Goal: Task Accomplishment & Management: Complete application form

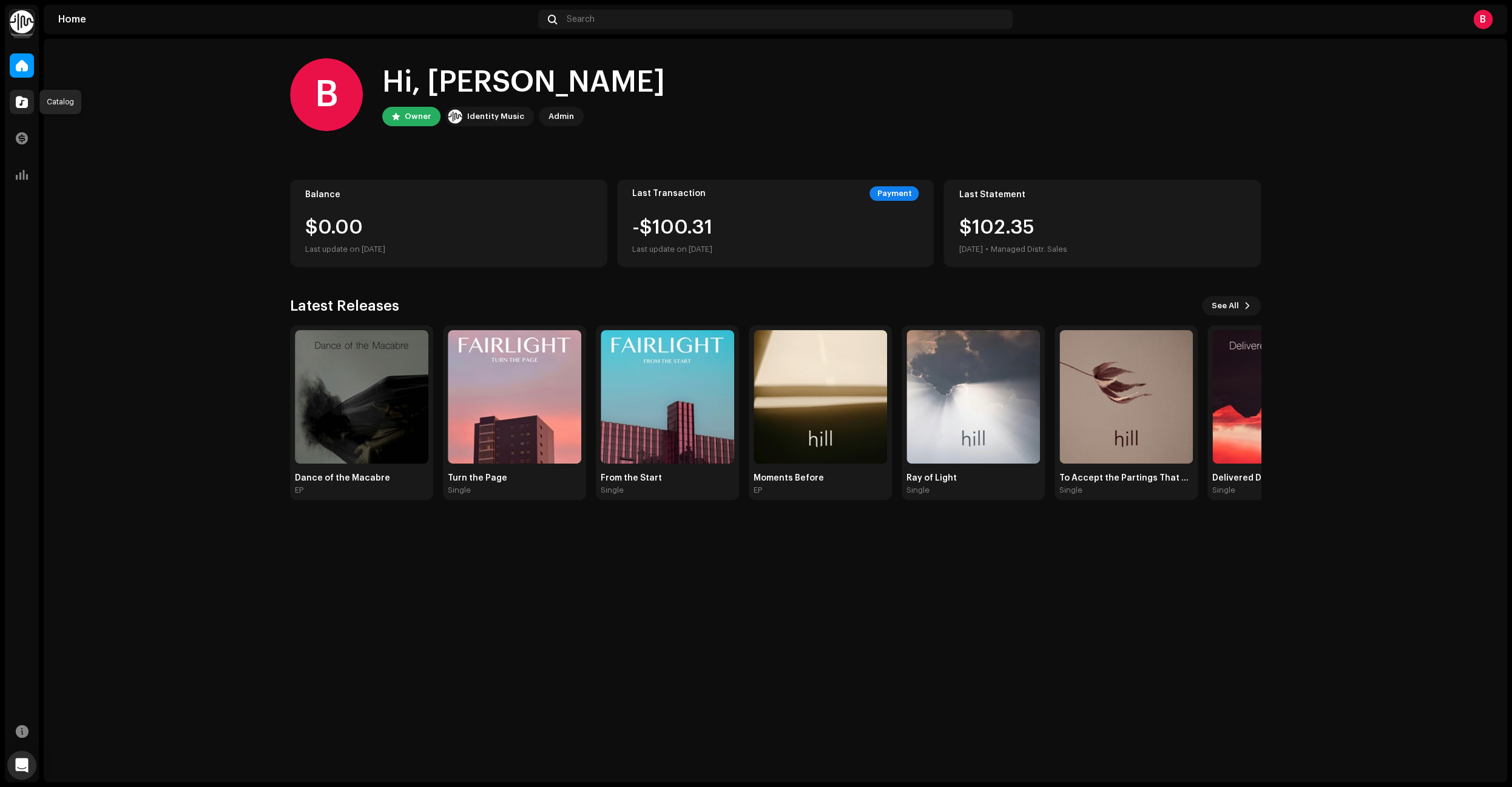
click at [17, 100] on span at bounding box center [22, 102] width 12 height 10
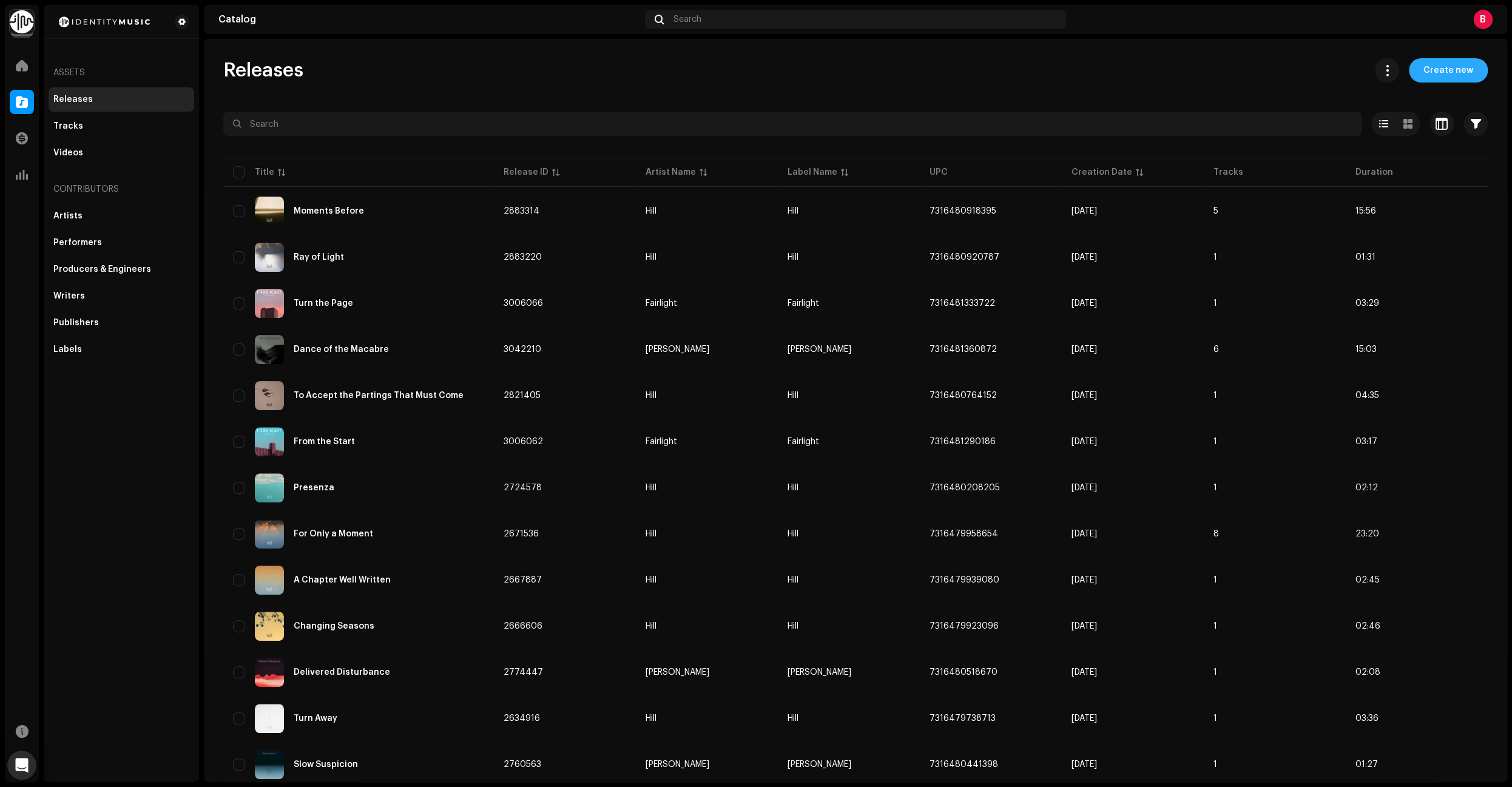
click at [1450, 72] on span "Create new" at bounding box center [1448, 70] width 50 height 24
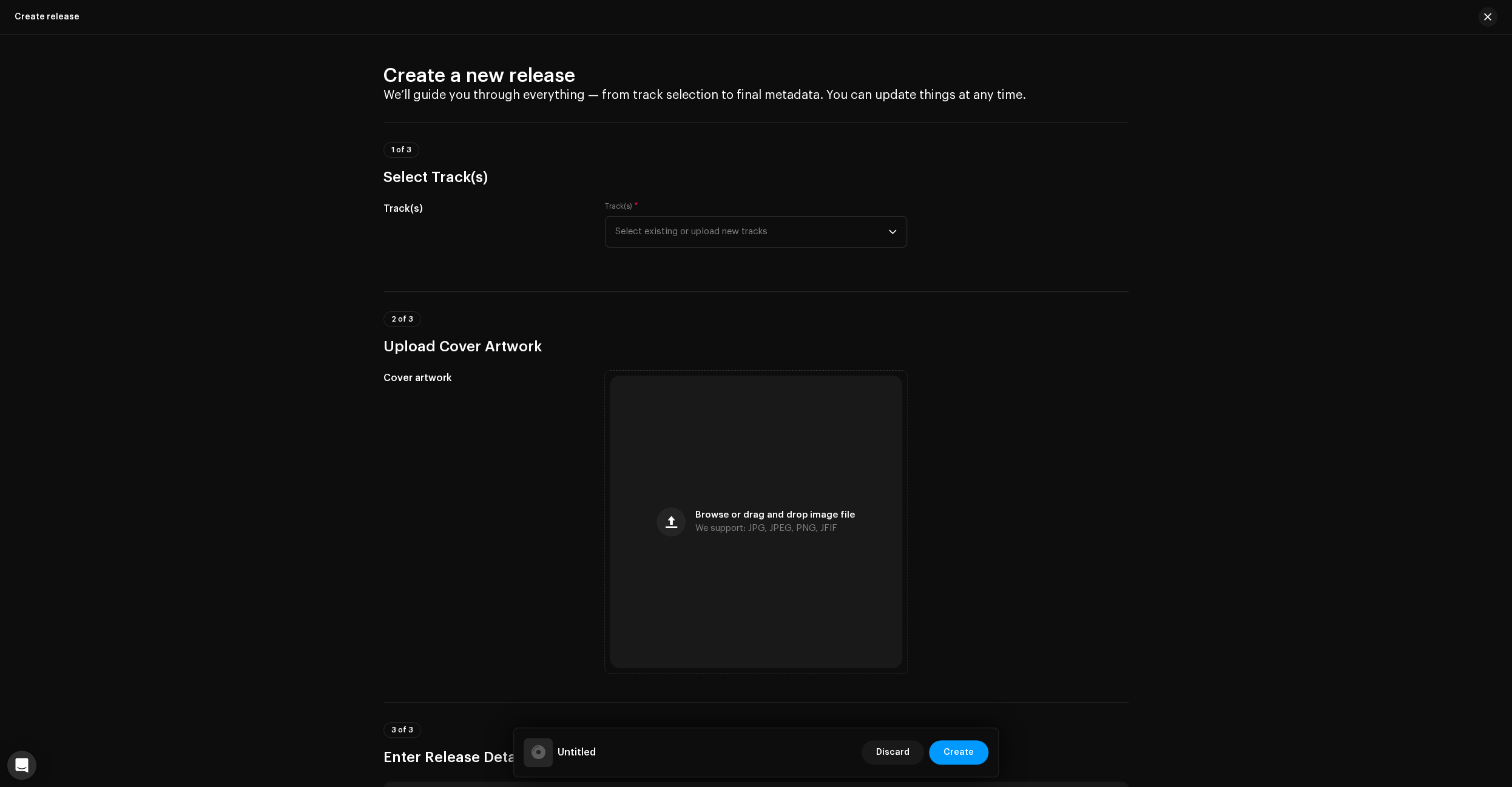
scroll to position [7, 0]
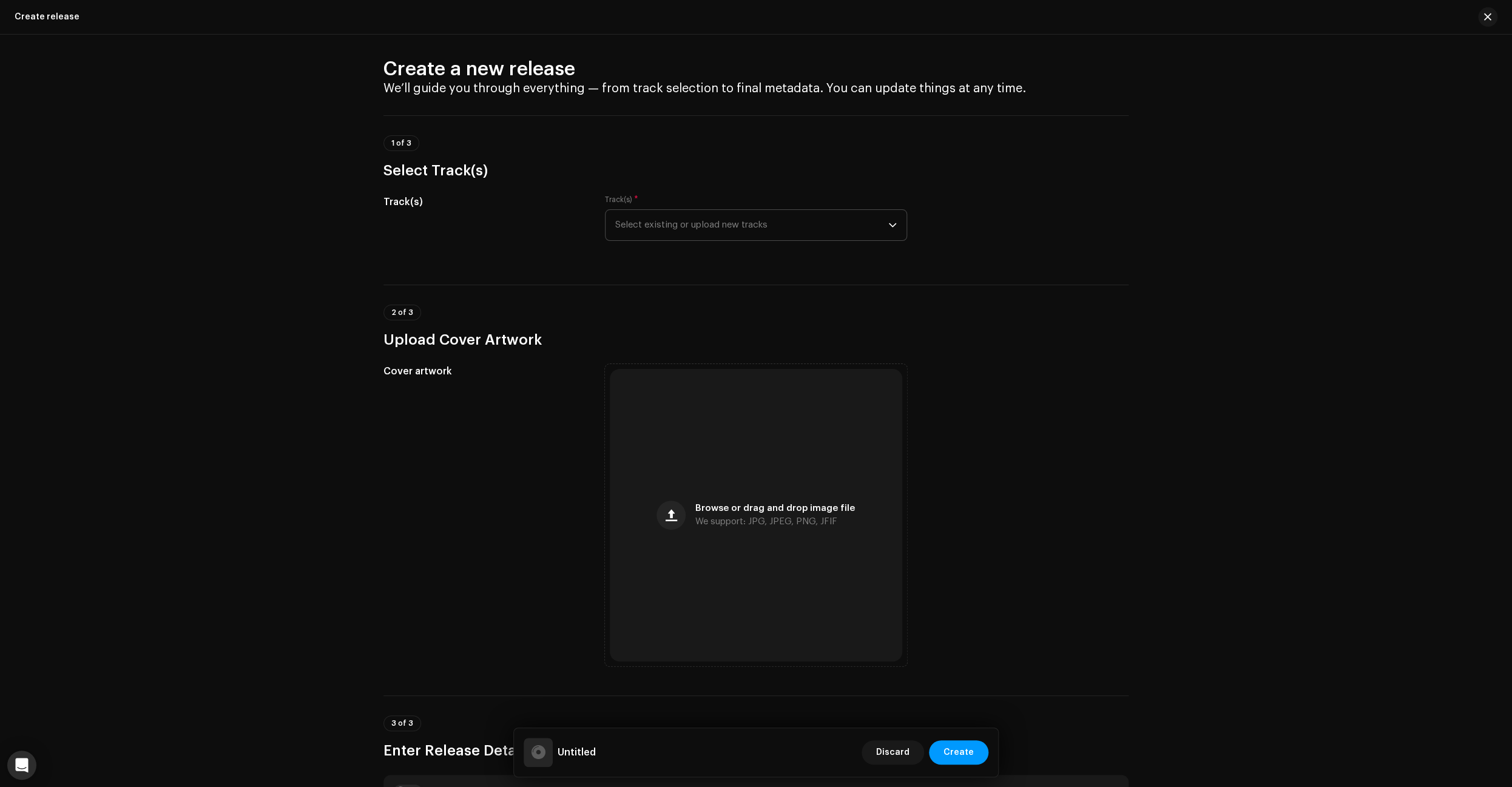
click at [896, 226] on p-select "Select existing or upload new tracks" at bounding box center [756, 225] width 302 height 31
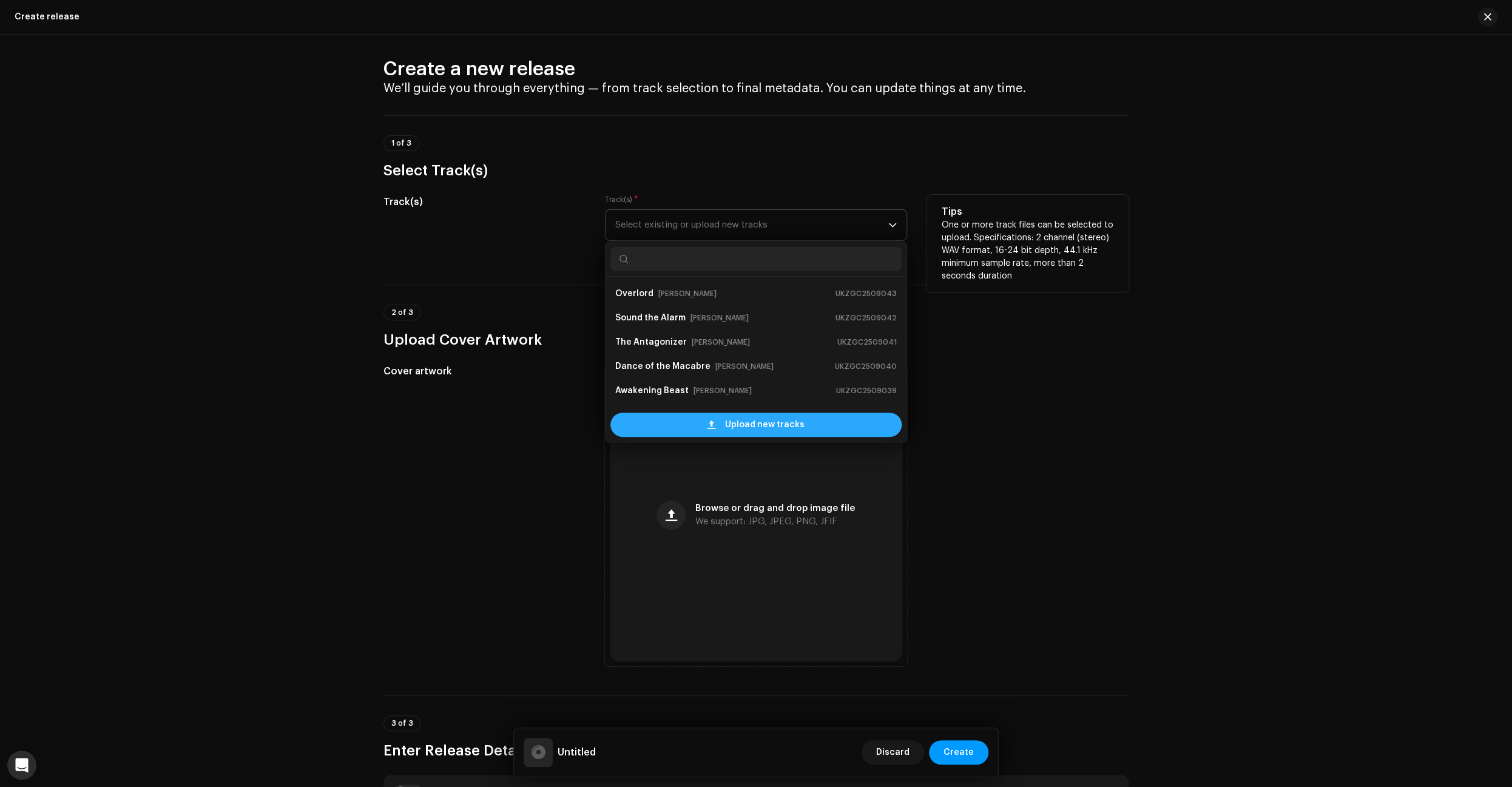
click at [779, 426] on span "Upload new tracks" at bounding box center [764, 424] width 79 height 24
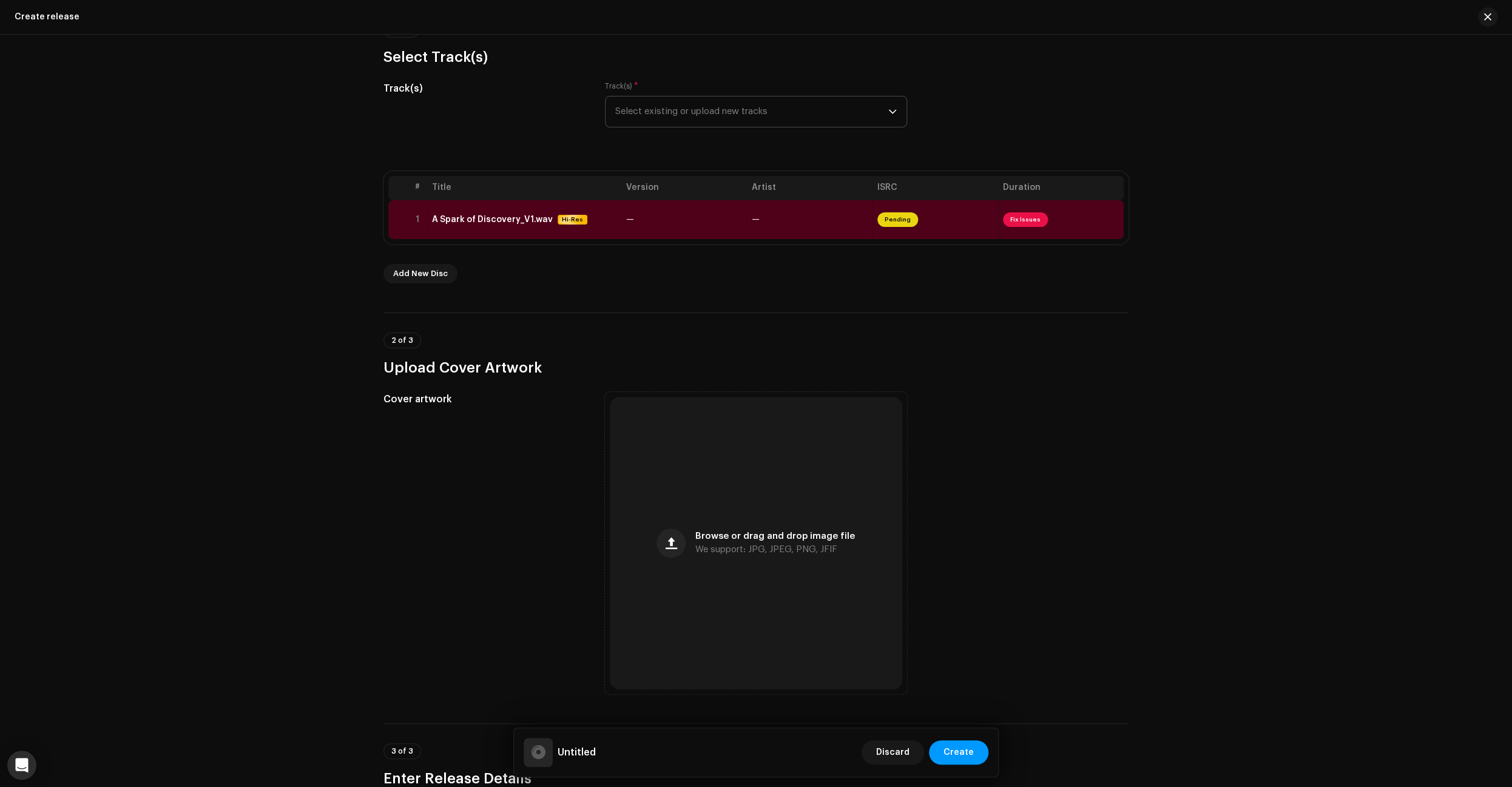
scroll to position [121, 0]
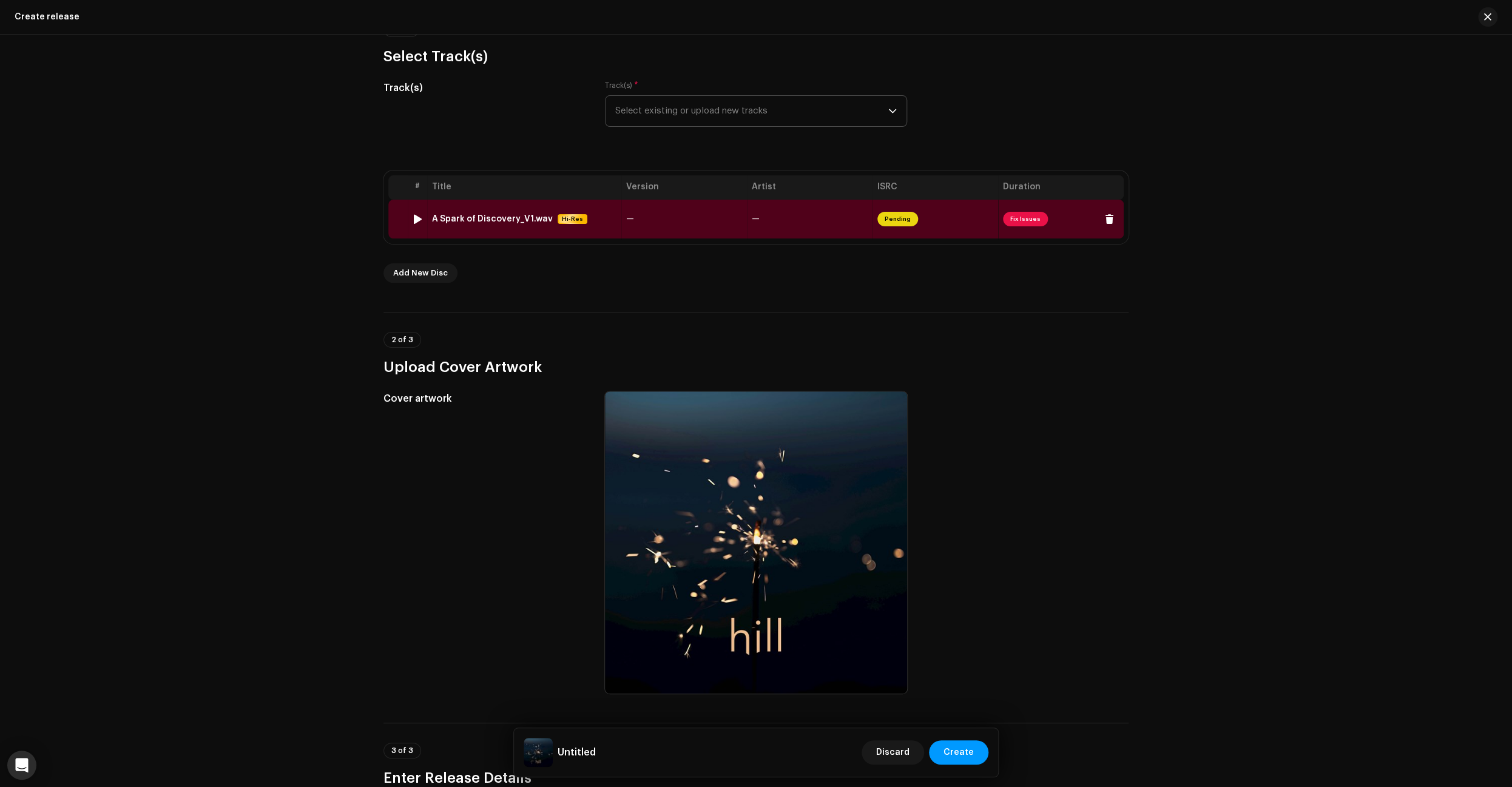
click at [799, 223] on td "—" at bounding box center [809, 219] width 125 height 39
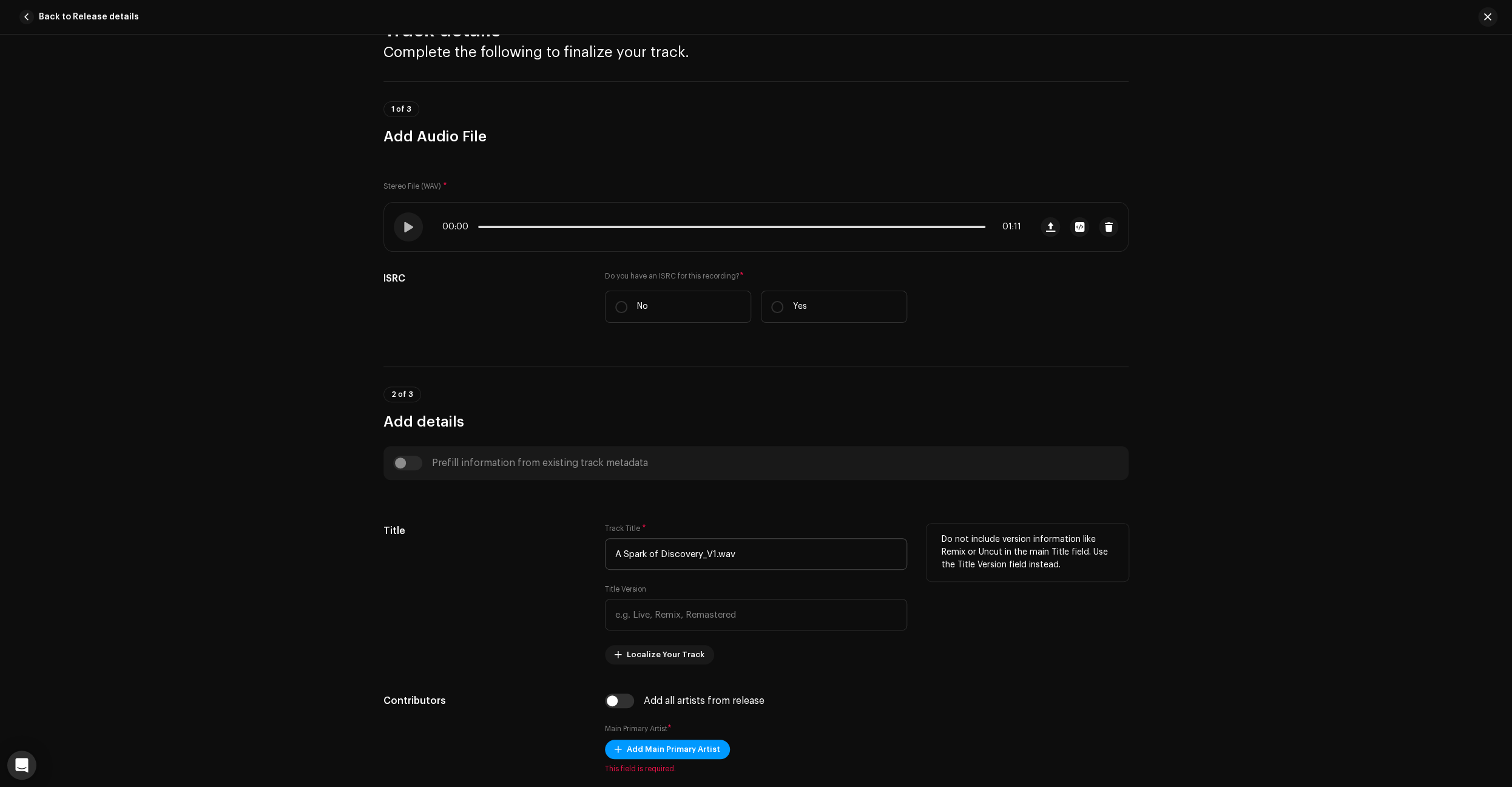
scroll to position [51, 0]
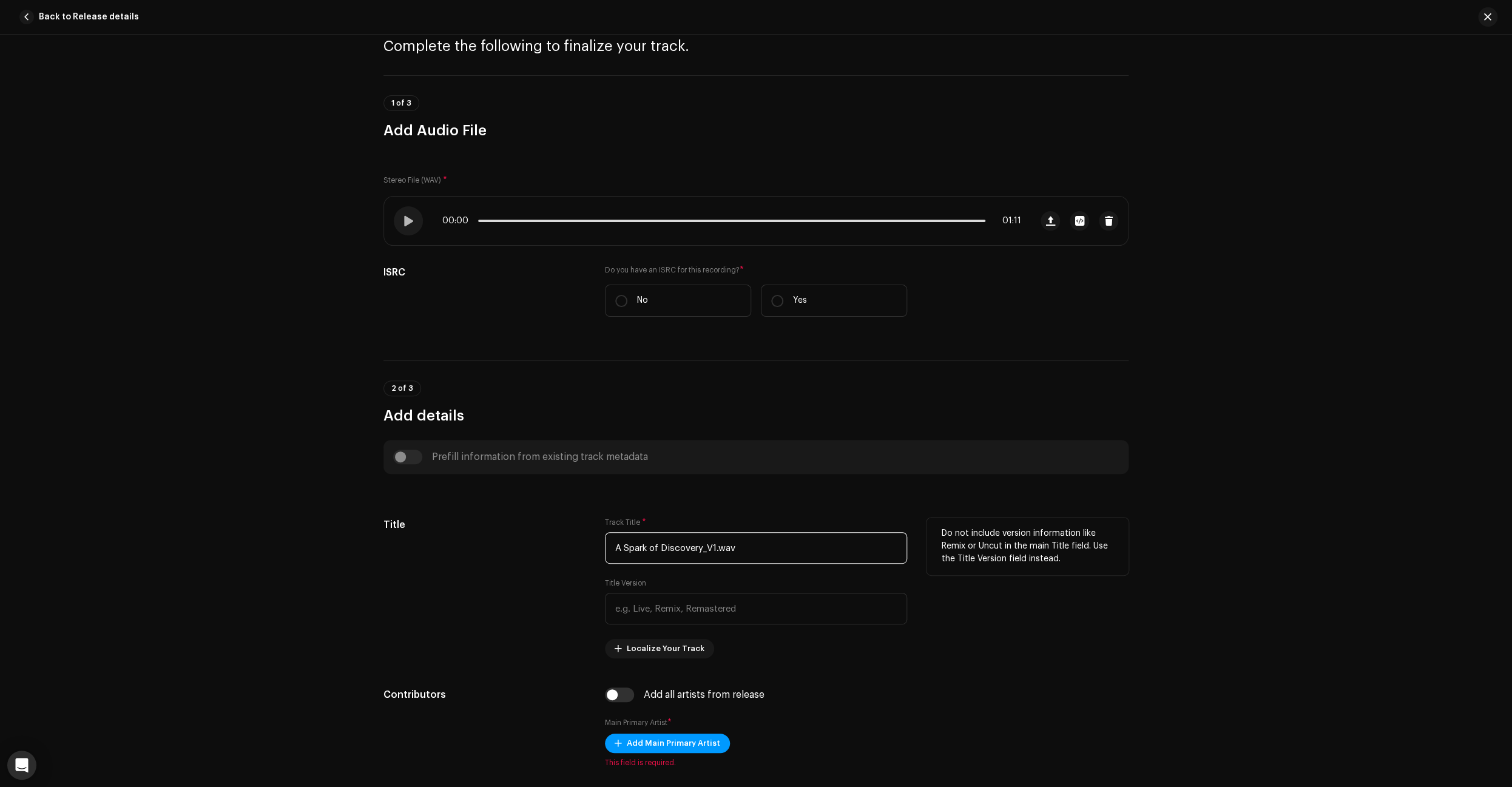
click at [772, 551] on input "A Spark of Discovery_V1.wav" at bounding box center [756, 548] width 302 height 31
drag, startPoint x: 714, startPoint y: 553, endPoint x: 552, endPoint y: 554, distance: 162.0
click at [605, 555] on input "A Spark of Discovery" at bounding box center [756, 548] width 302 height 31
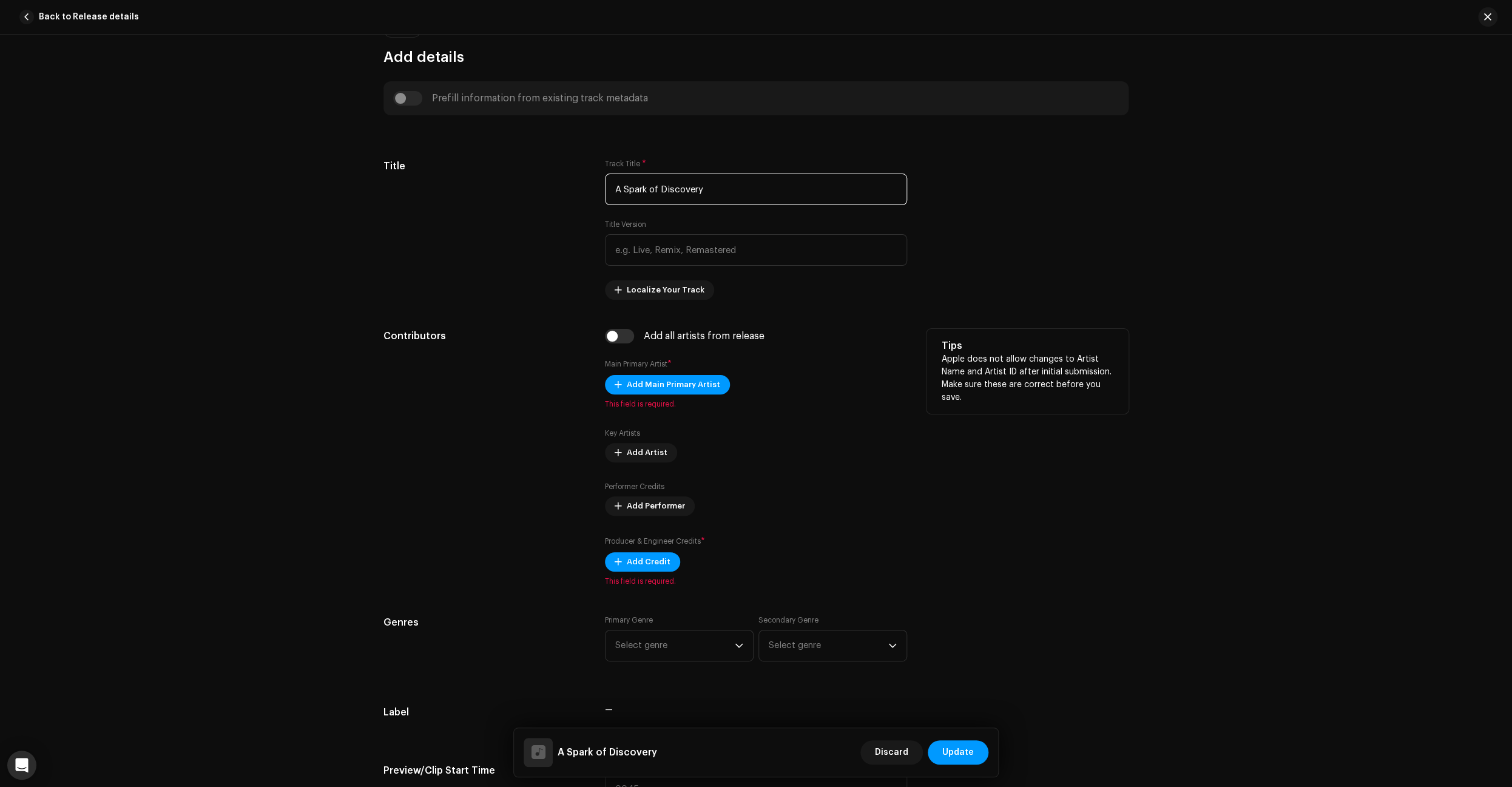
scroll to position [424, 0]
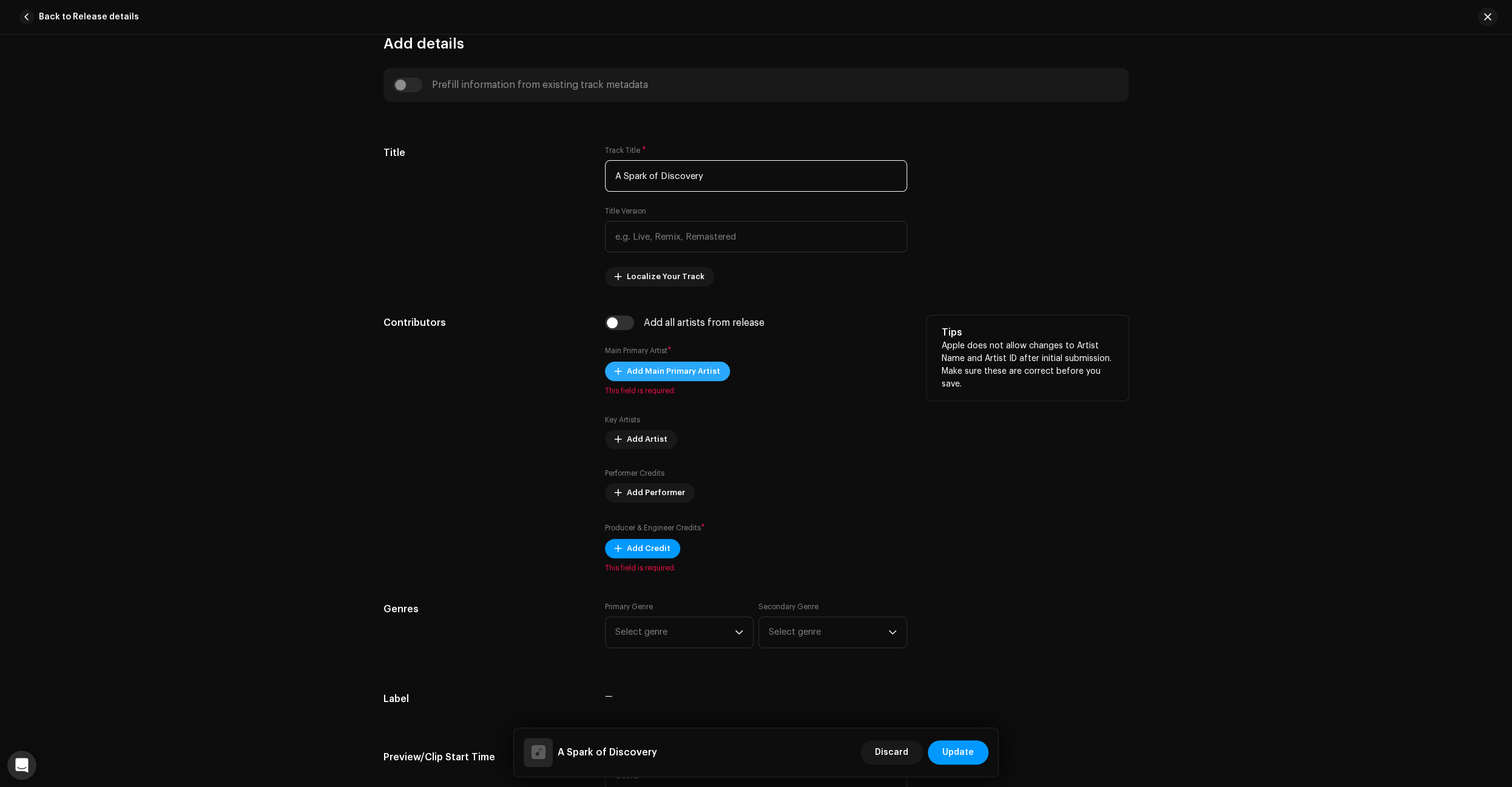
type input "A Spark of Discovery"
click at [696, 372] on span "Add Main Primary Artist" at bounding box center [673, 371] width 93 height 24
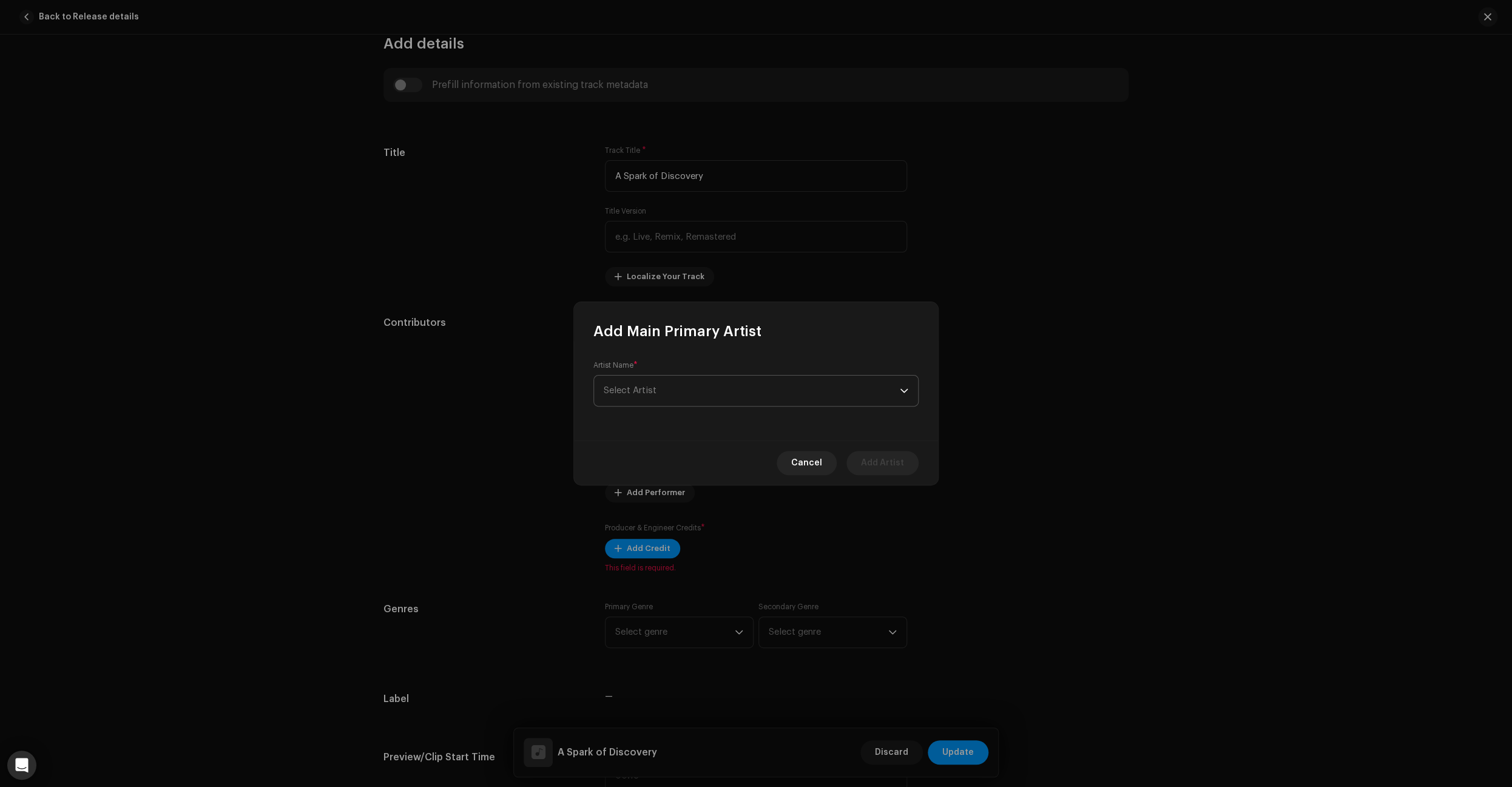
click at [874, 390] on span "Select Artist" at bounding box center [751, 390] width 296 height 30
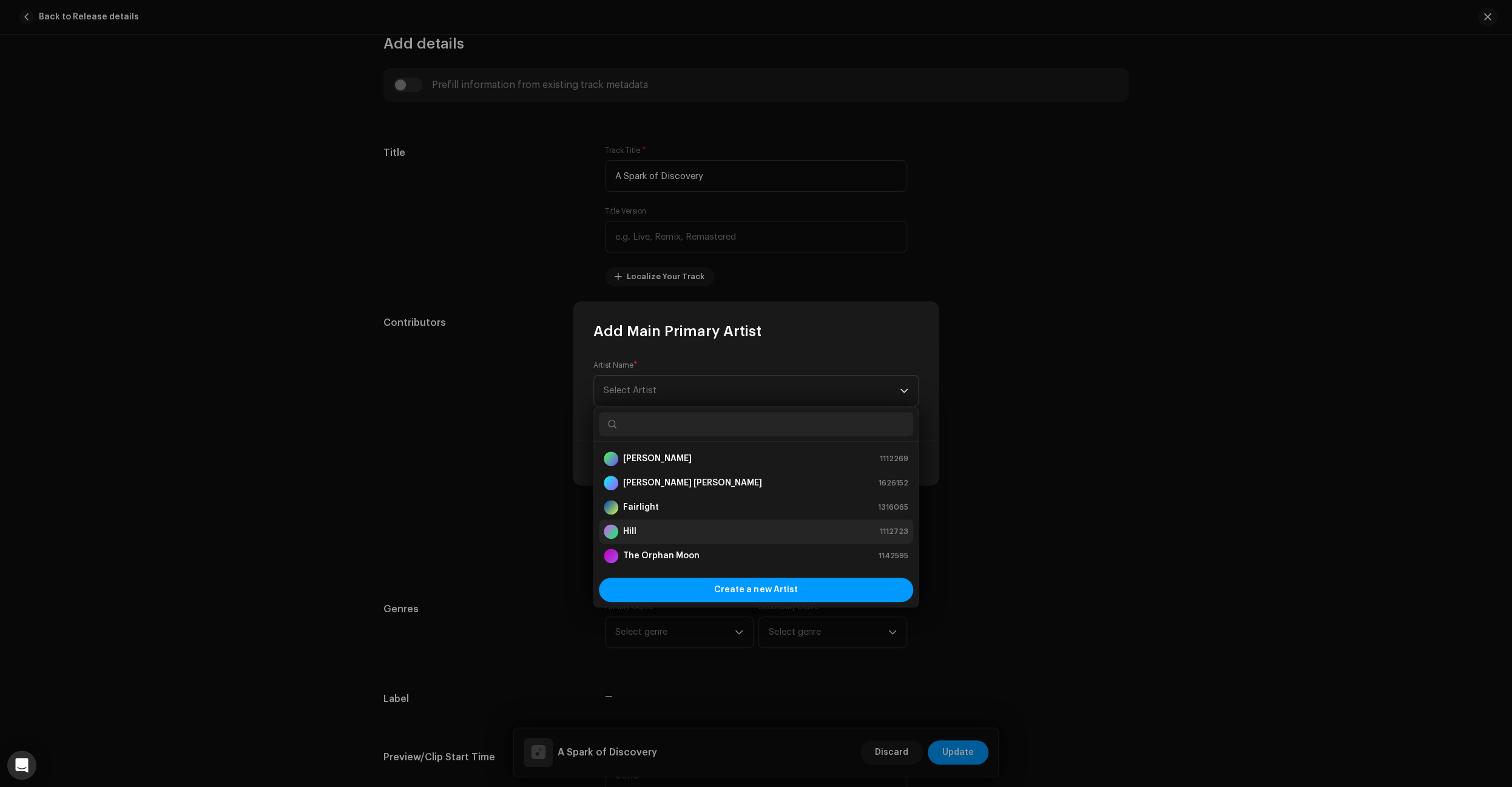
click at [708, 535] on div "Hill 1112723" at bounding box center [756, 531] width 304 height 15
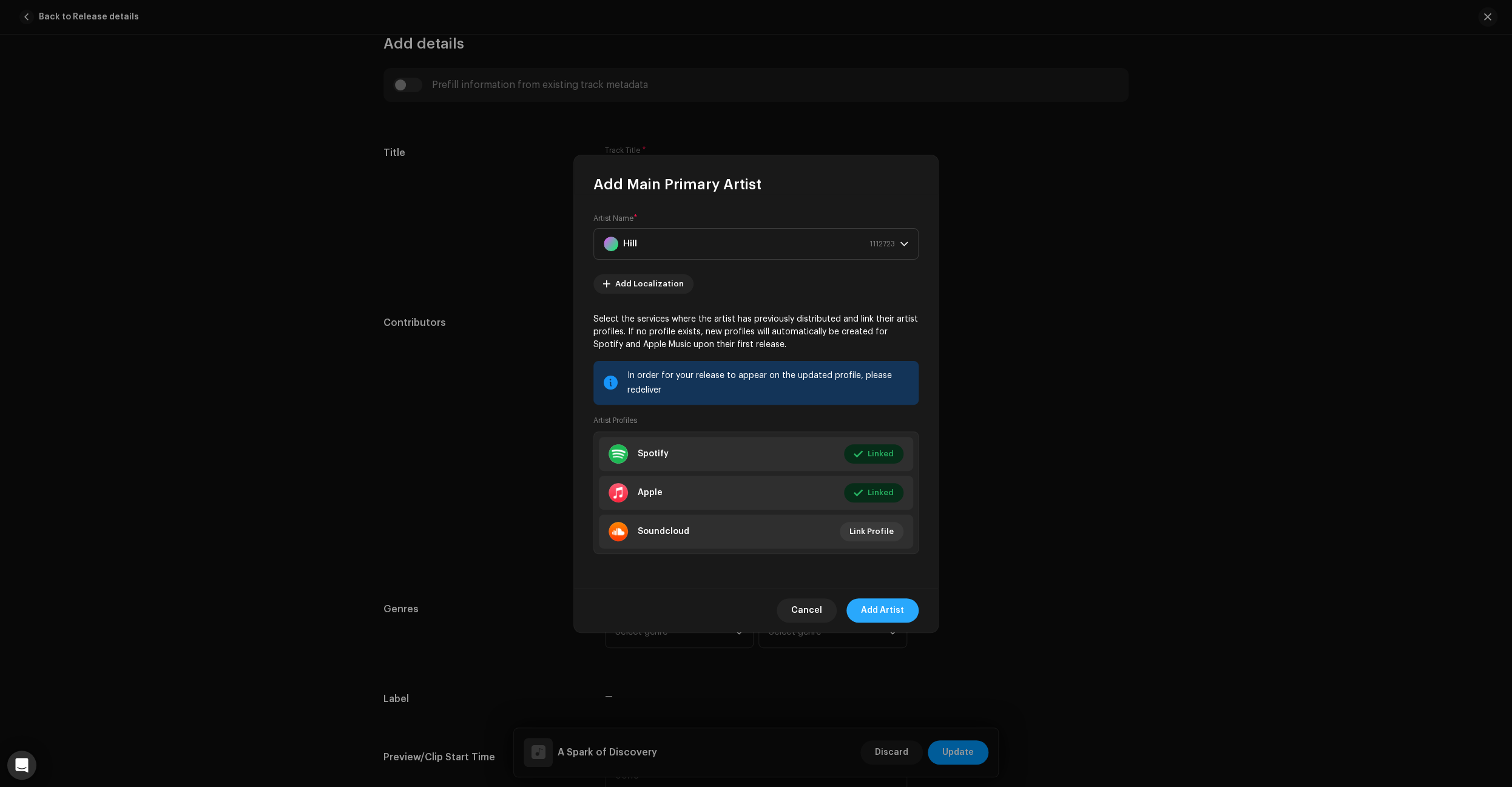
click at [883, 611] on span "Add Artist" at bounding box center [883, 610] width 43 height 24
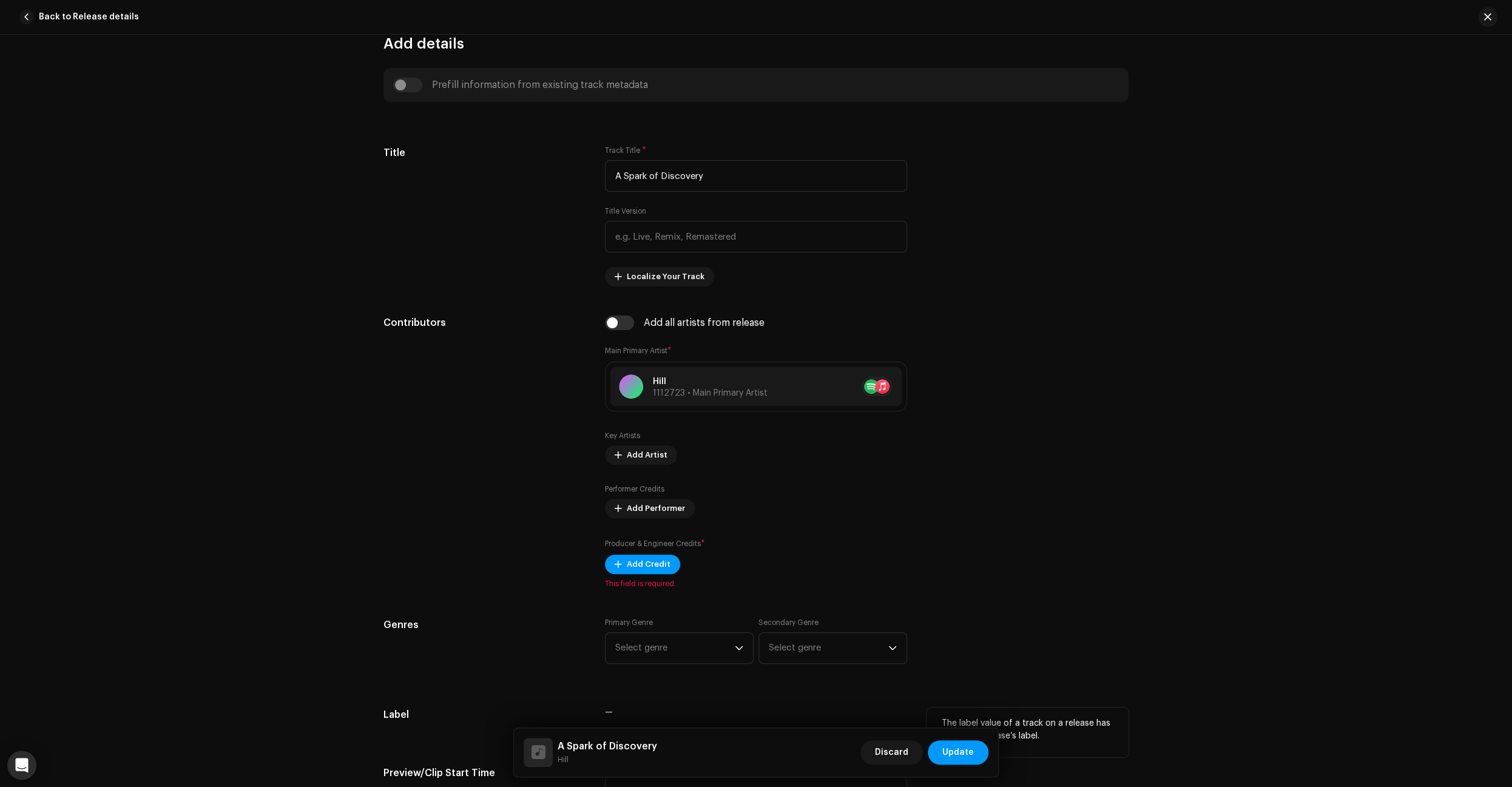
scroll to position [528, 0]
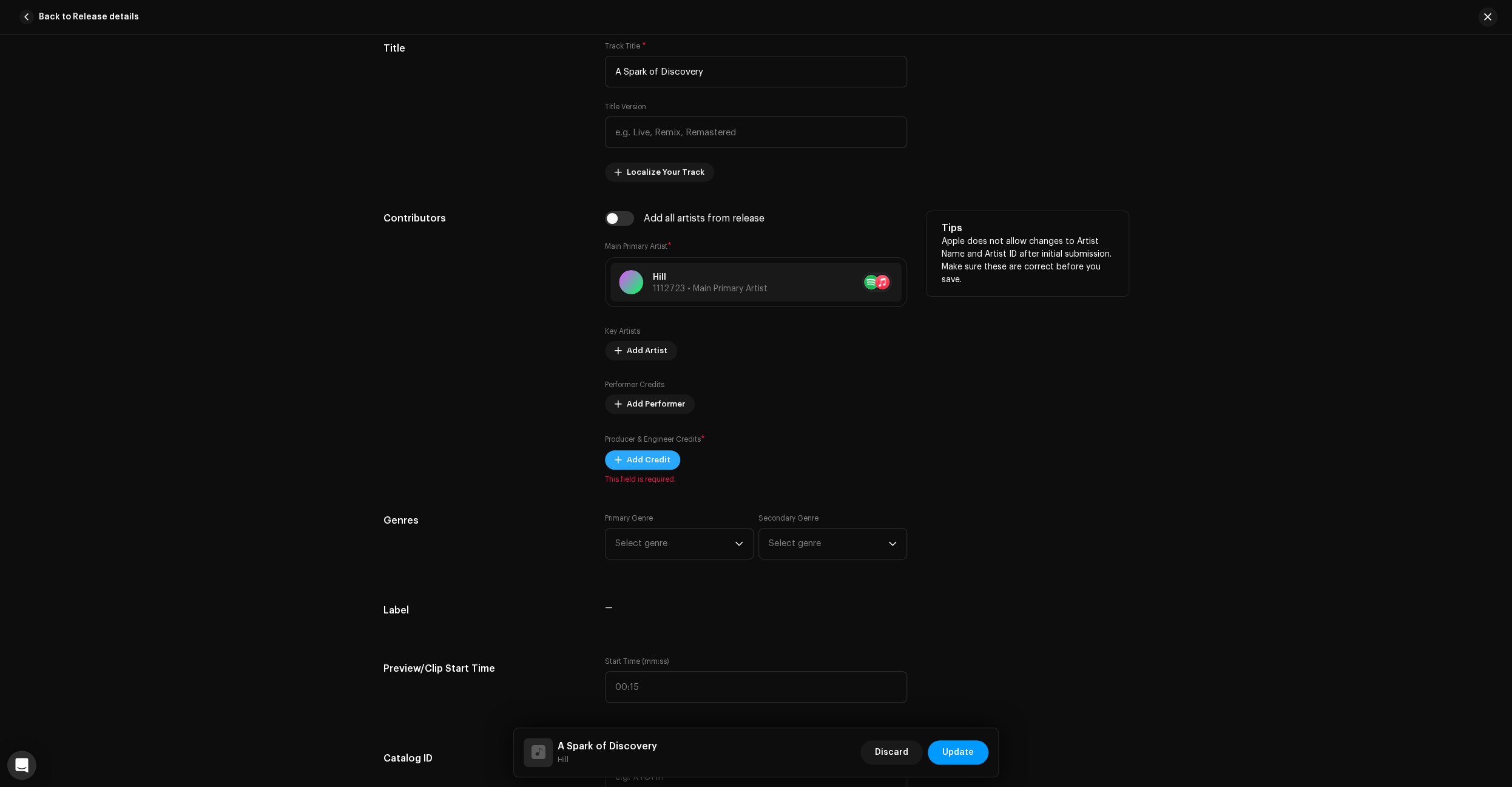
click at [643, 460] on span "Add Credit" at bounding box center [649, 460] width 43 height 24
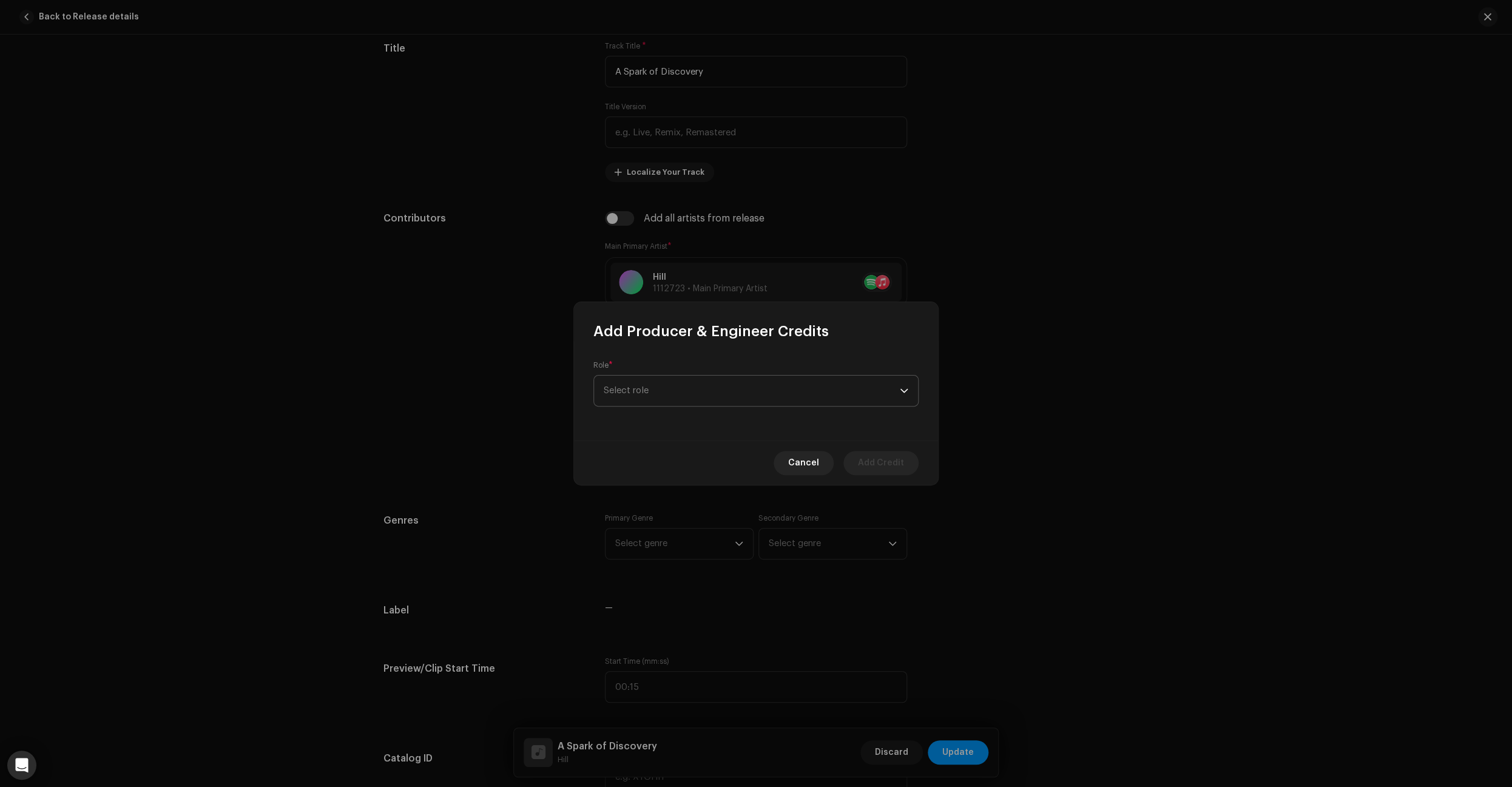
drag, startPoint x: 898, startPoint y: 396, endPoint x: 804, endPoint y: 394, distance: 94.0
click at [898, 395] on span "Select role" at bounding box center [751, 390] width 296 height 30
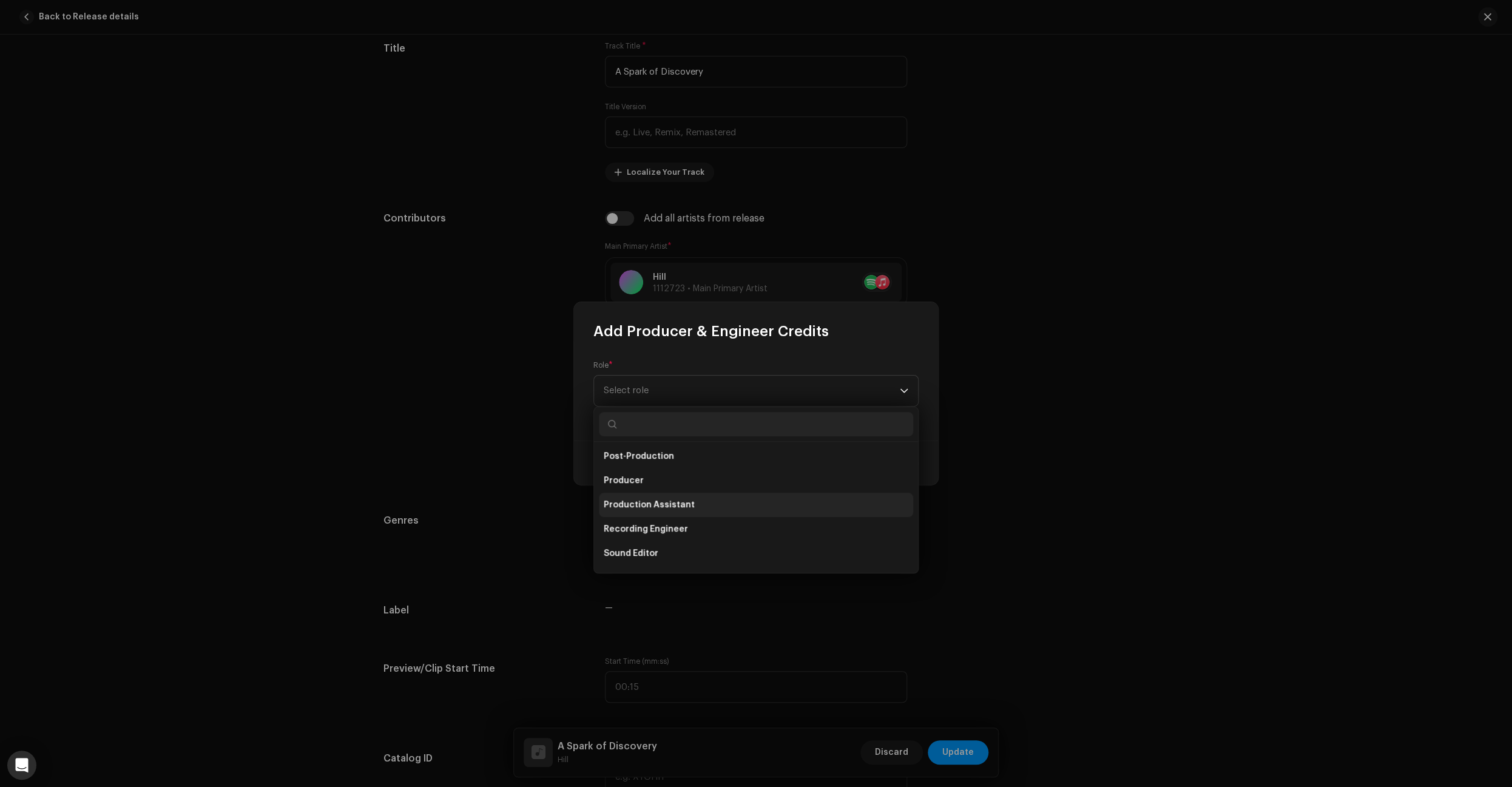
scroll to position [458, 0]
click at [708, 482] on li "Producer" at bounding box center [756, 486] width 314 height 24
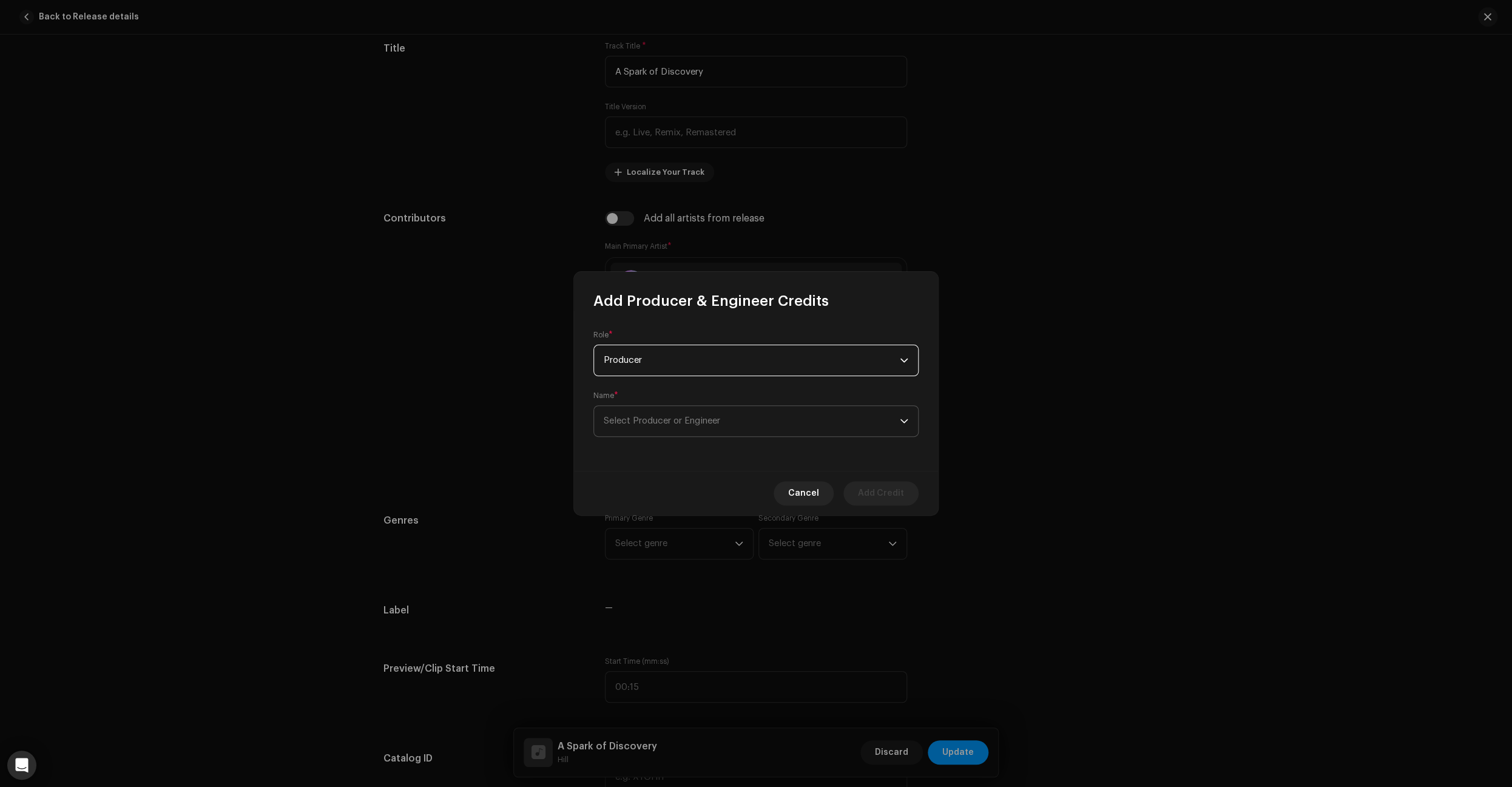
click at [853, 430] on span "Select Producer or Engineer" at bounding box center [751, 421] width 296 height 30
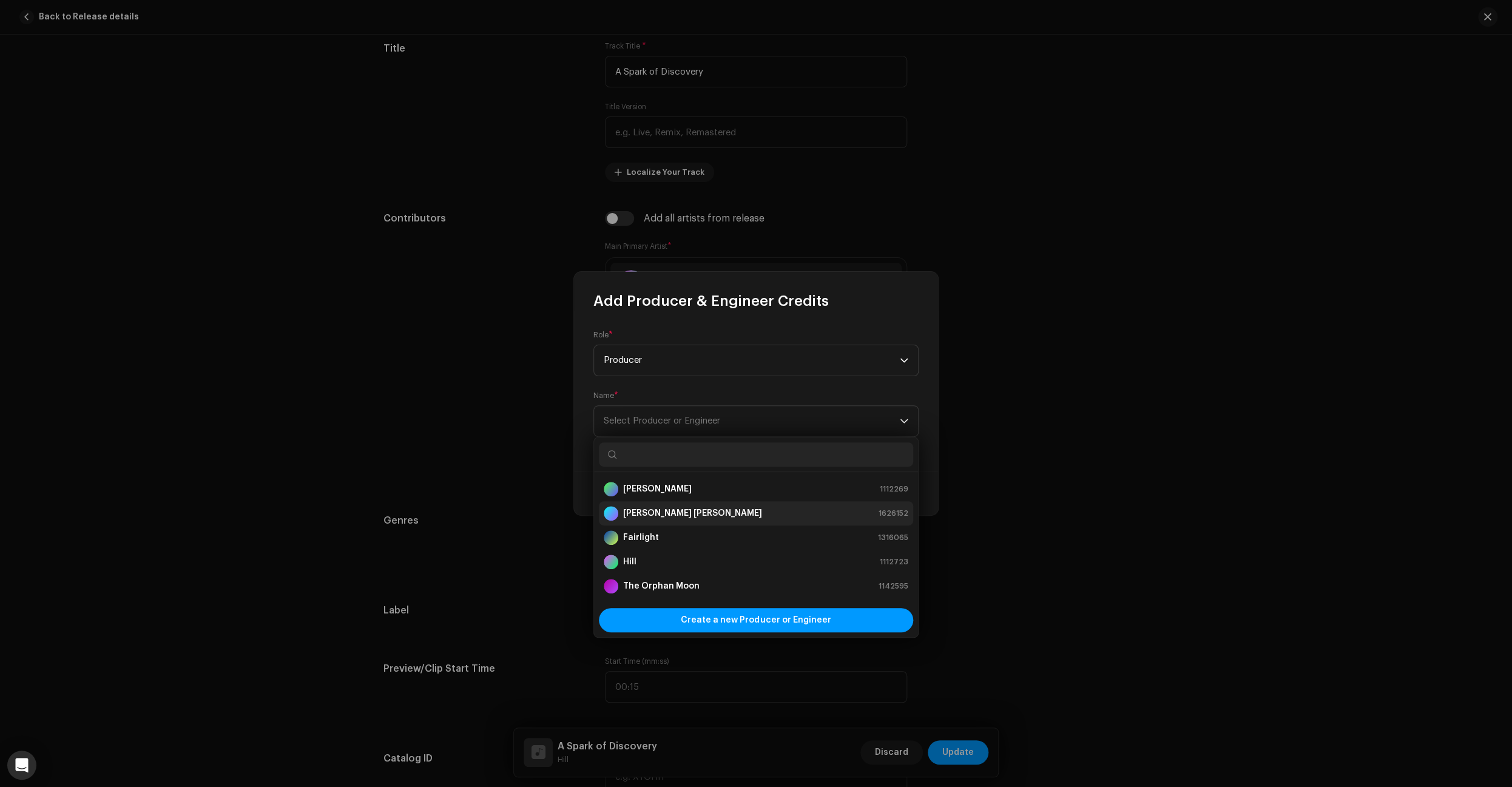
click at [757, 508] on div "[PERSON_NAME] [PERSON_NAME] 1626152" at bounding box center [756, 513] width 304 height 15
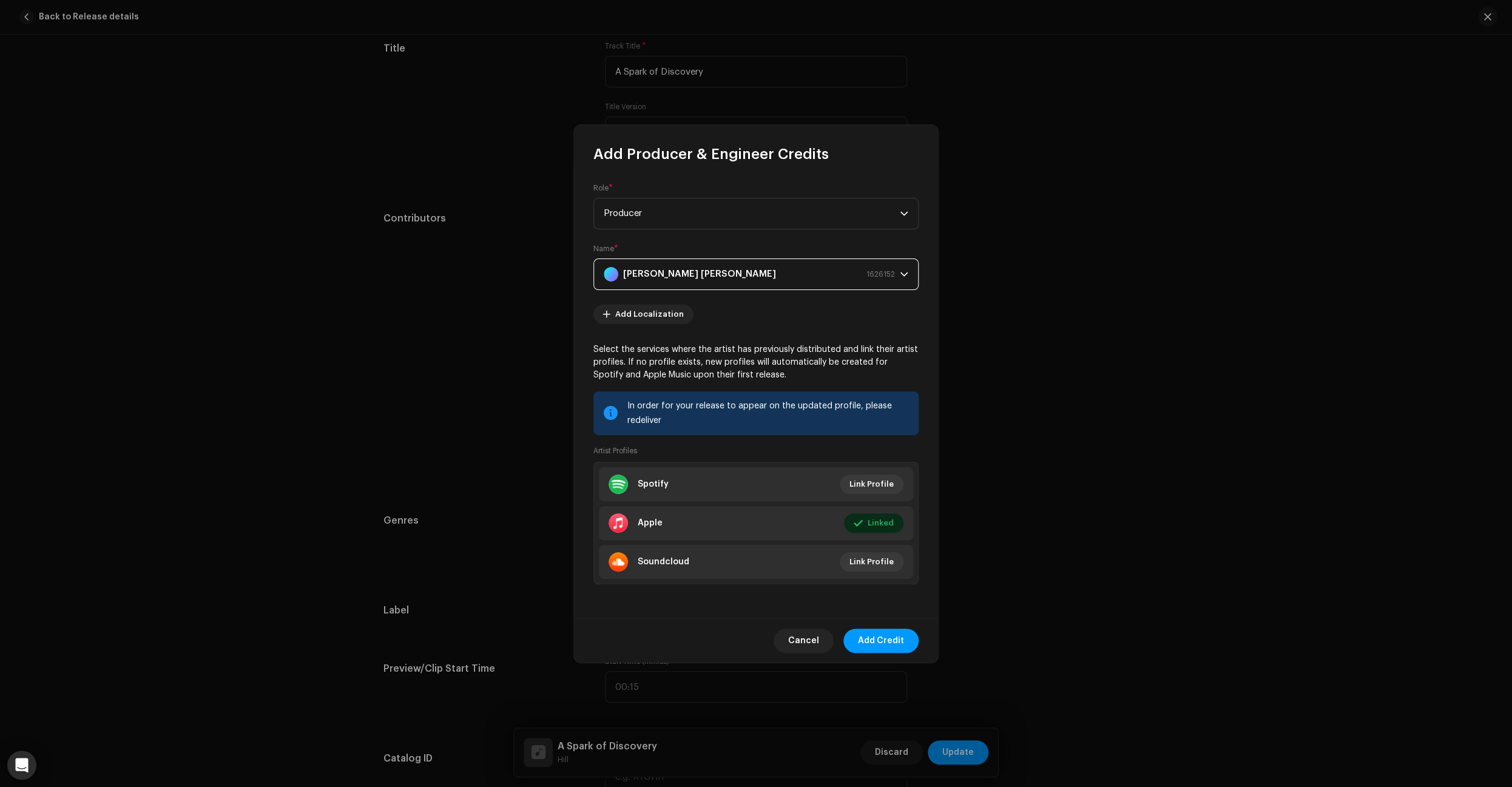
click at [898, 637] on span "Add Credit" at bounding box center [881, 641] width 46 height 24
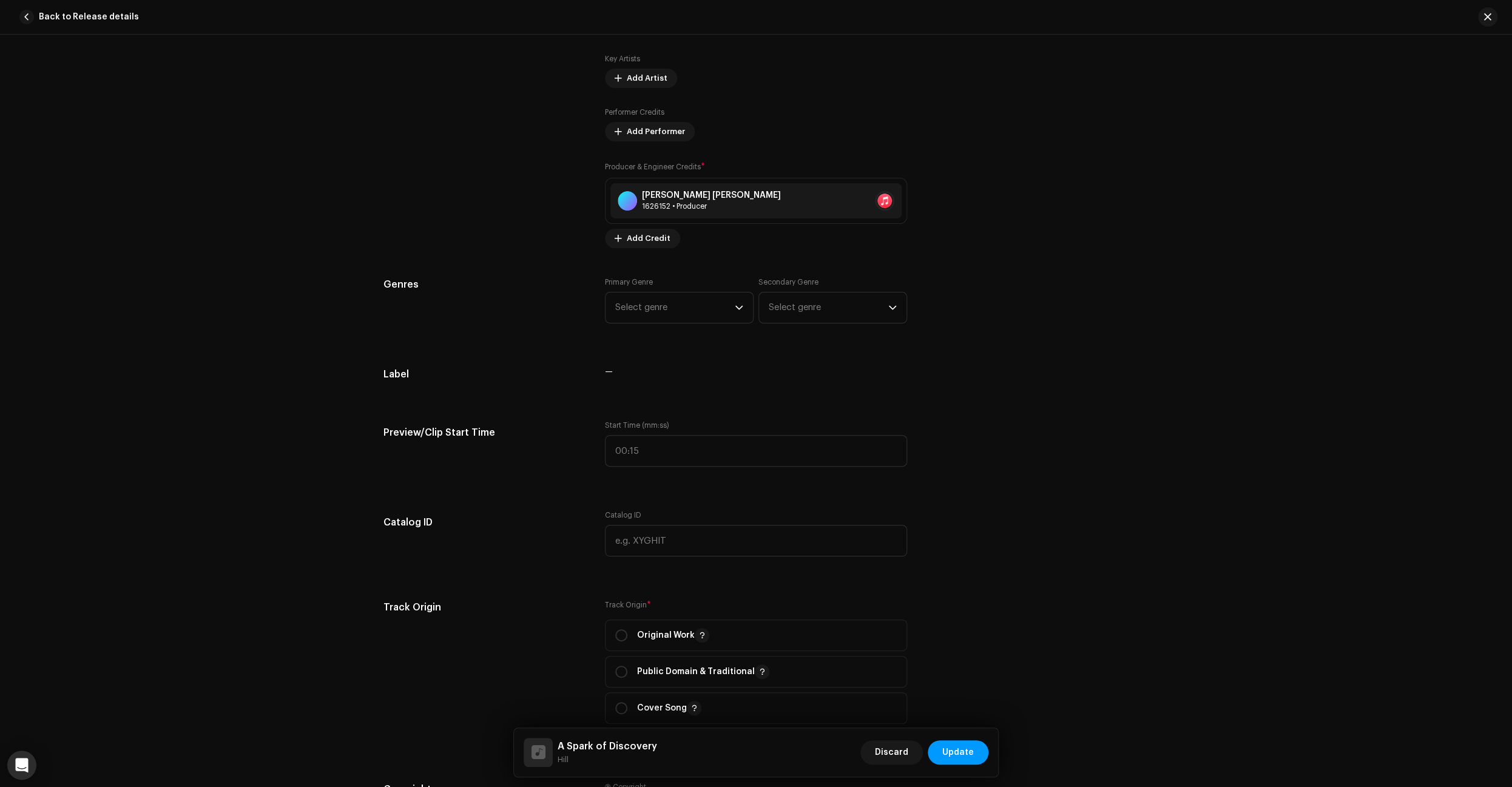
scroll to position [813, 0]
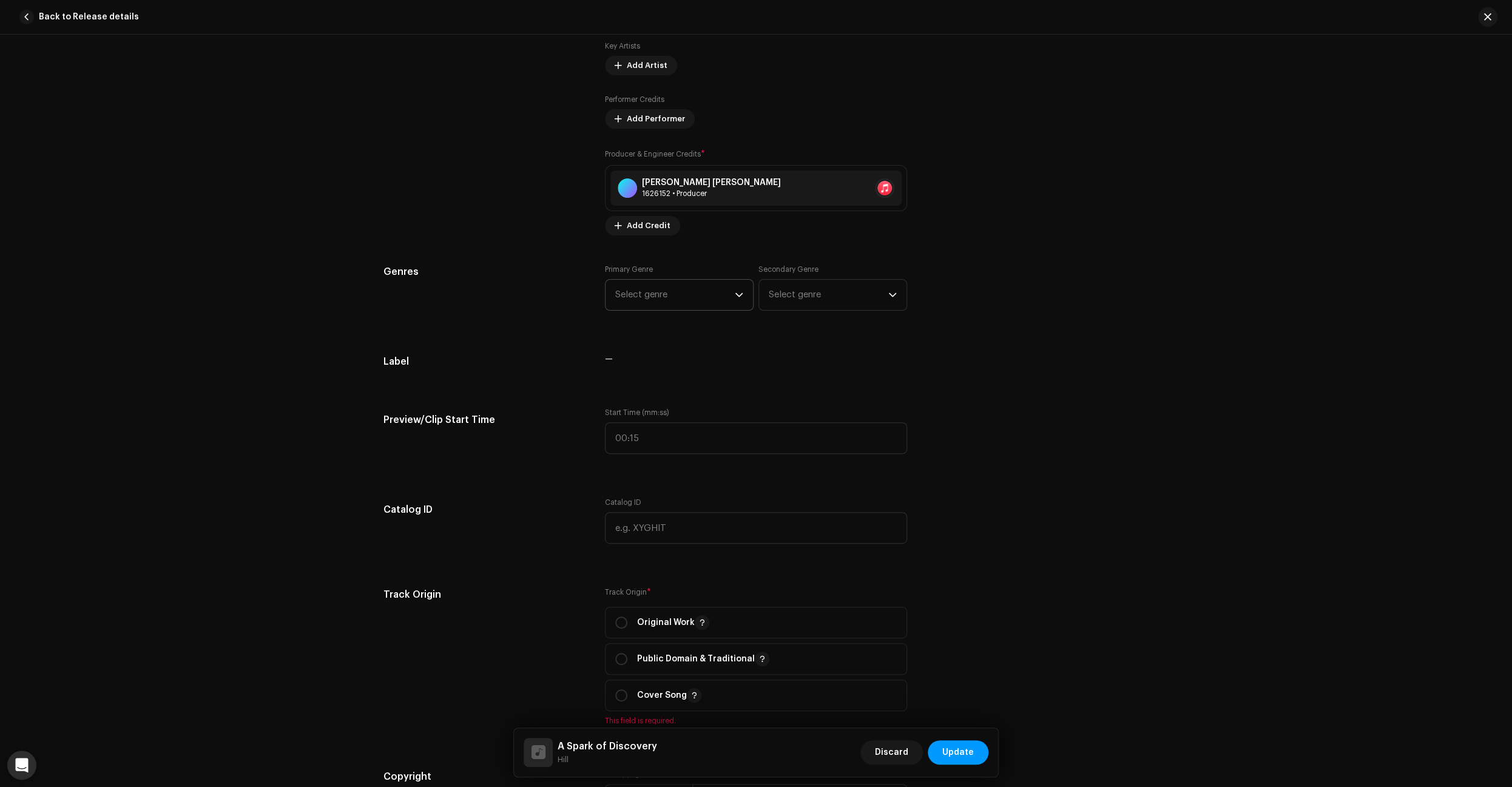
click at [740, 299] on icon "dropdown trigger" at bounding box center [739, 295] width 9 height 9
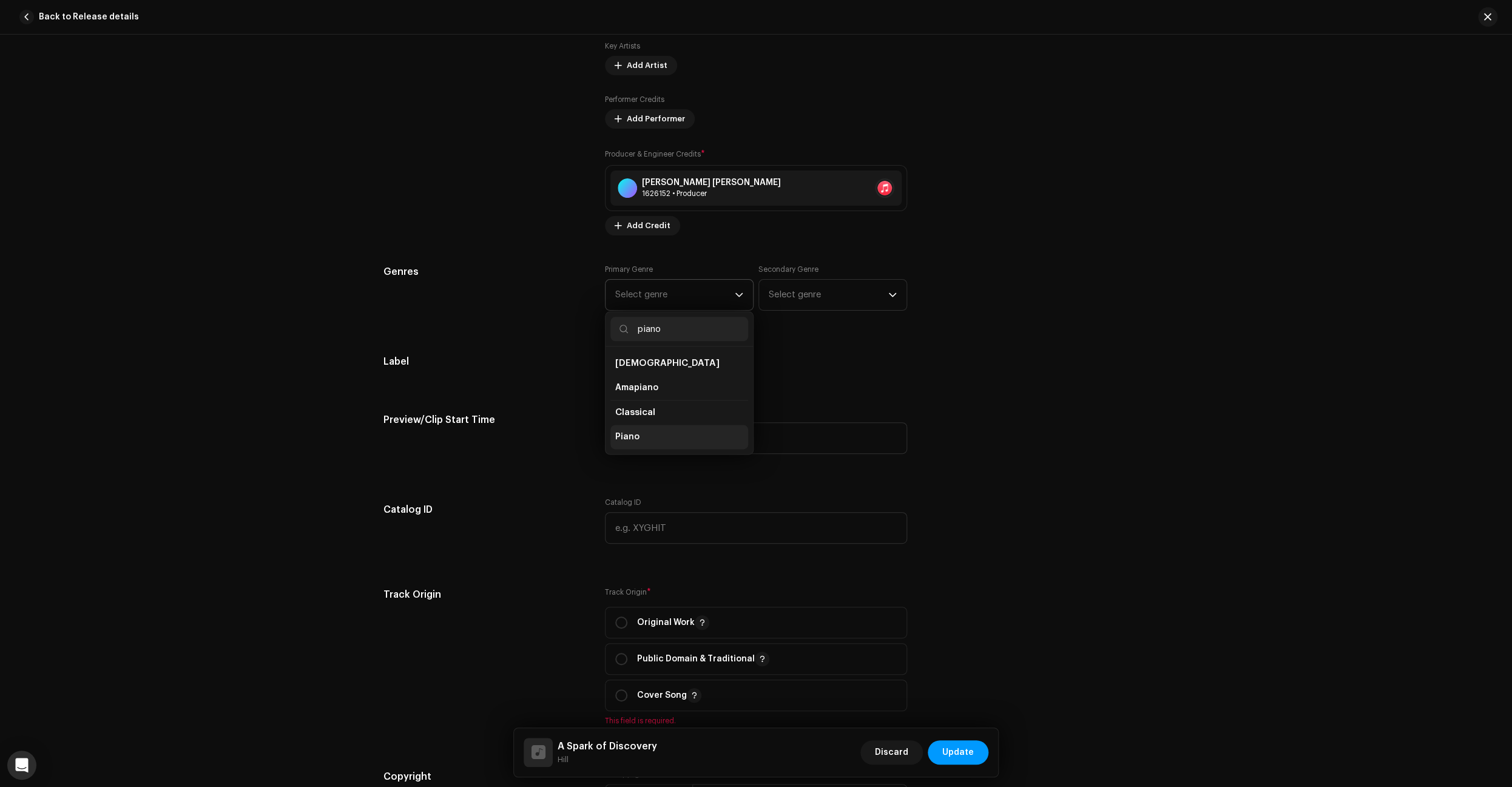
type input "piano"
click at [651, 440] on li "Piano" at bounding box center [679, 437] width 137 height 24
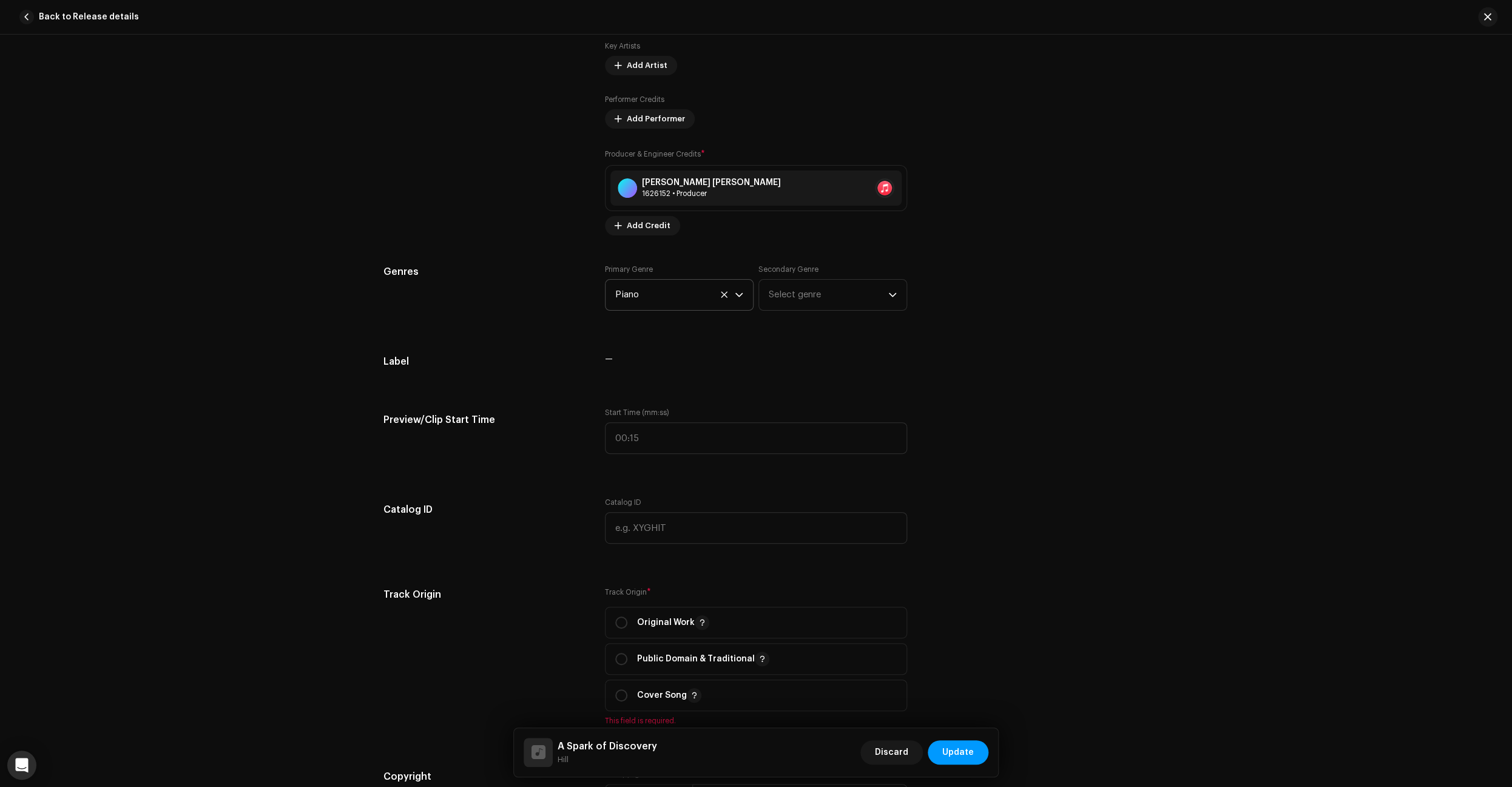
click at [740, 298] on icon "dropdown trigger" at bounding box center [739, 295] width 9 height 9
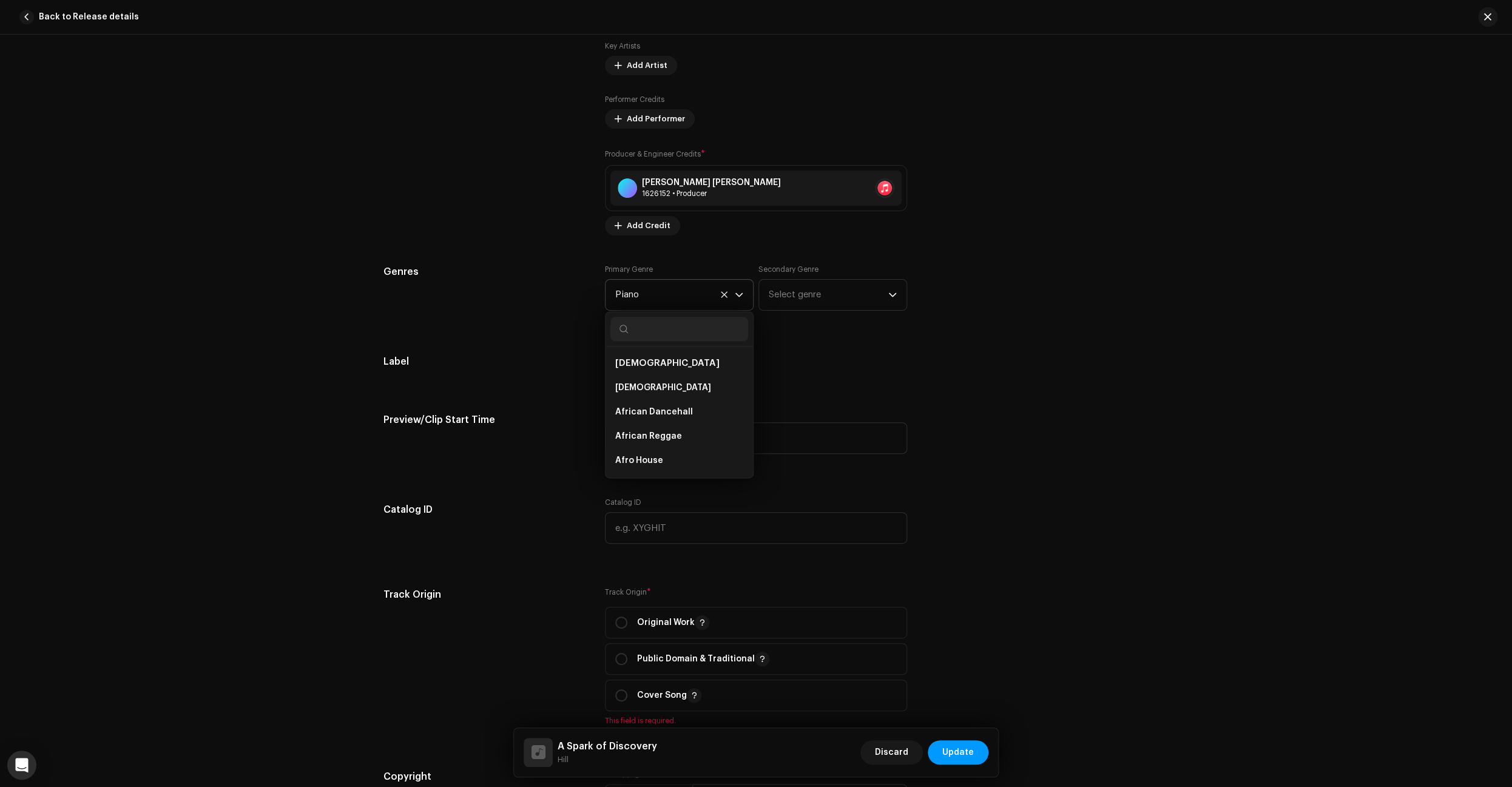
scroll to position [3058, 0]
click at [893, 296] on icon "dropdown trigger" at bounding box center [892, 295] width 9 height 9
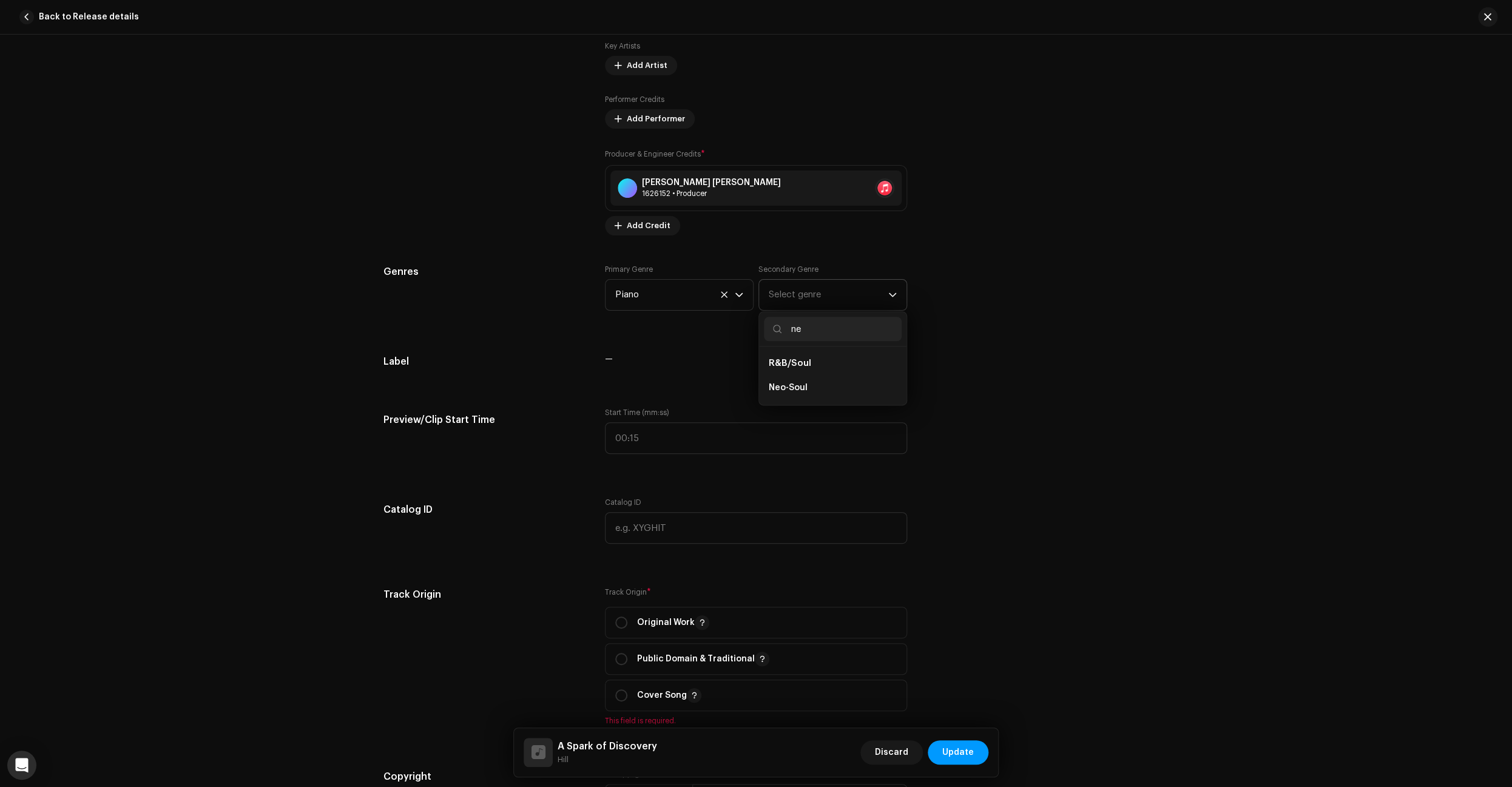
type input "n"
type input "a"
click at [736, 297] on icon "dropdown trigger" at bounding box center [739, 295] width 9 height 9
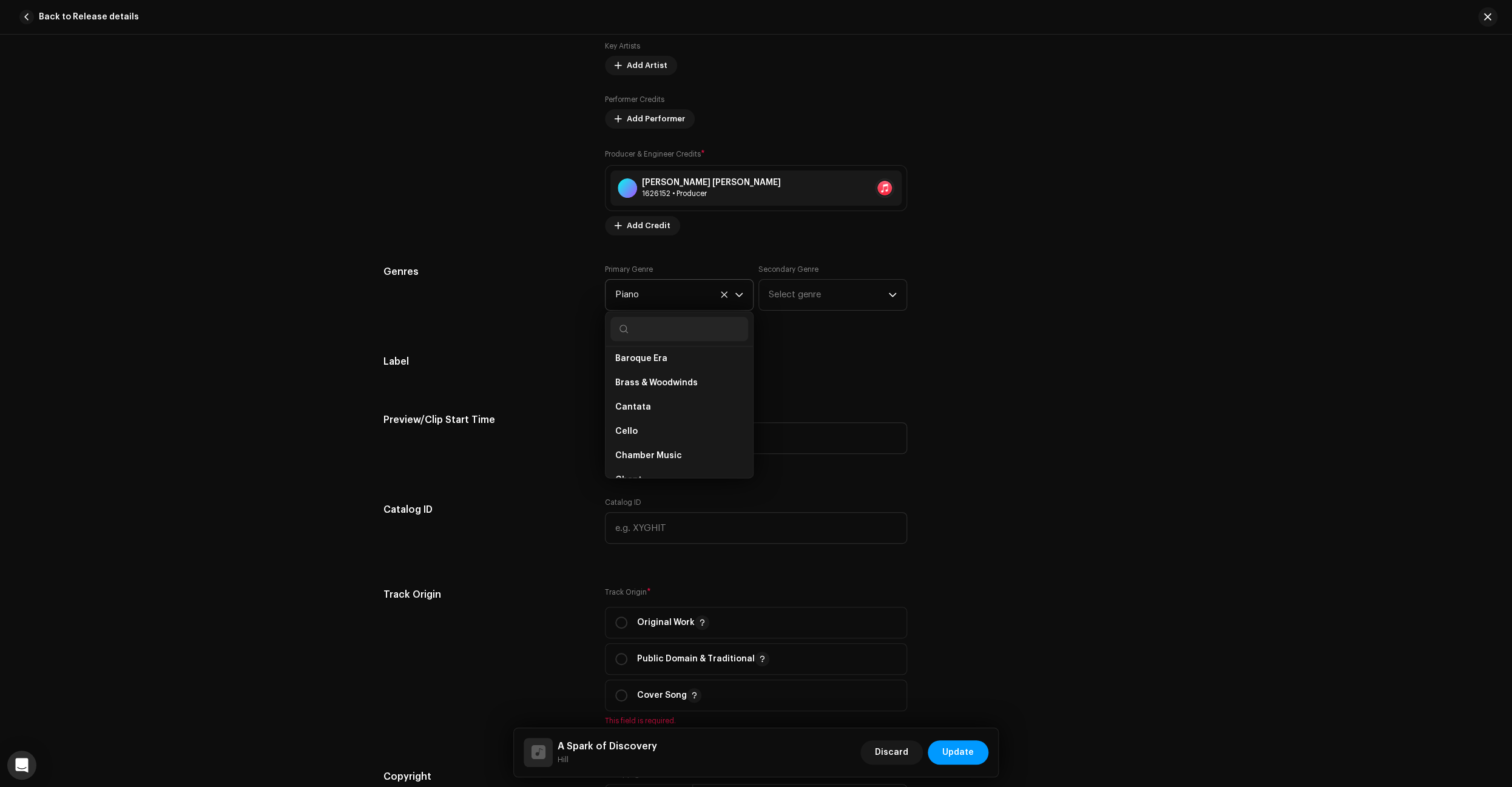
scroll to position [2491, 0]
drag, startPoint x: 660, startPoint y: 294, endPoint x: 586, endPoint y: 287, distance: 74.3
click at [586, 287] on div "Genres Primary Genre Piano African African African Dancehall African Reggae Afr…" at bounding box center [756, 295] width 745 height 61
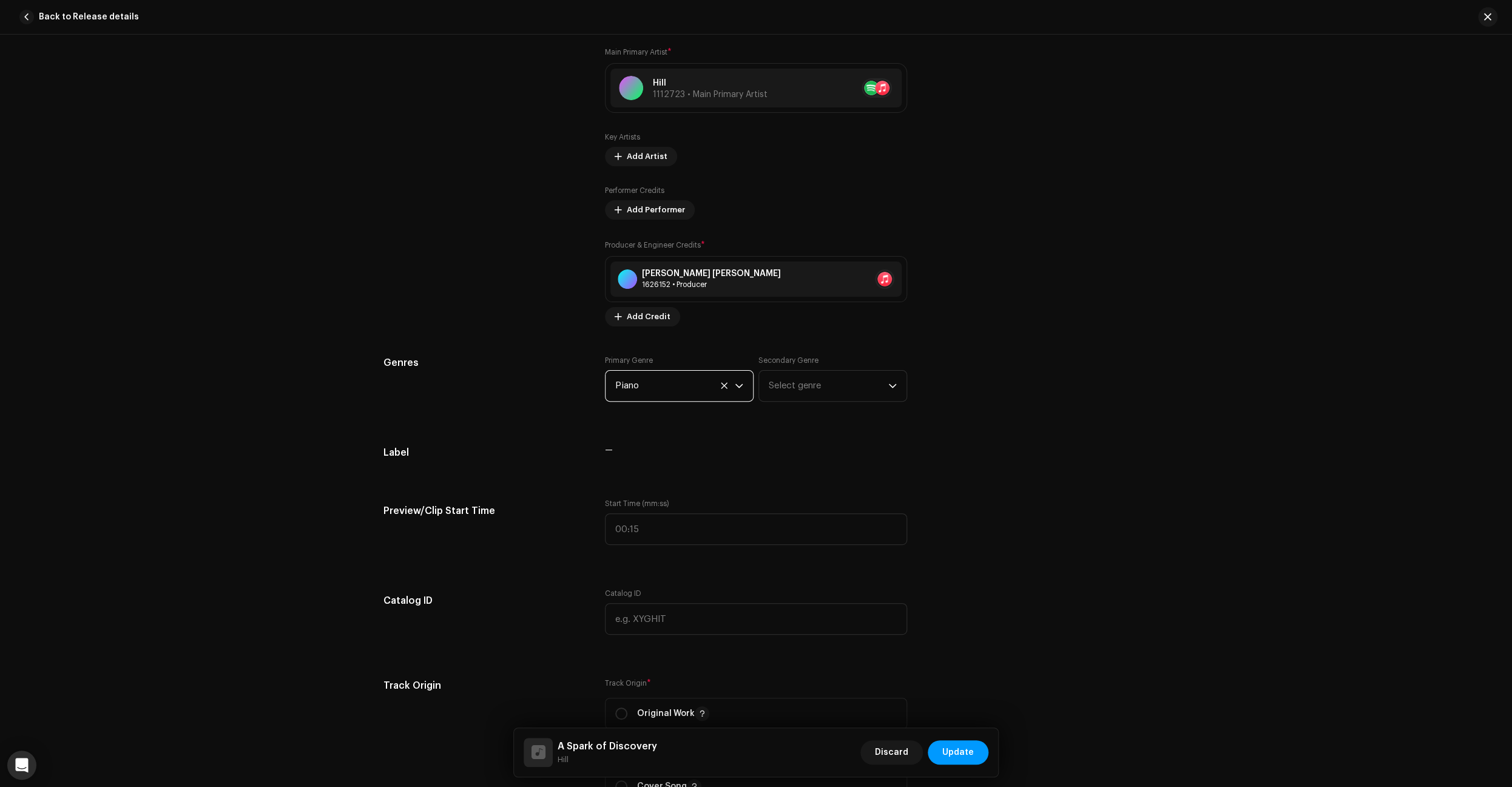
scroll to position [735, 0]
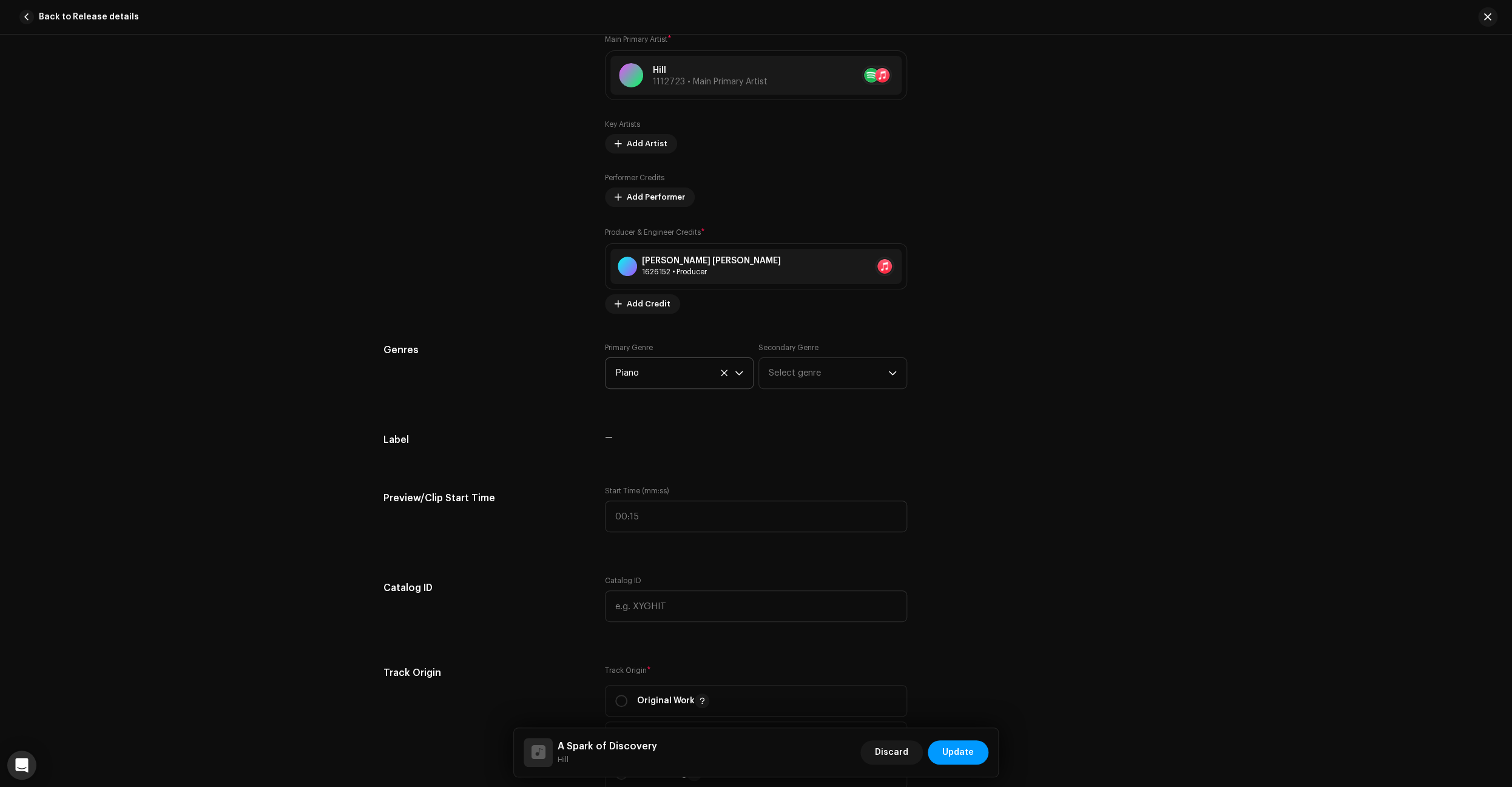
click at [736, 373] on icon "dropdown trigger" at bounding box center [739, 373] width 7 height 4
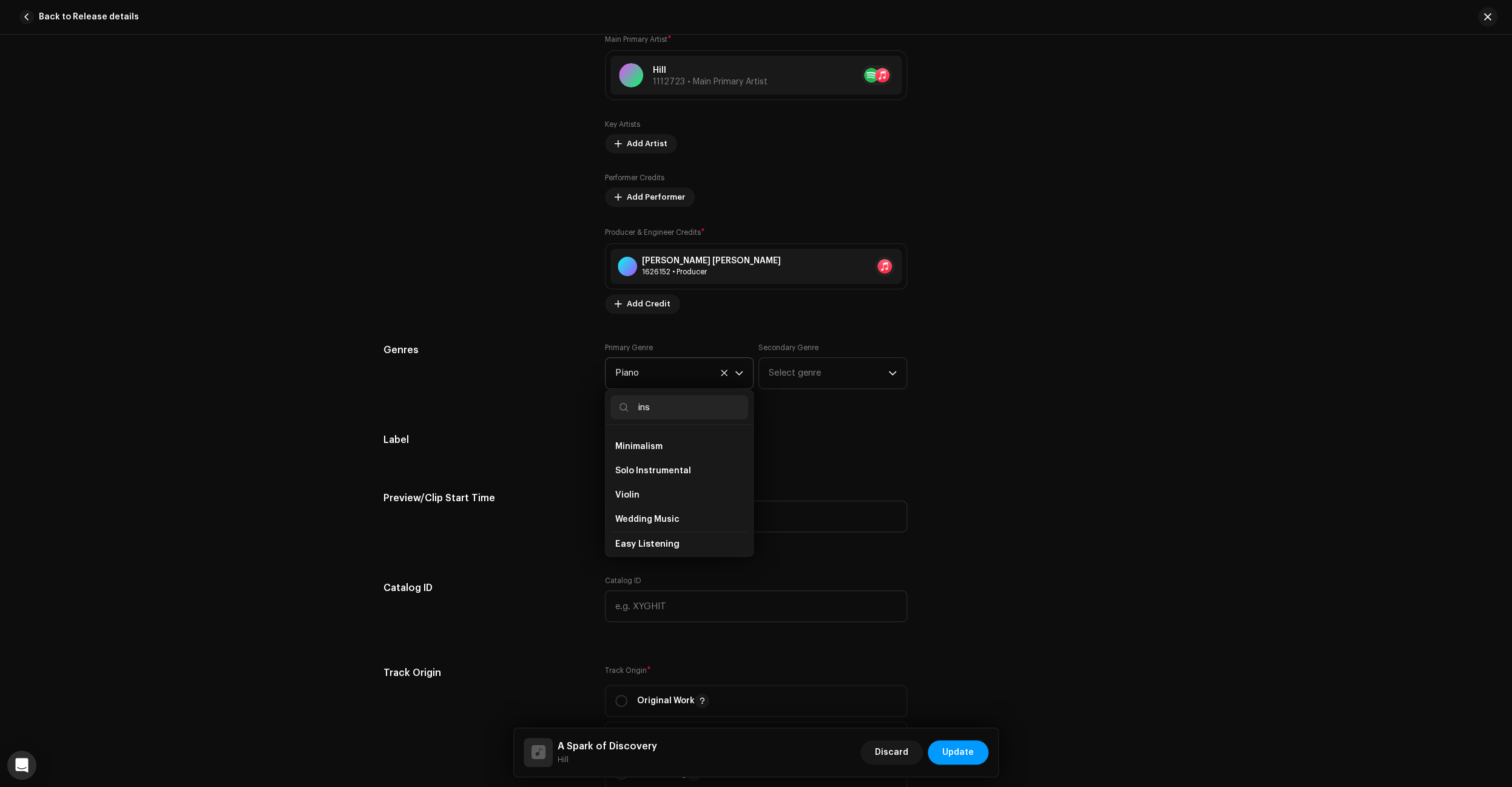
scroll to position [0, 0]
type input "instrumen"
click at [656, 519] on span "Instrumental" at bounding box center [642, 515] width 55 height 12
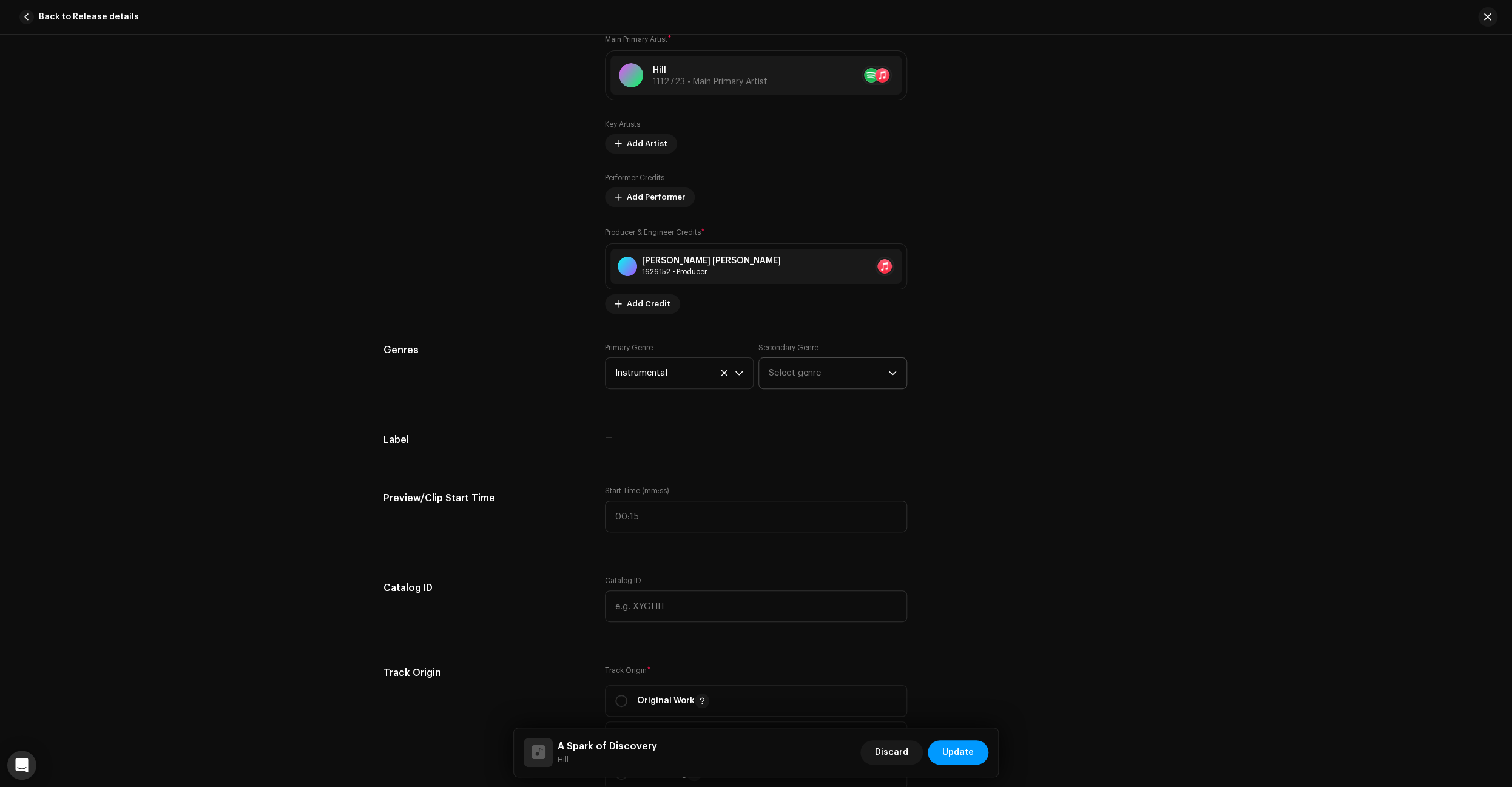
click at [893, 377] on icon "dropdown trigger" at bounding box center [892, 373] width 9 height 9
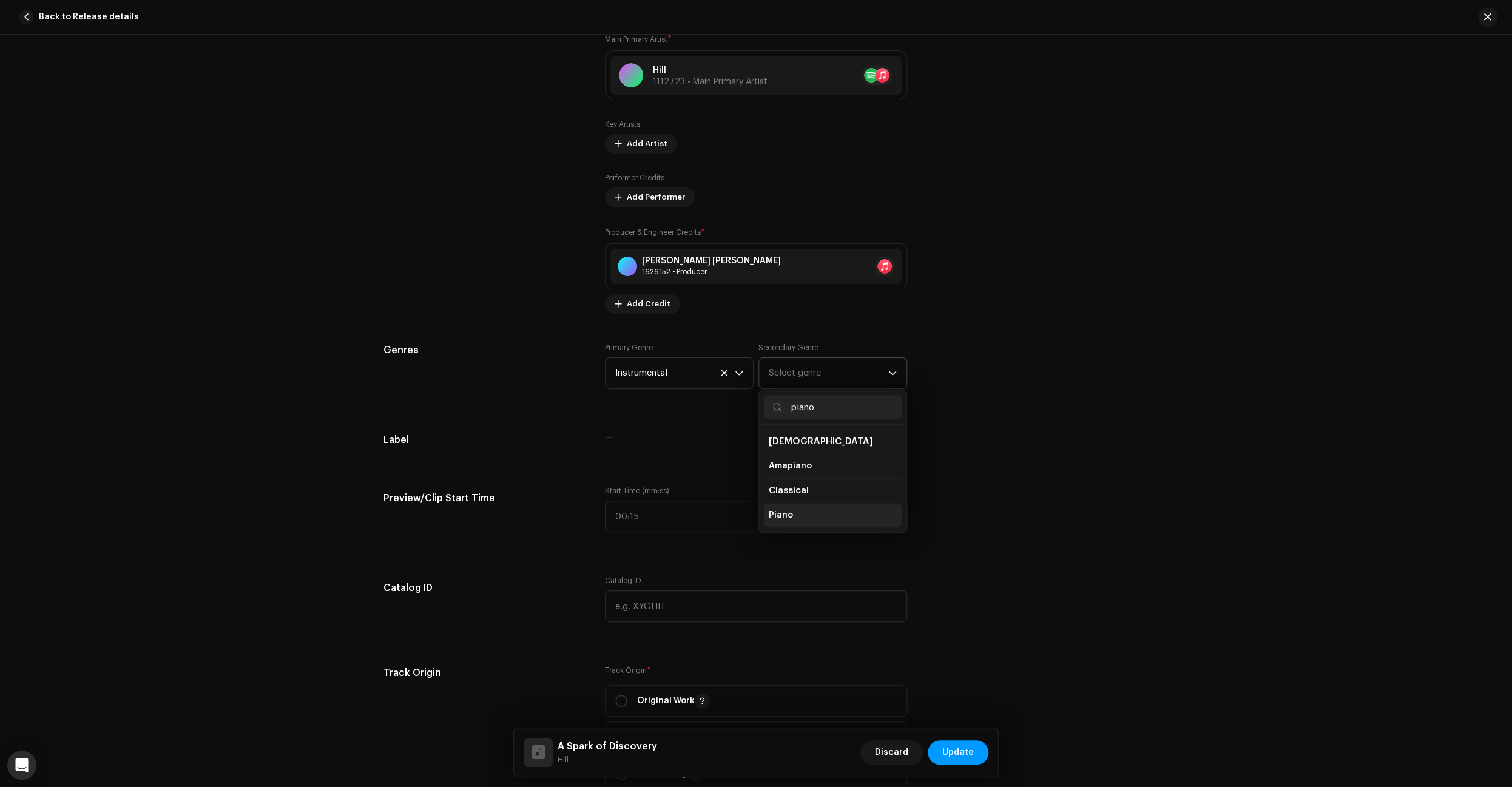
type input "piano"
click at [794, 519] on li "Piano" at bounding box center [832, 515] width 137 height 24
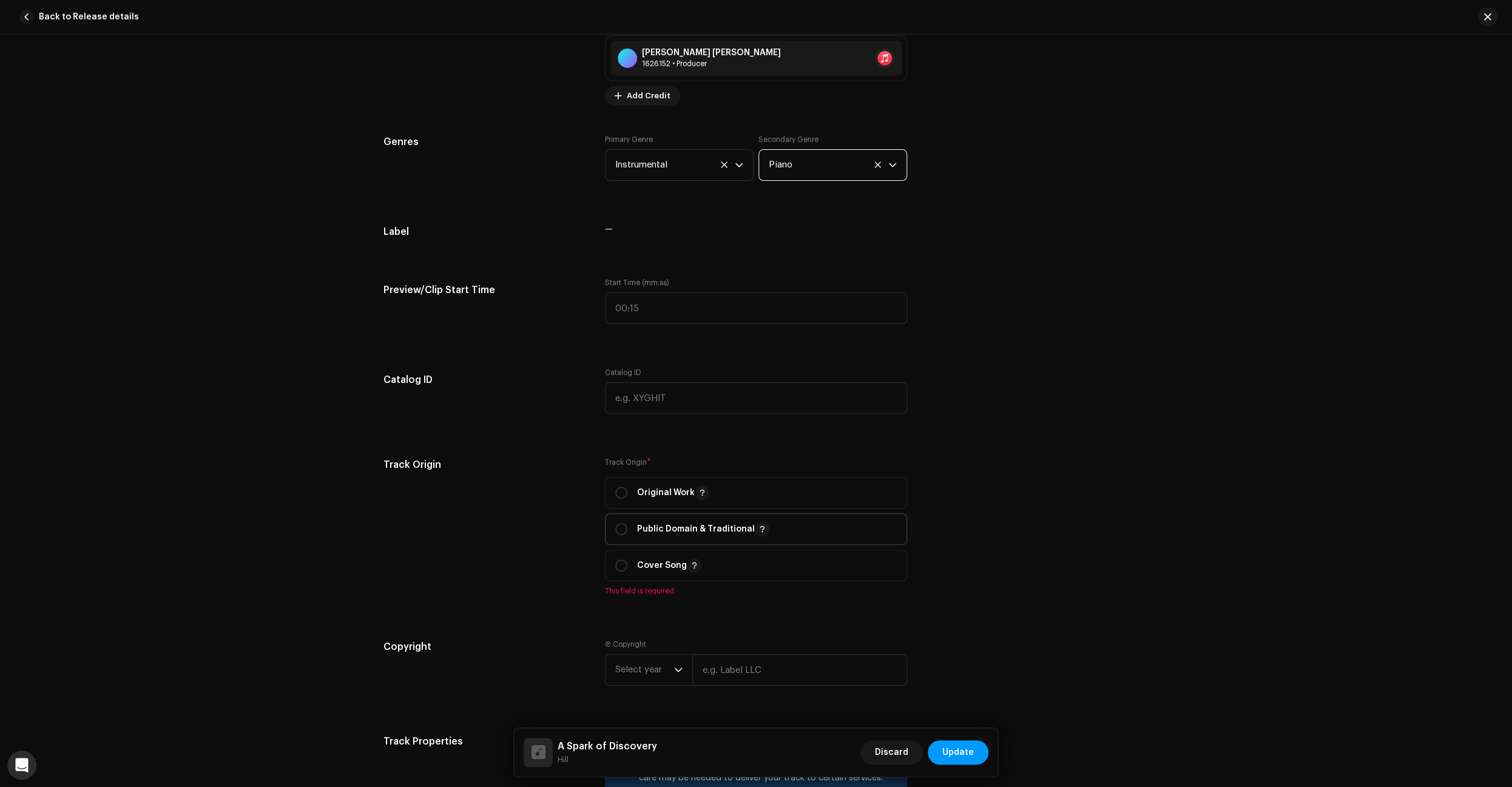
scroll to position [955, 0]
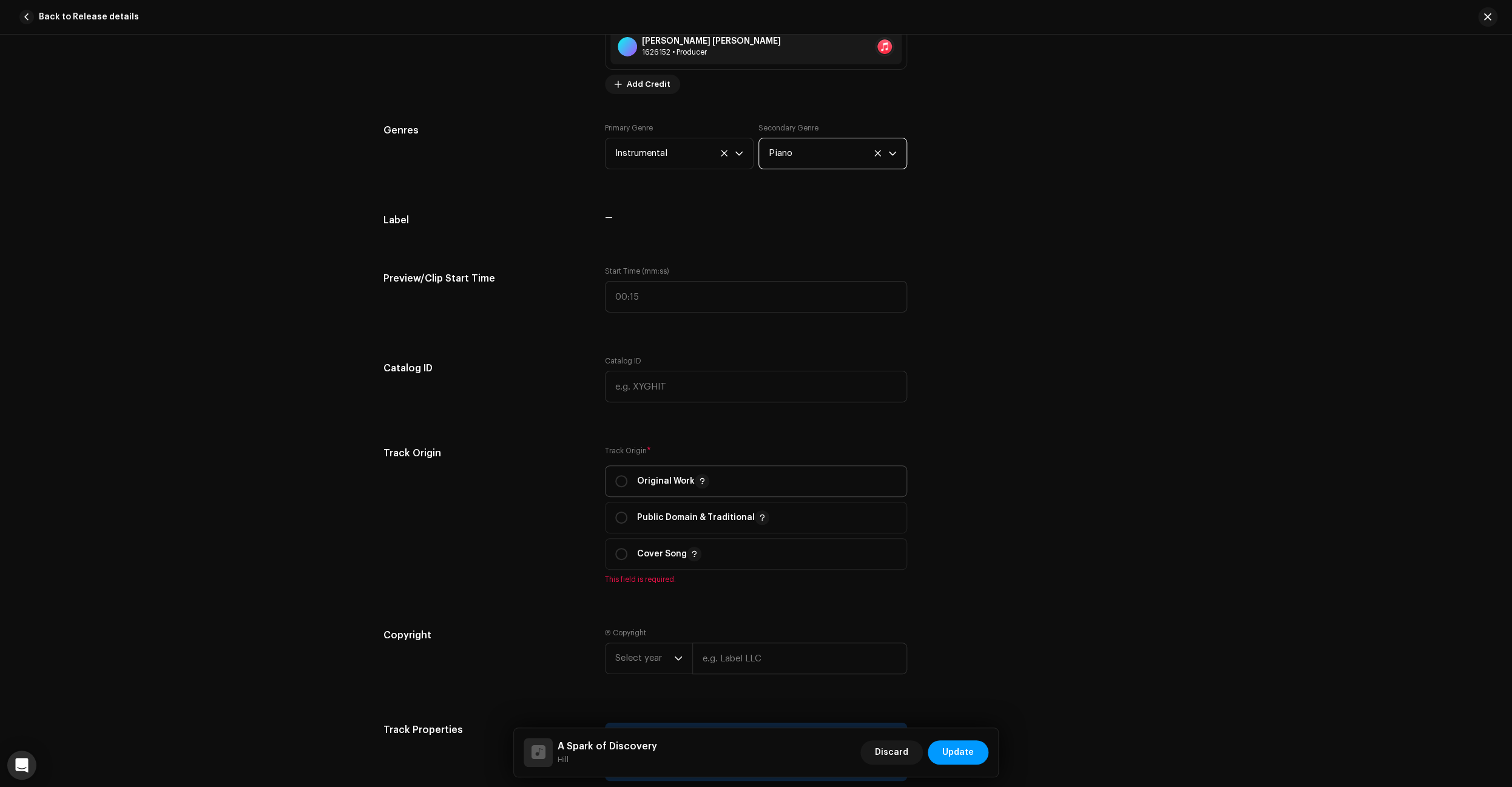
drag, startPoint x: 623, startPoint y: 485, endPoint x: 804, endPoint y: 487, distance: 181.0
click at [623, 485] on input "radio" at bounding box center [621, 481] width 12 height 12
radio input "true"
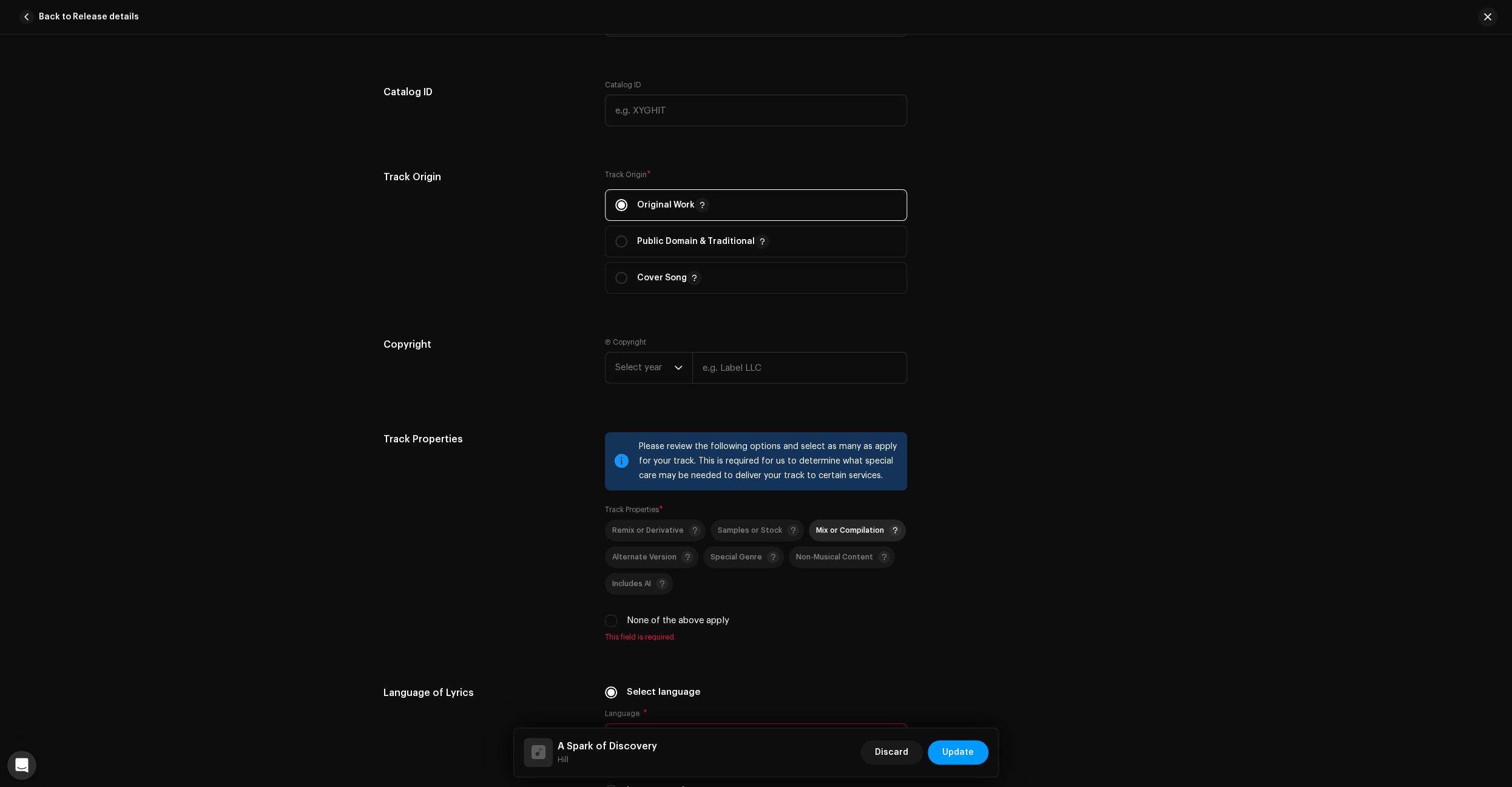
scroll to position [1300, 0]
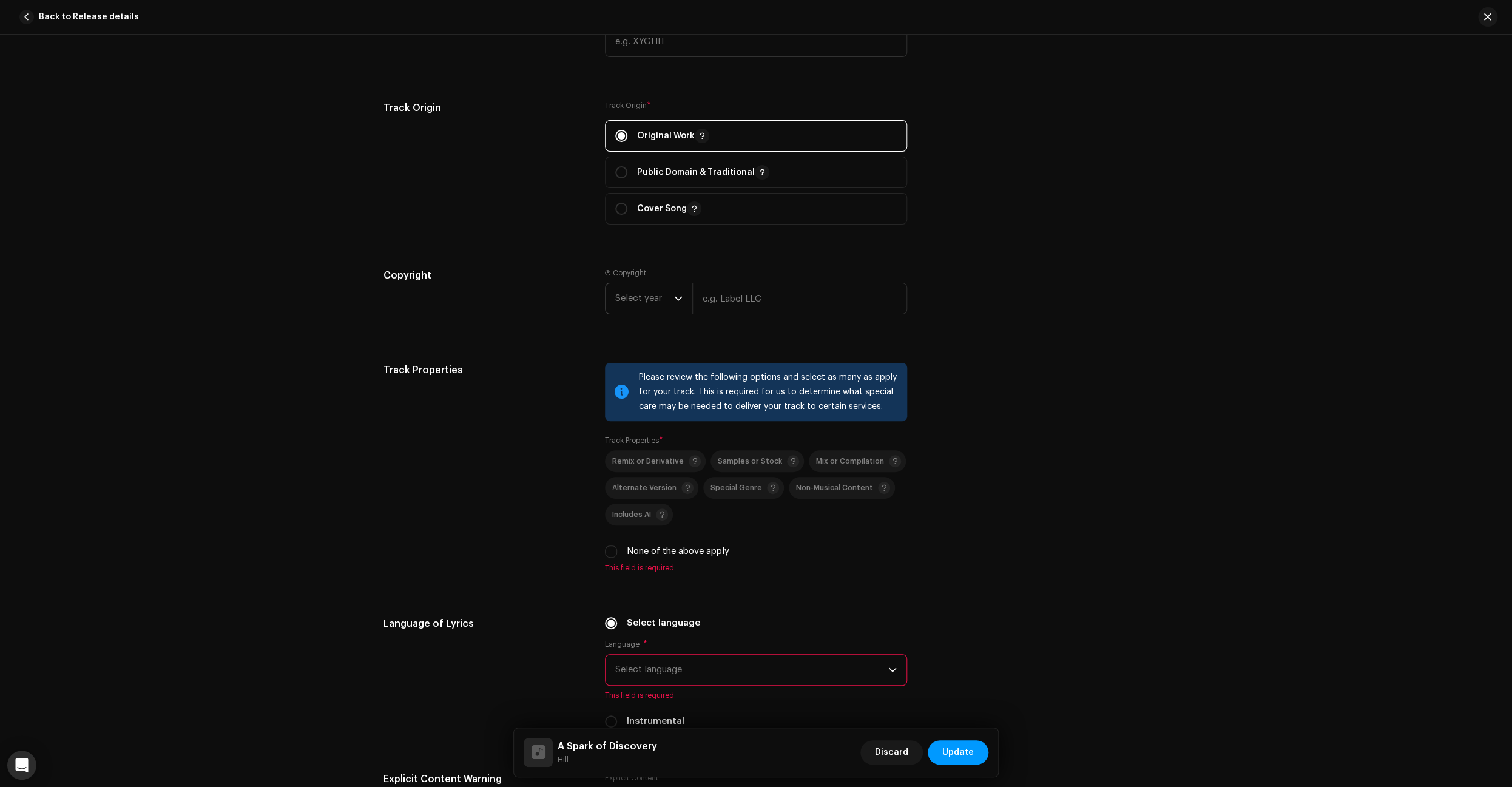
click at [680, 301] on icon "dropdown trigger" at bounding box center [678, 298] width 9 height 9
click at [646, 390] on li "2025" at bounding box center [653, 391] width 86 height 24
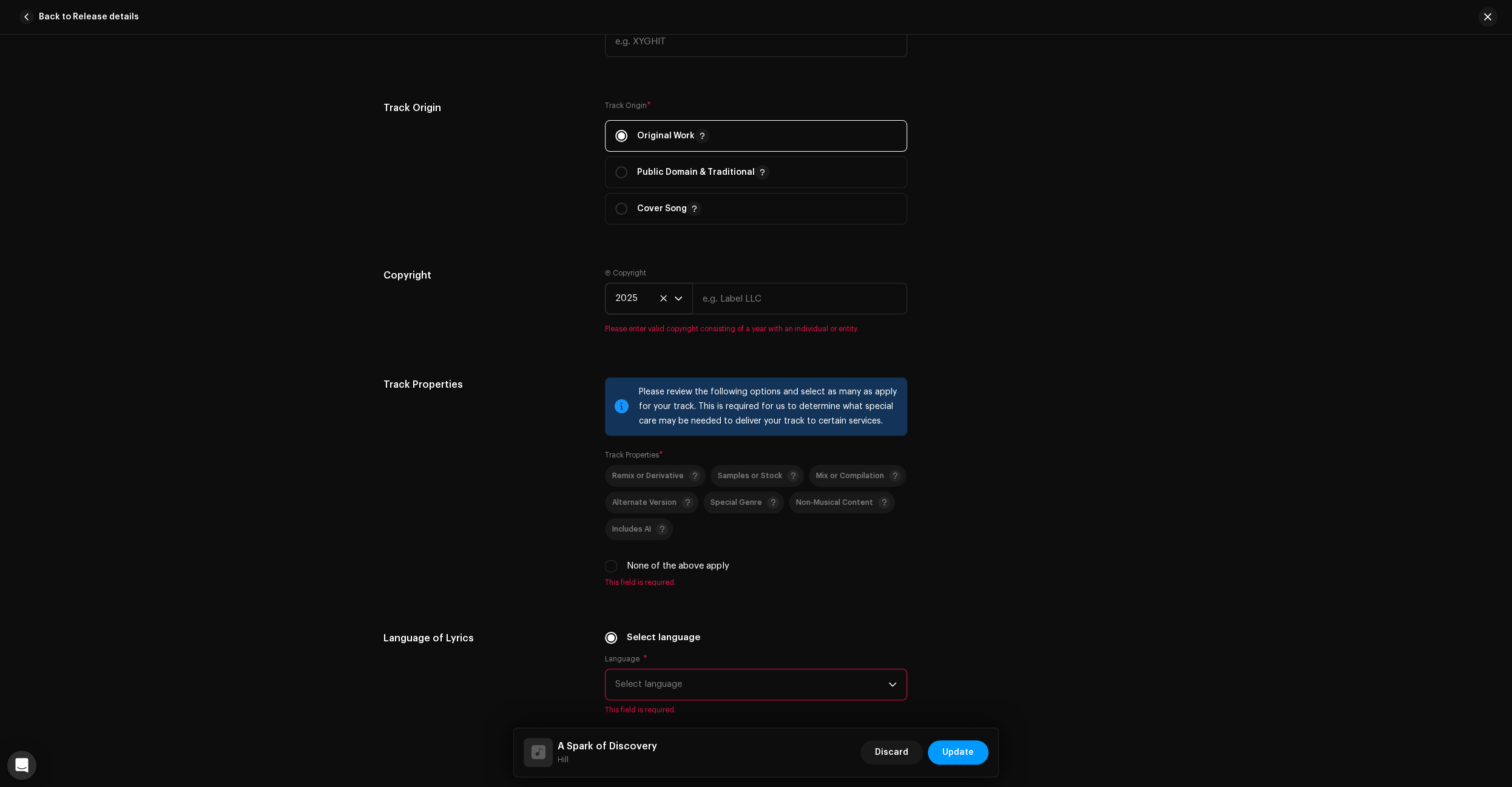
click at [676, 303] on icon "dropdown trigger" at bounding box center [678, 298] width 9 height 9
click at [633, 366] on span "2026" at bounding box center [626, 363] width 23 height 12
click at [736, 306] on input "text" at bounding box center [799, 298] width 215 height 31
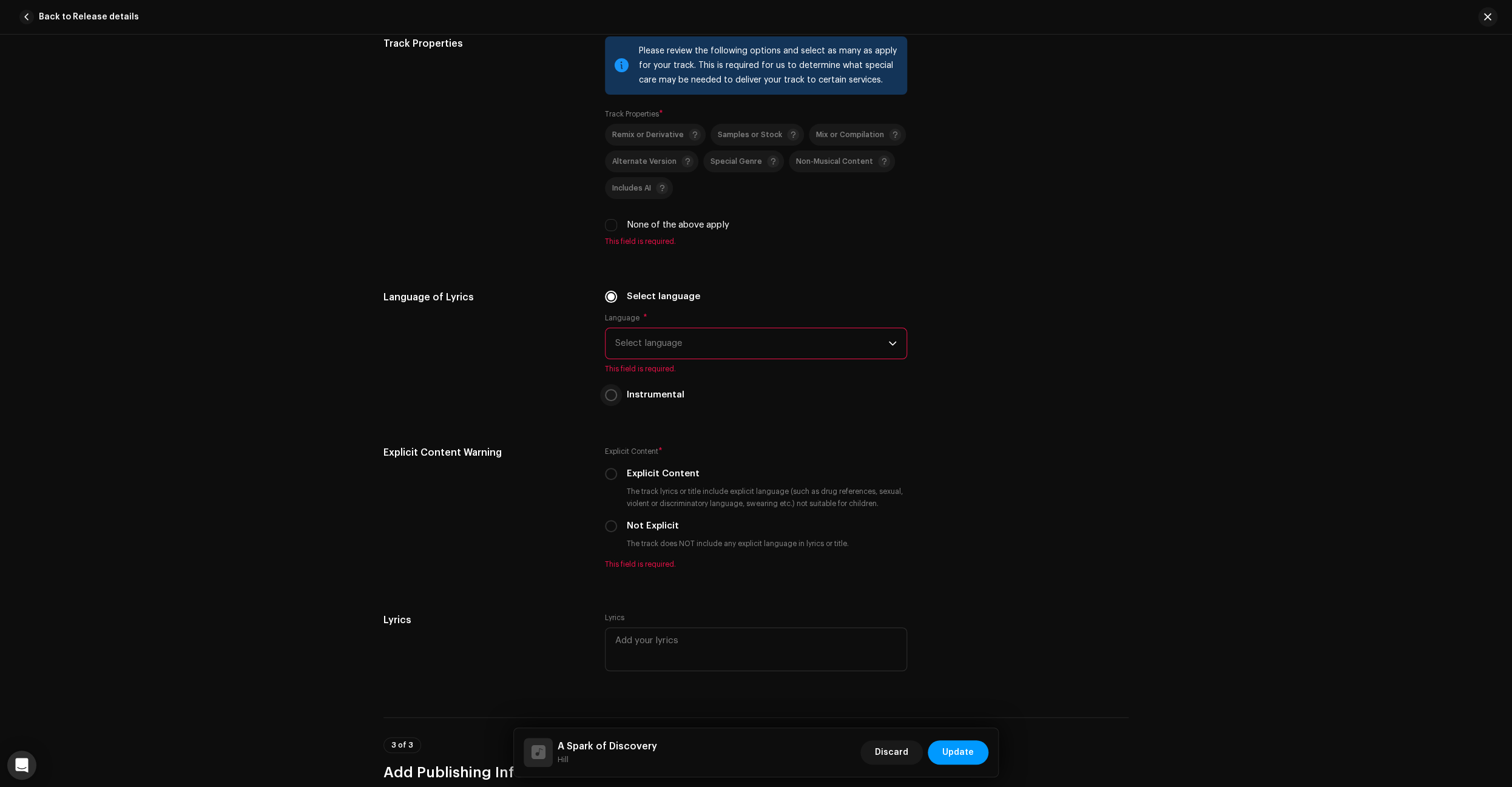
type input "[PERSON_NAME] [PERSON_NAME]"
click at [612, 400] on input "Instrumental" at bounding box center [611, 395] width 12 height 12
radio input "true"
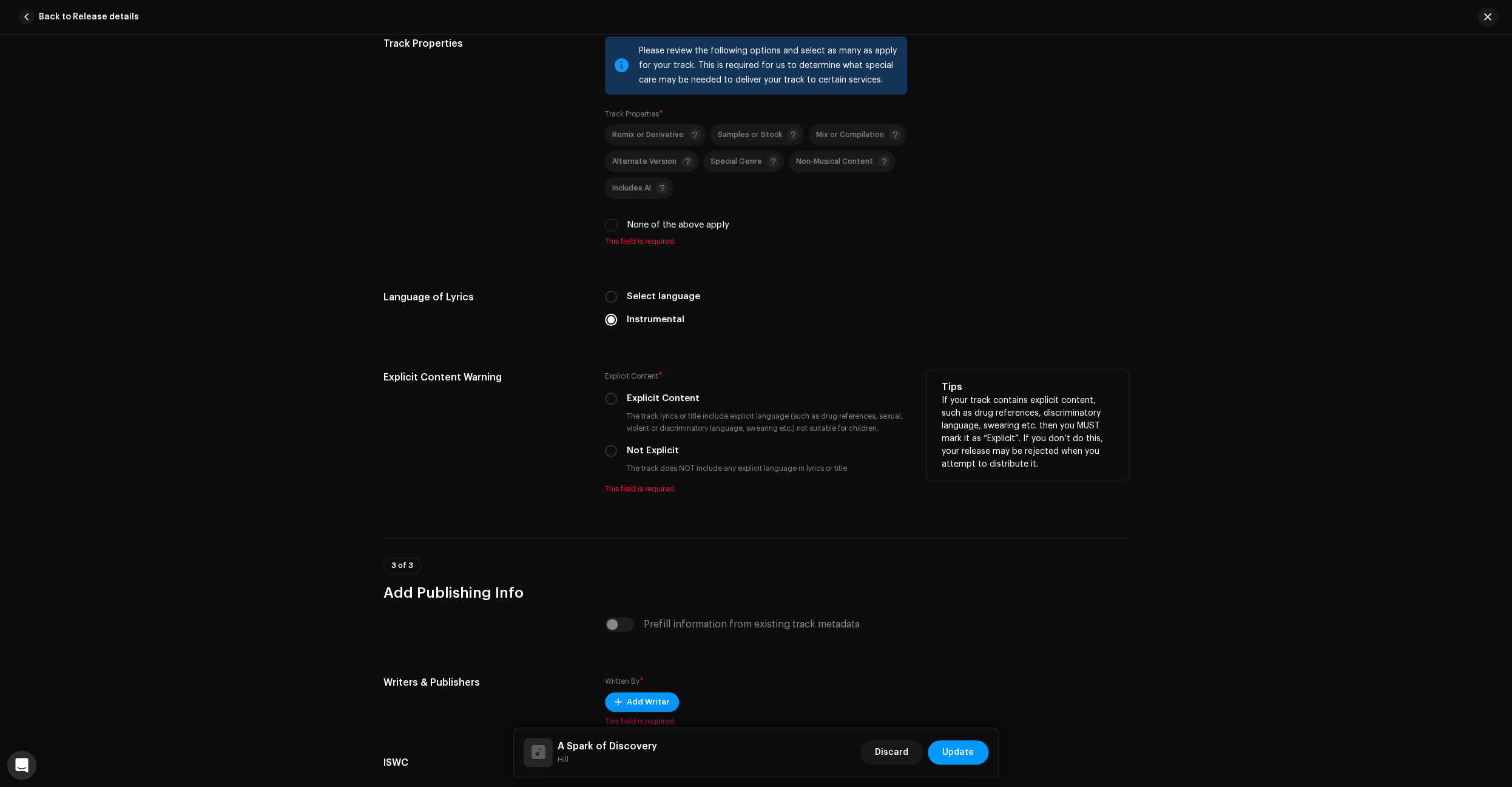
drag, startPoint x: 608, startPoint y: 455, endPoint x: 711, endPoint y: 468, distance: 103.8
click at [608, 455] on input "Not Explicit" at bounding box center [611, 450] width 12 height 12
radio input "true"
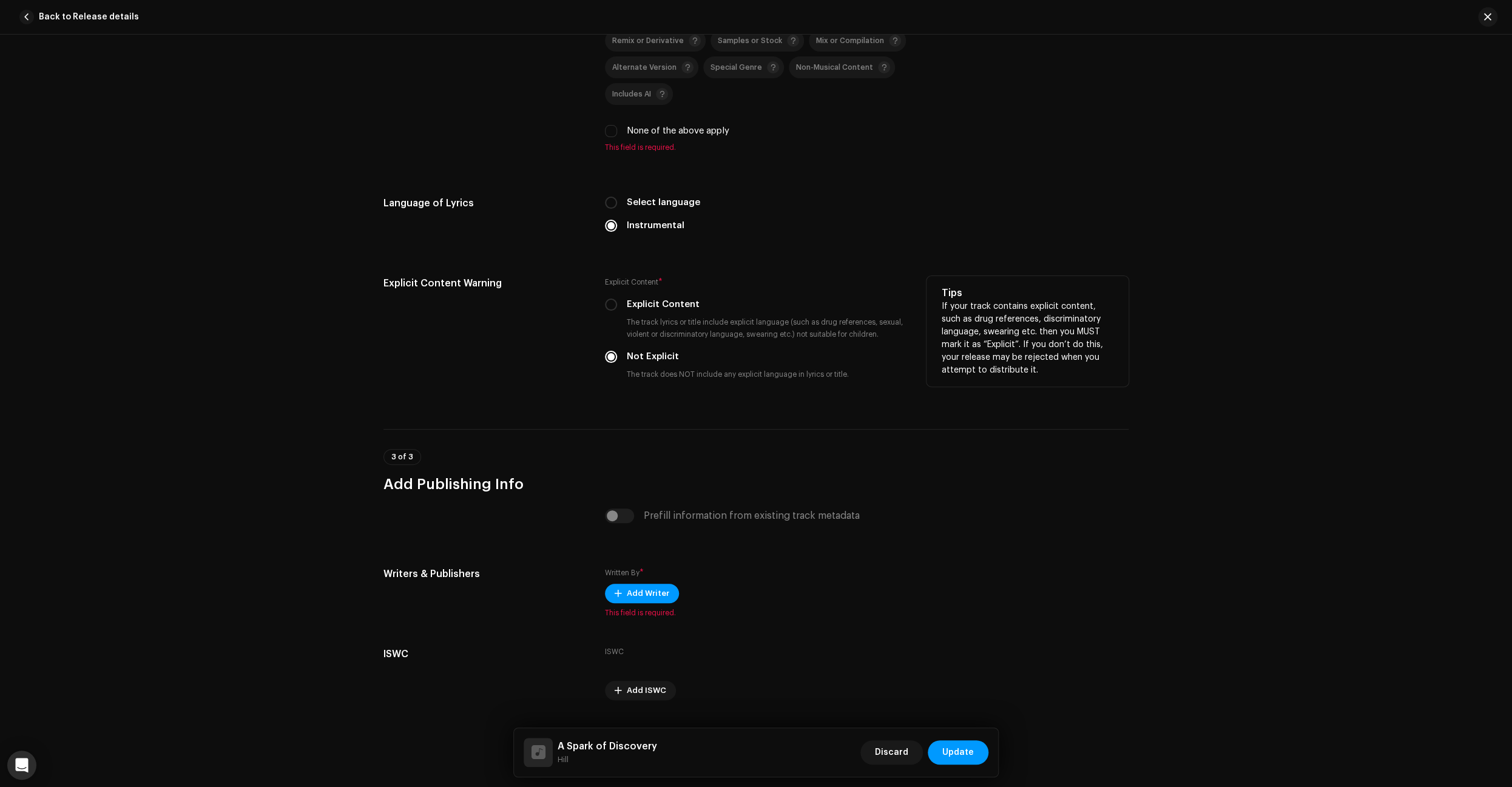
scroll to position [1752, 0]
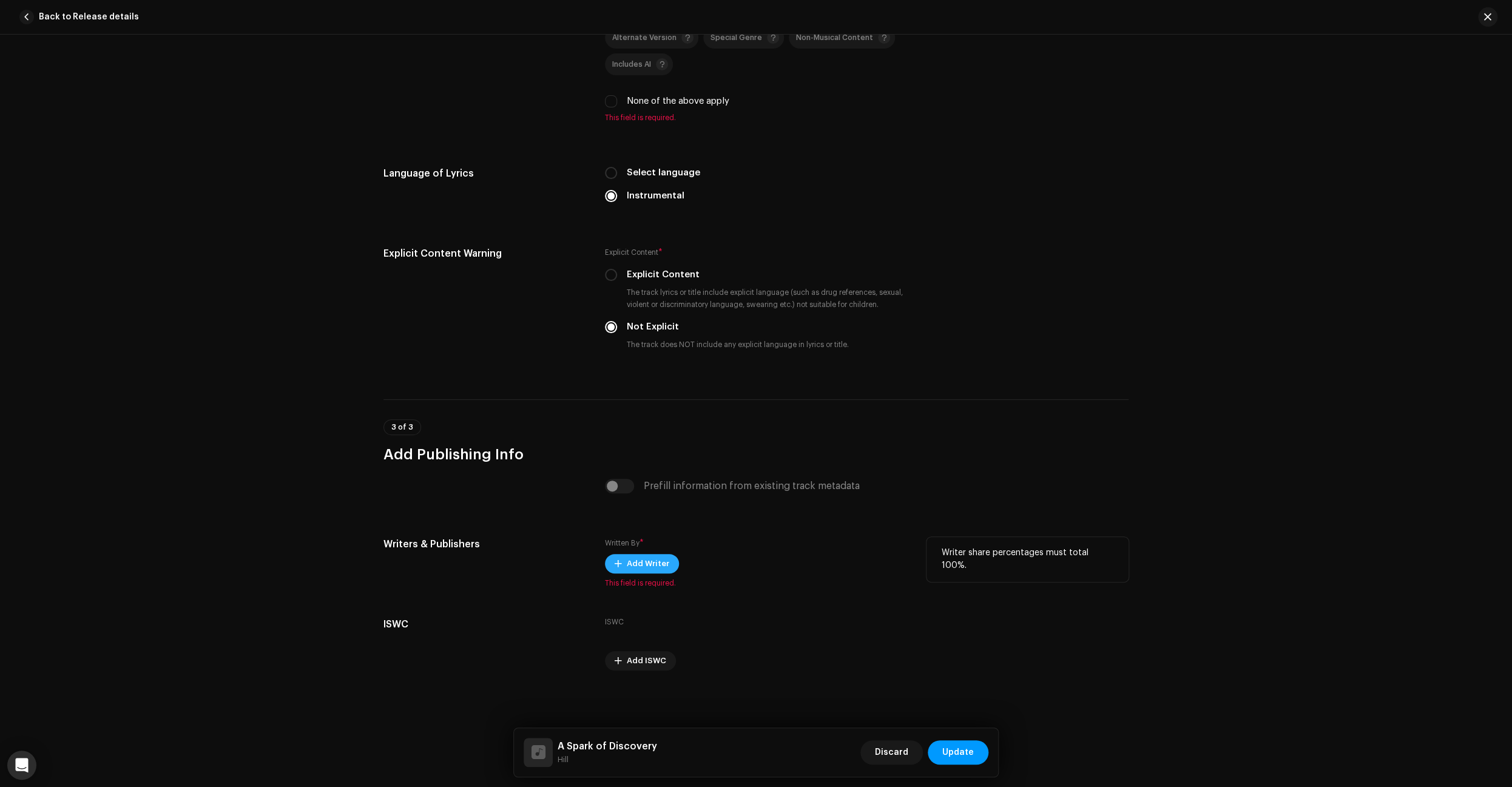
click at [653, 563] on span "Add Writer" at bounding box center [648, 564] width 43 height 24
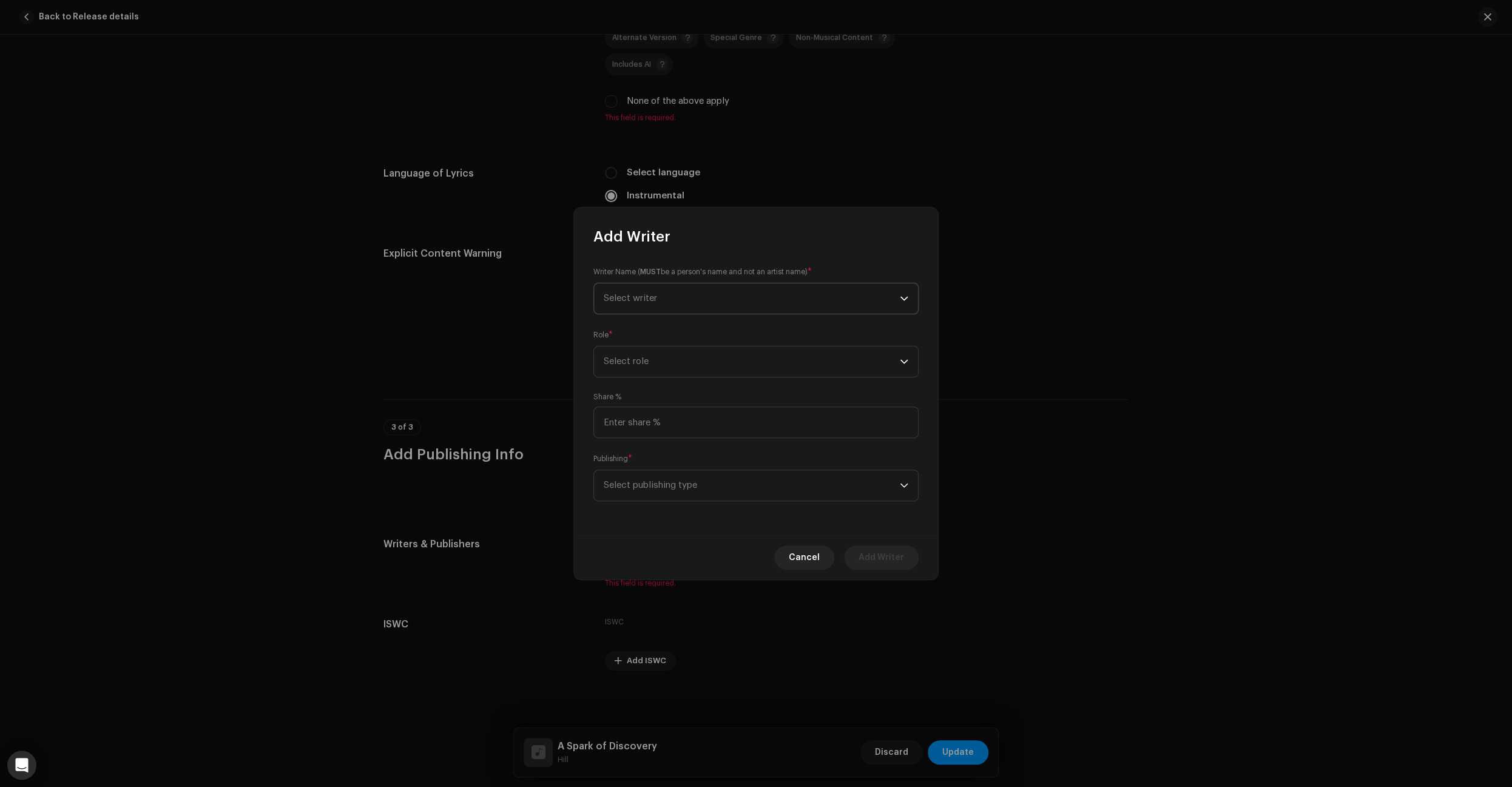
click at [840, 303] on span "Select writer" at bounding box center [751, 298] width 296 height 30
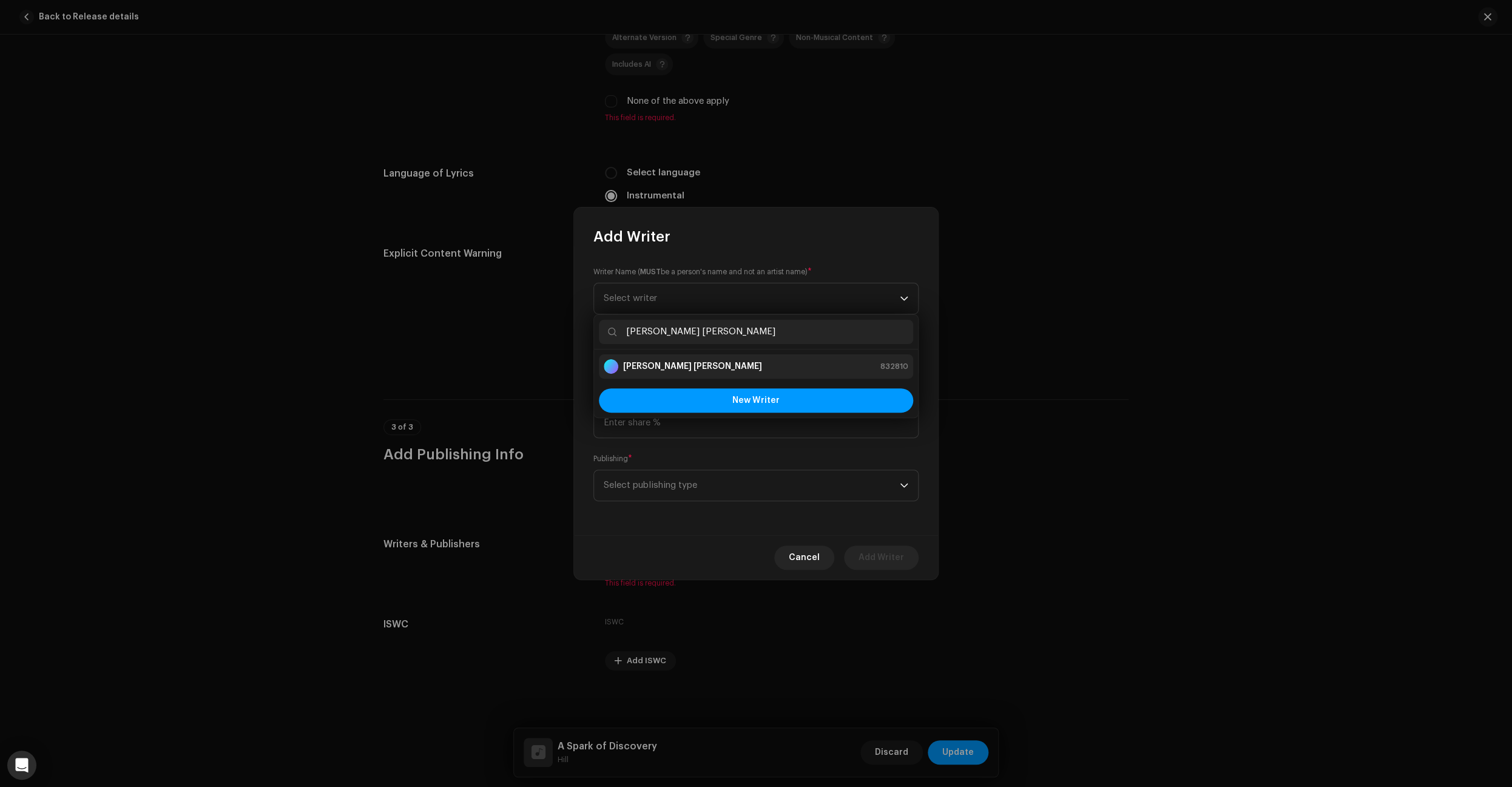
type input "[PERSON_NAME] [PERSON_NAME]"
click at [705, 369] on div "[PERSON_NAME] [PERSON_NAME] 832810" at bounding box center [756, 366] width 304 height 15
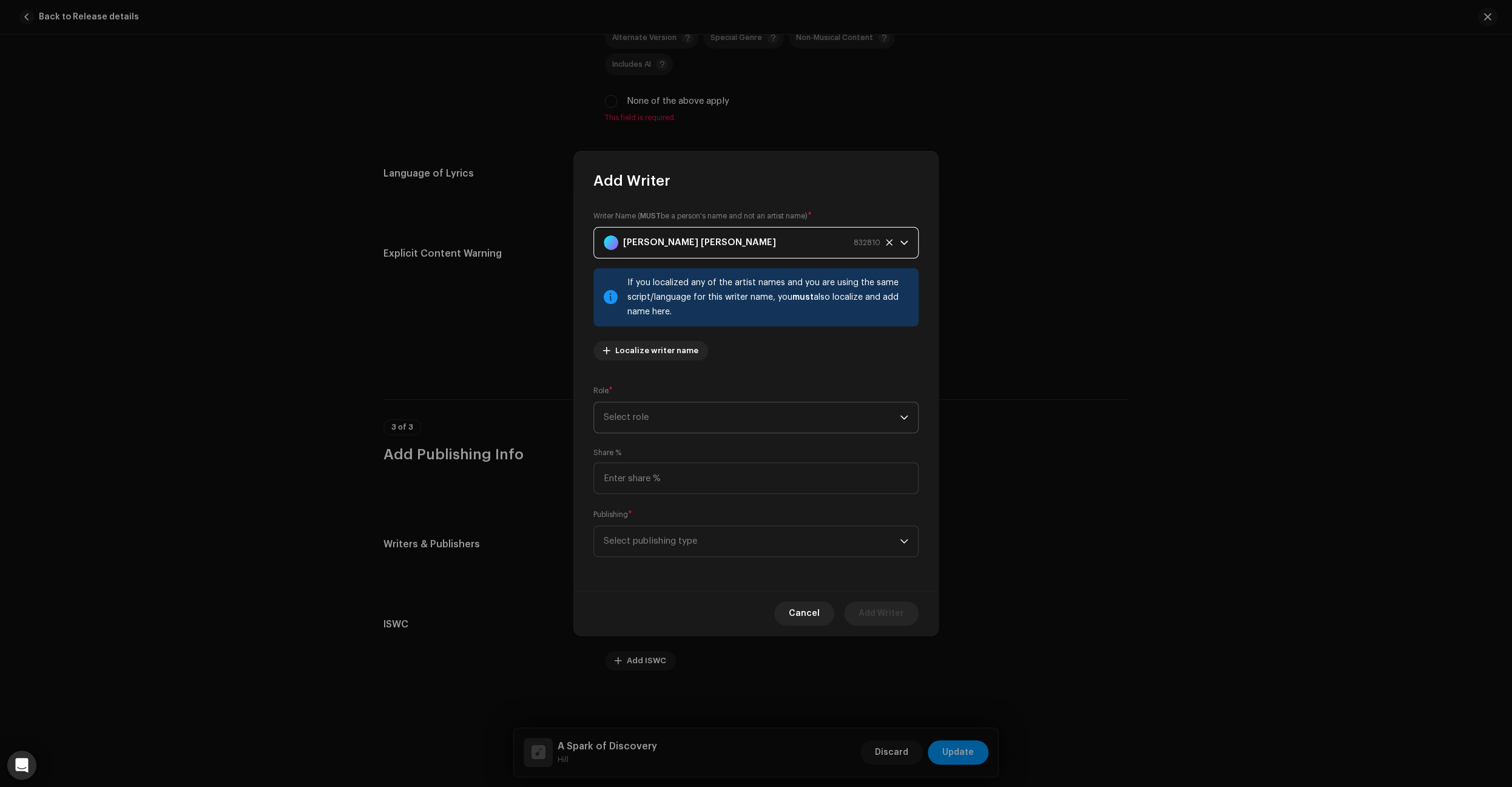
click at [880, 421] on span "Select role" at bounding box center [751, 417] width 296 height 30
drag, startPoint x: 669, startPoint y: 504, endPoint x: 749, endPoint y: 498, distance: 80.2
click at [669, 504] on li "Composer" at bounding box center [756, 499] width 314 height 24
click at [752, 484] on input at bounding box center [756, 478] width 325 height 31
type input "100.00"
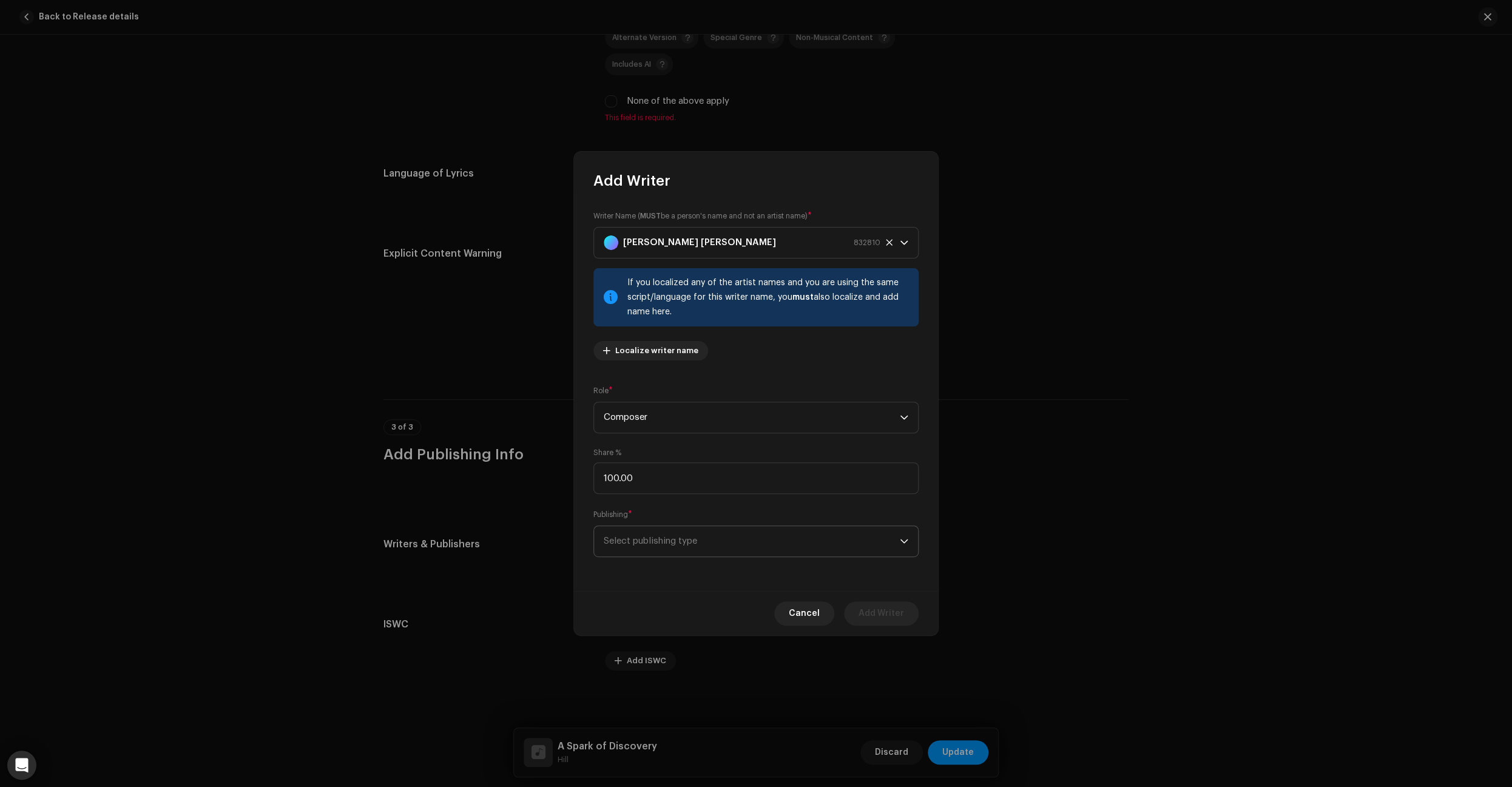
click at [890, 541] on span "Select publishing type" at bounding box center [751, 541] width 296 height 30
click at [667, 627] on span "Published (managed by a publisher)" at bounding box center [679, 624] width 151 height 12
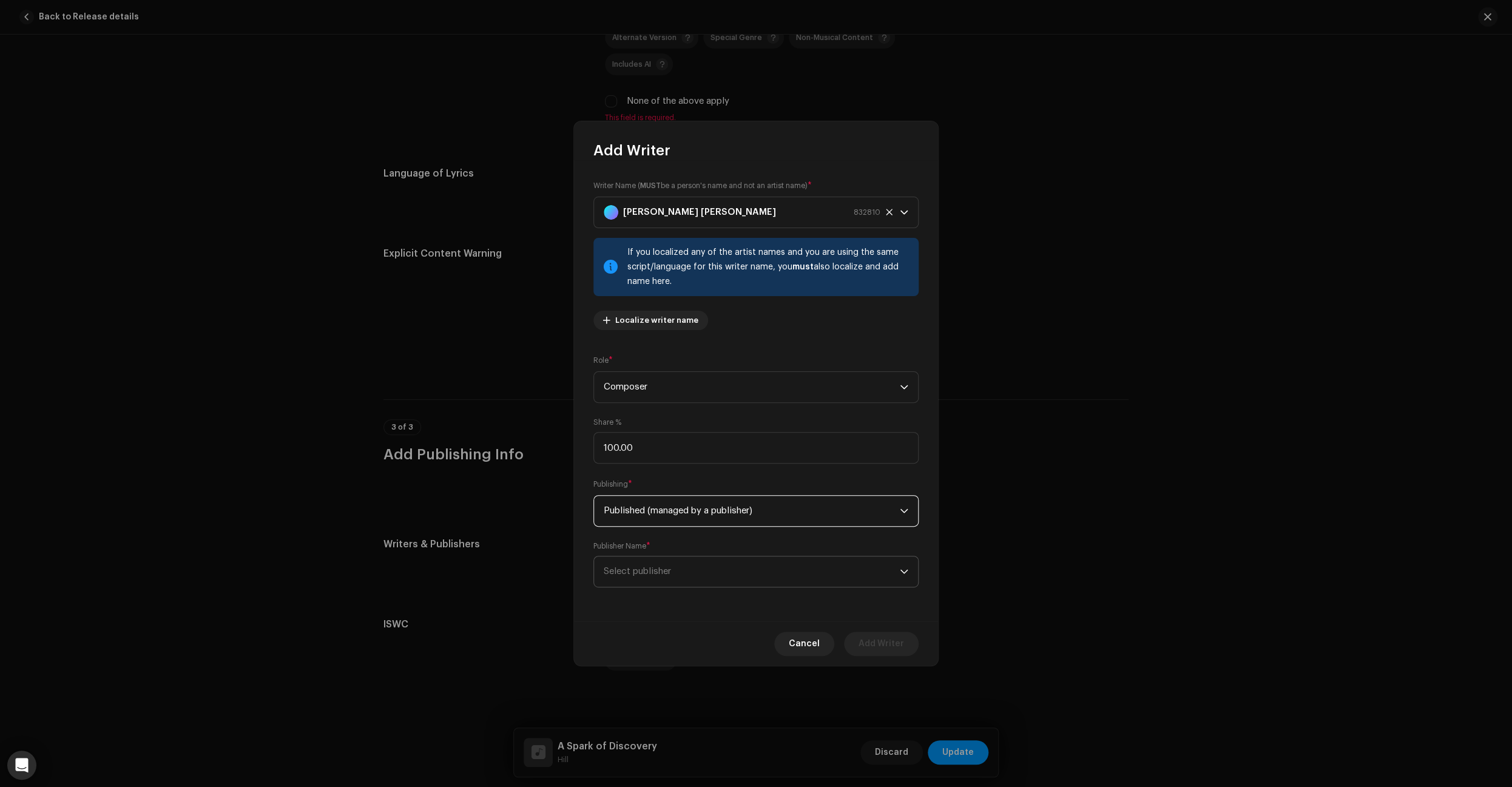
click at [703, 574] on span "Select publisher" at bounding box center [751, 571] width 296 height 30
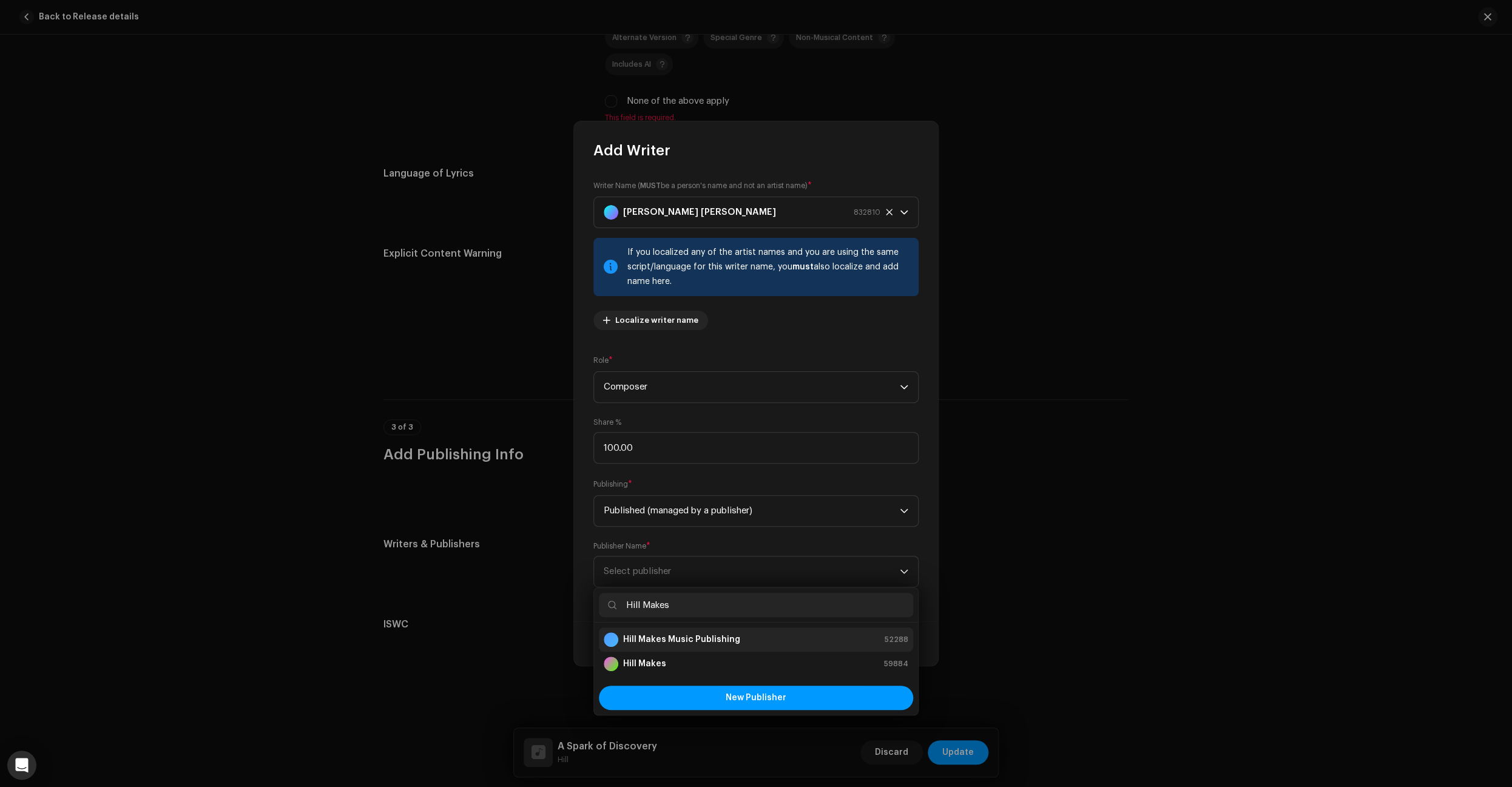
type input "Hill Makes"
click at [672, 640] on strong "Hill Makes Music Publishing" at bounding box center [682, 639] width 117 height 12
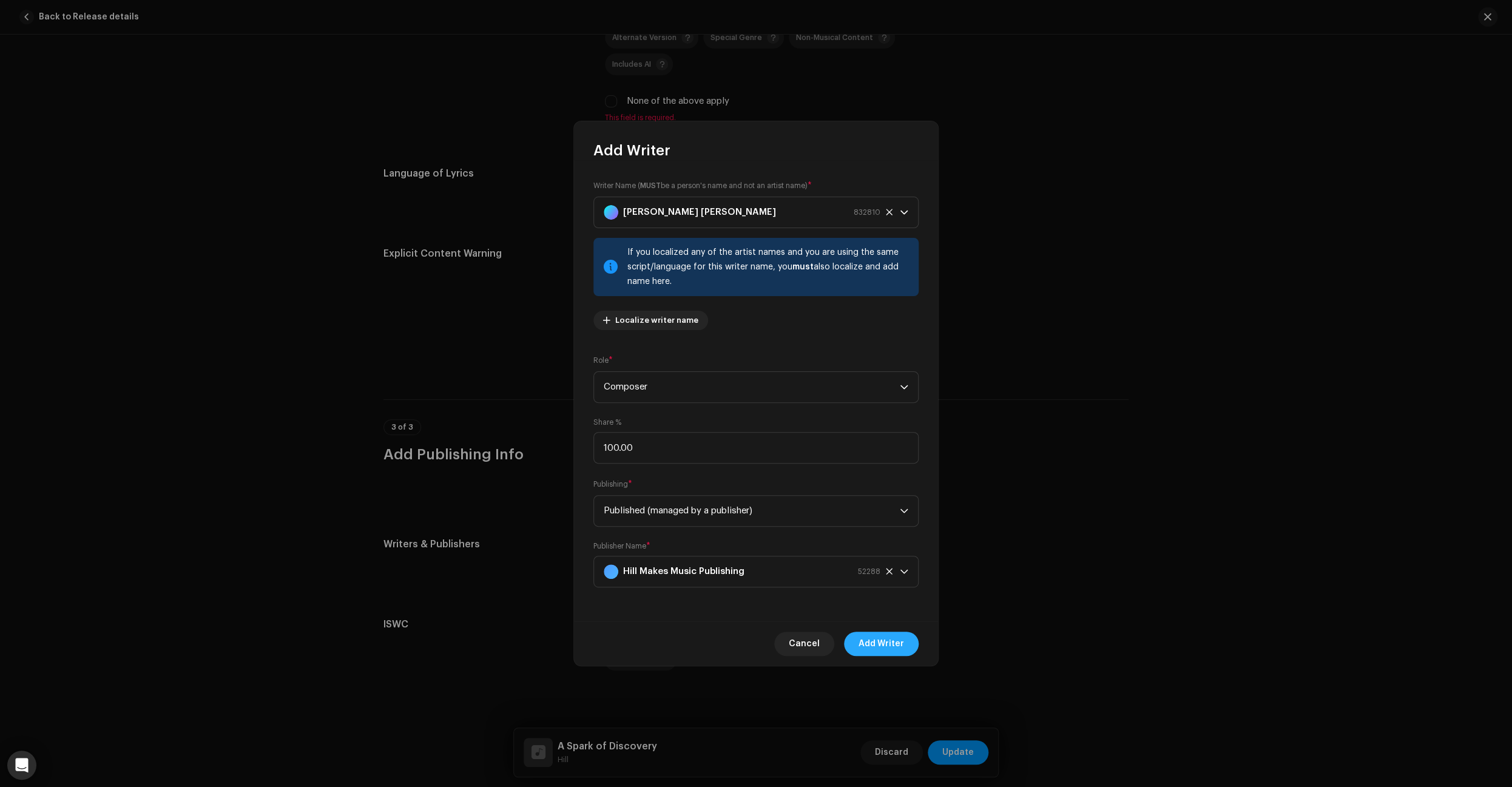
click at [883, 647] on span "Add Writer" at bounding box center [881, 644] width 45 height 24
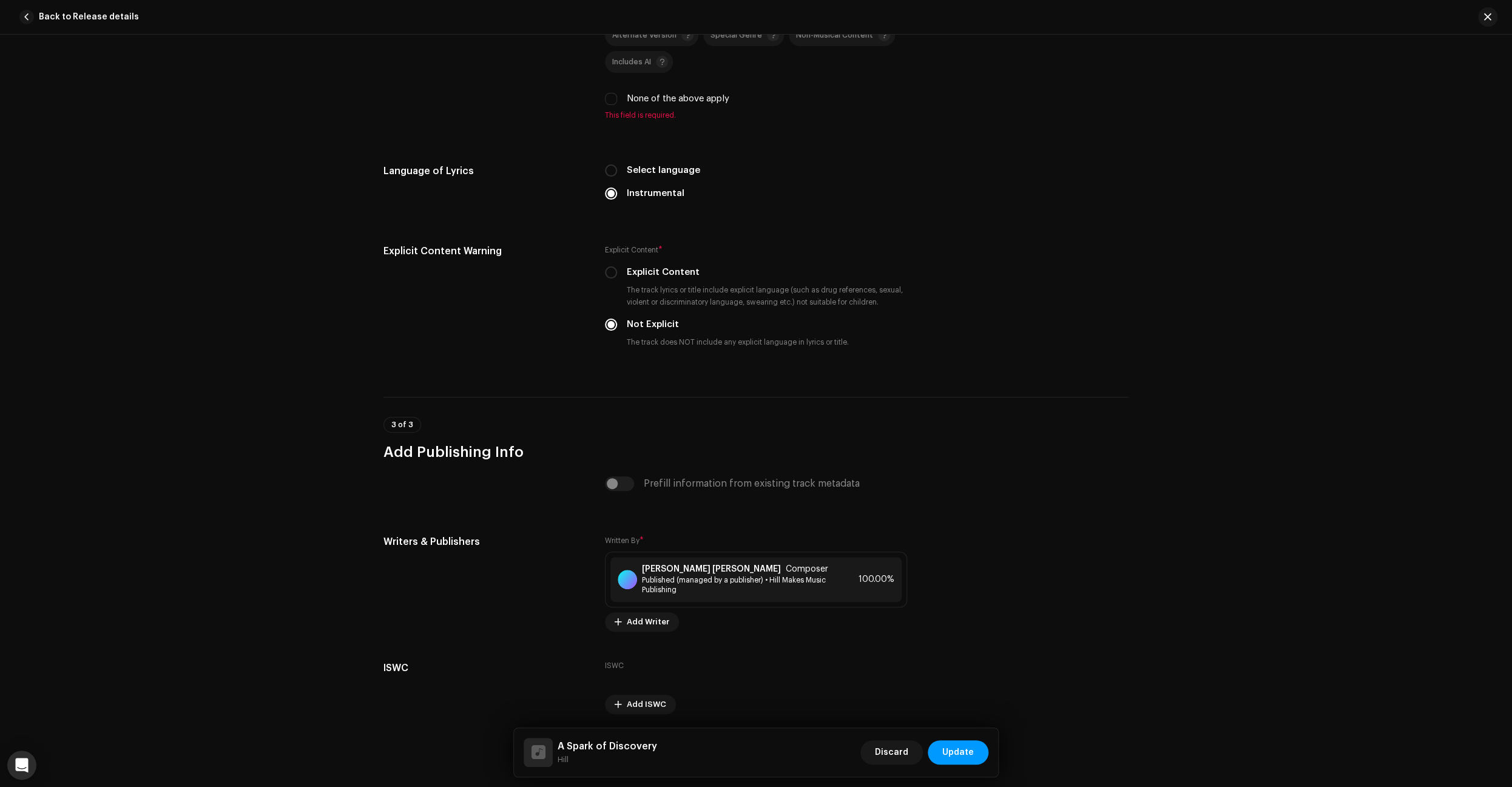
scroll to position [1798, 0]
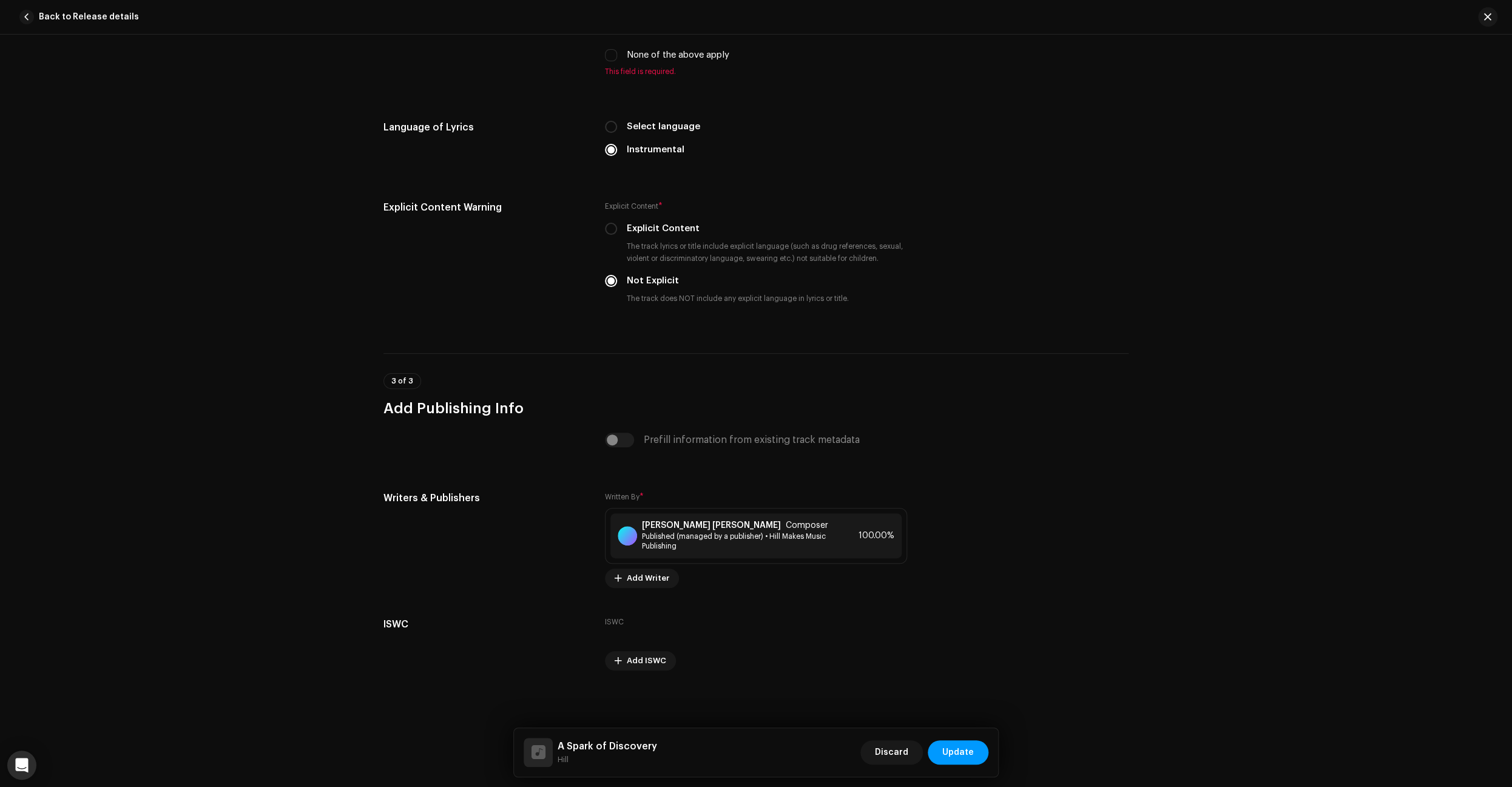
click at [970, 747] on span "Update" at bounding box center [958, 752] width 31 height 24
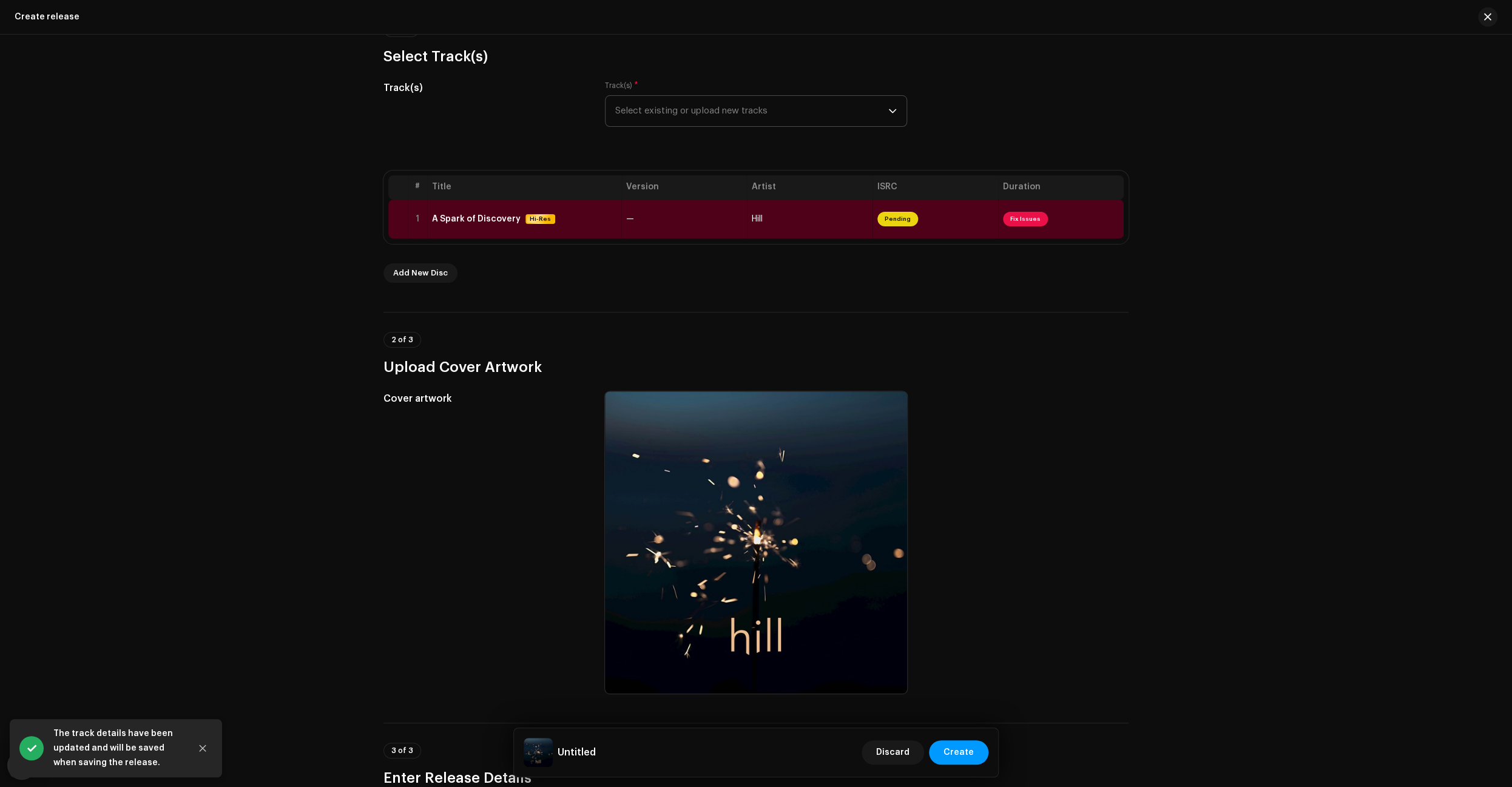
scroll to position [132, 0]
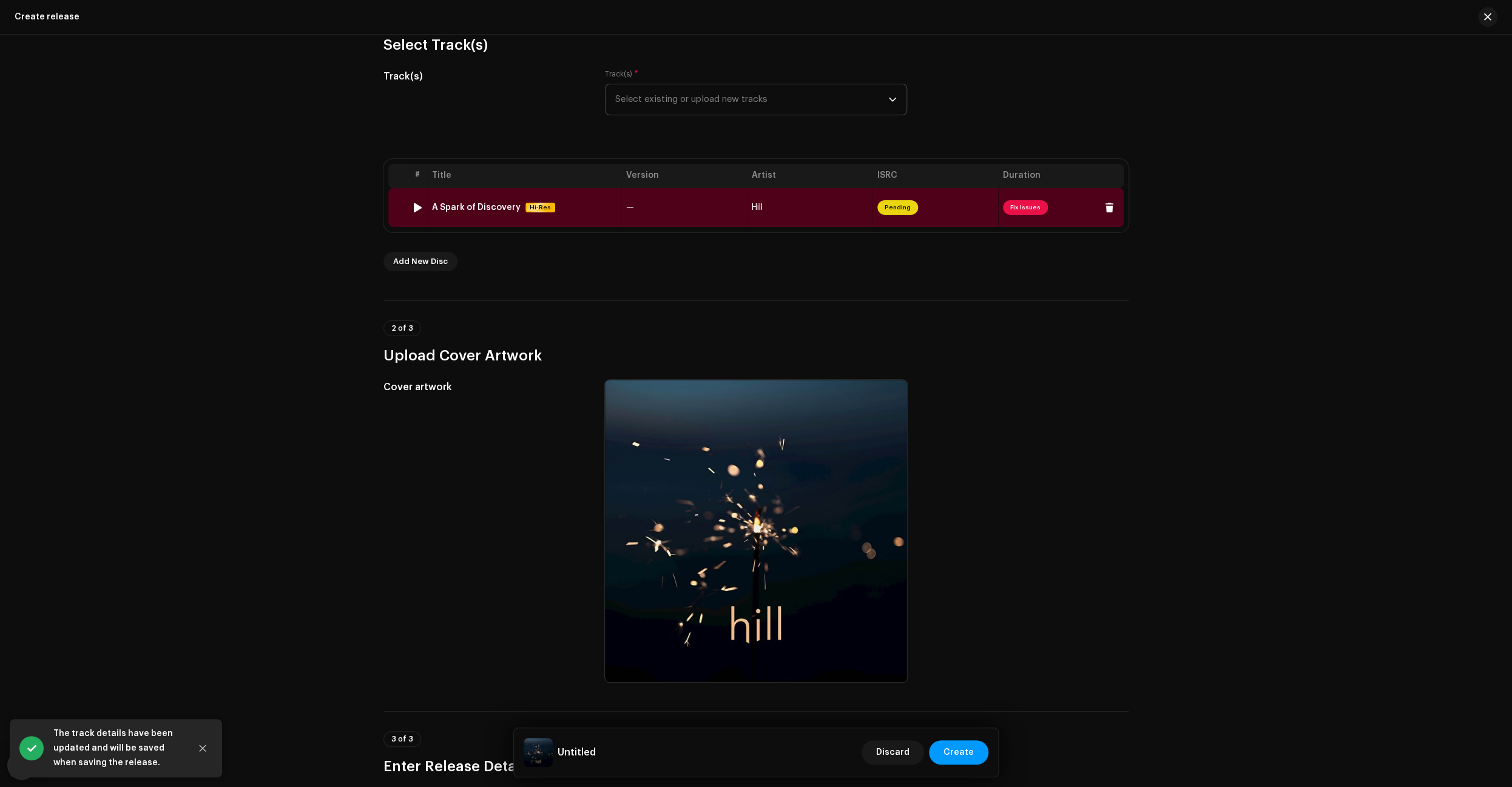
click at [845, 218] on td "Hill" at bounding box center [809, 207] width 125 height 39
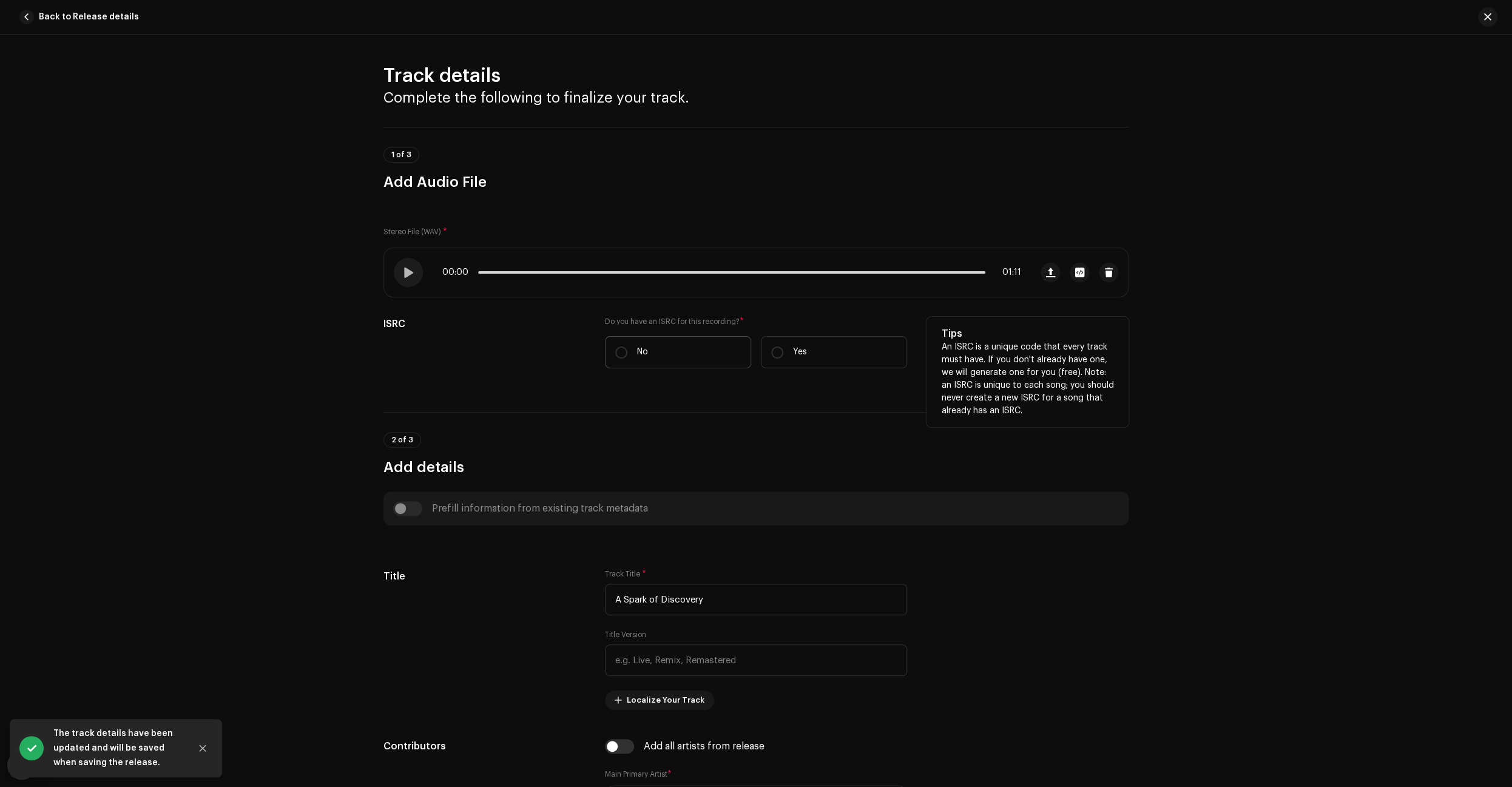
drag, startPoint x: 623, startPoint y: 356, endPoint x: 649, endPoint y: 360, distance: 26.3
click at [623, 355] on input "No" at bounding box center [621, 352] width 12 height 12
radio input "true"
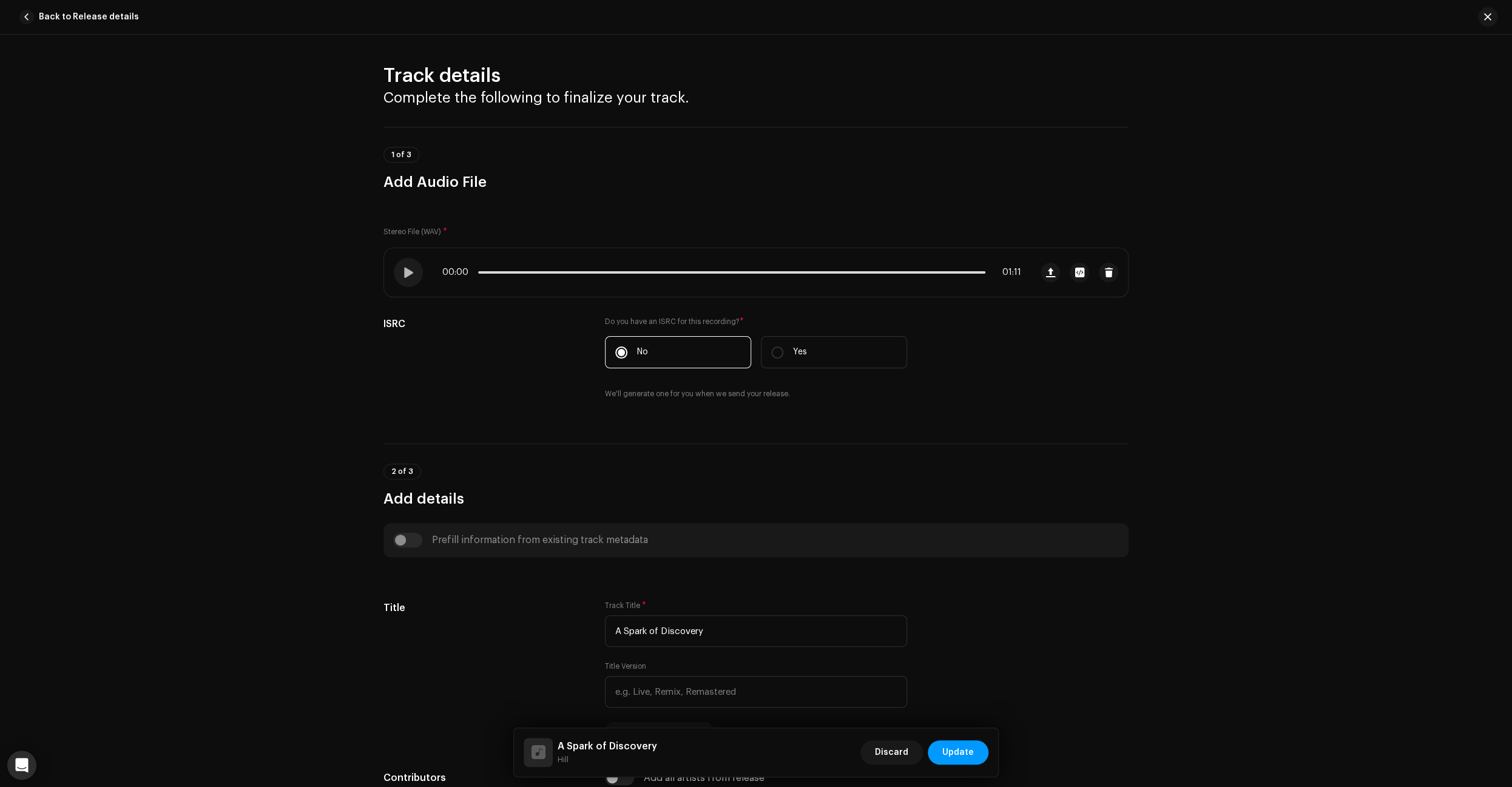
click at [959, 754] on span "Update" at bounding box center [958, 752] width 31 height 24
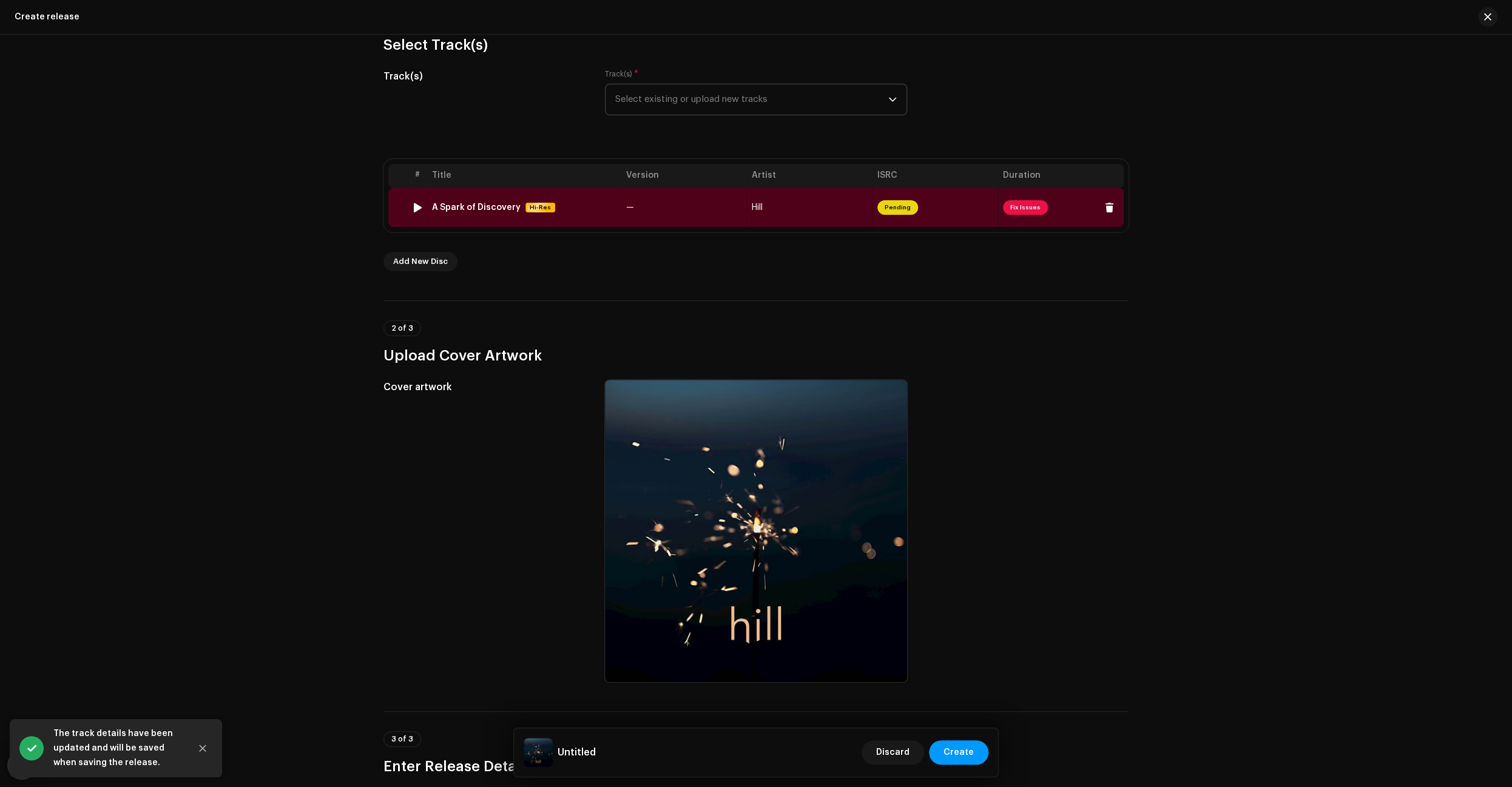
click at [812, 210] on td "Hill" at bounding box center [809, 207] width 125 height 39
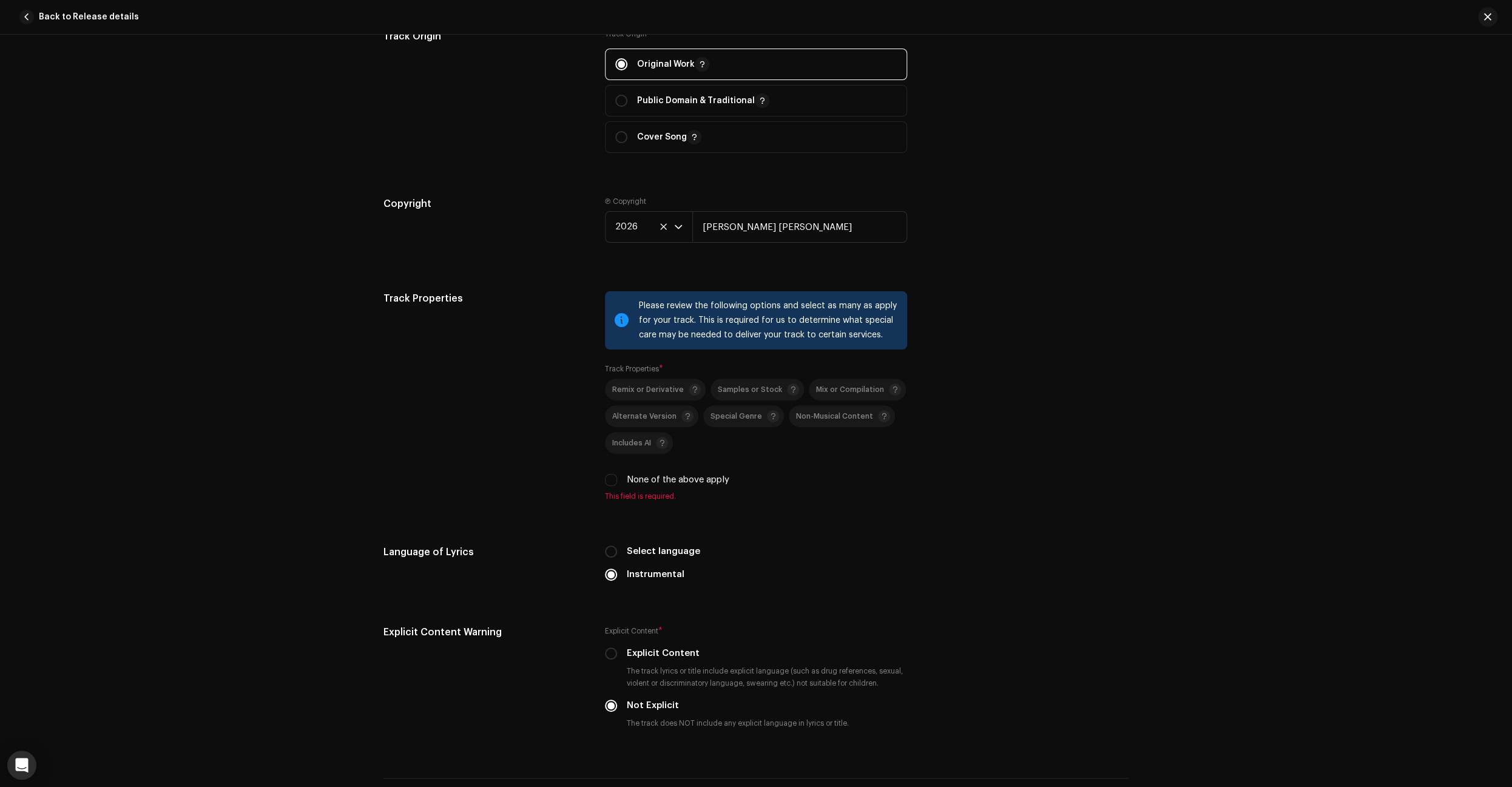
scroll to position [1406, 0]
drag, startPoint x: 610, startPoint y: 485, endPoint x: 662, endPoint y: 490, distance: 52.2
click at [610, 485] on div "Please review the following options and select as many as apply for your track.…" at bounding box center [756, 392] width 302 height 210
drag, startPoint x: 613, startPoint y: 481, endPoint x: 641, endPoint y: 484, distance: 28.2
click at [613, 481] on input "None of the above apply" at bounding box center [611, 477] width 12 height 12
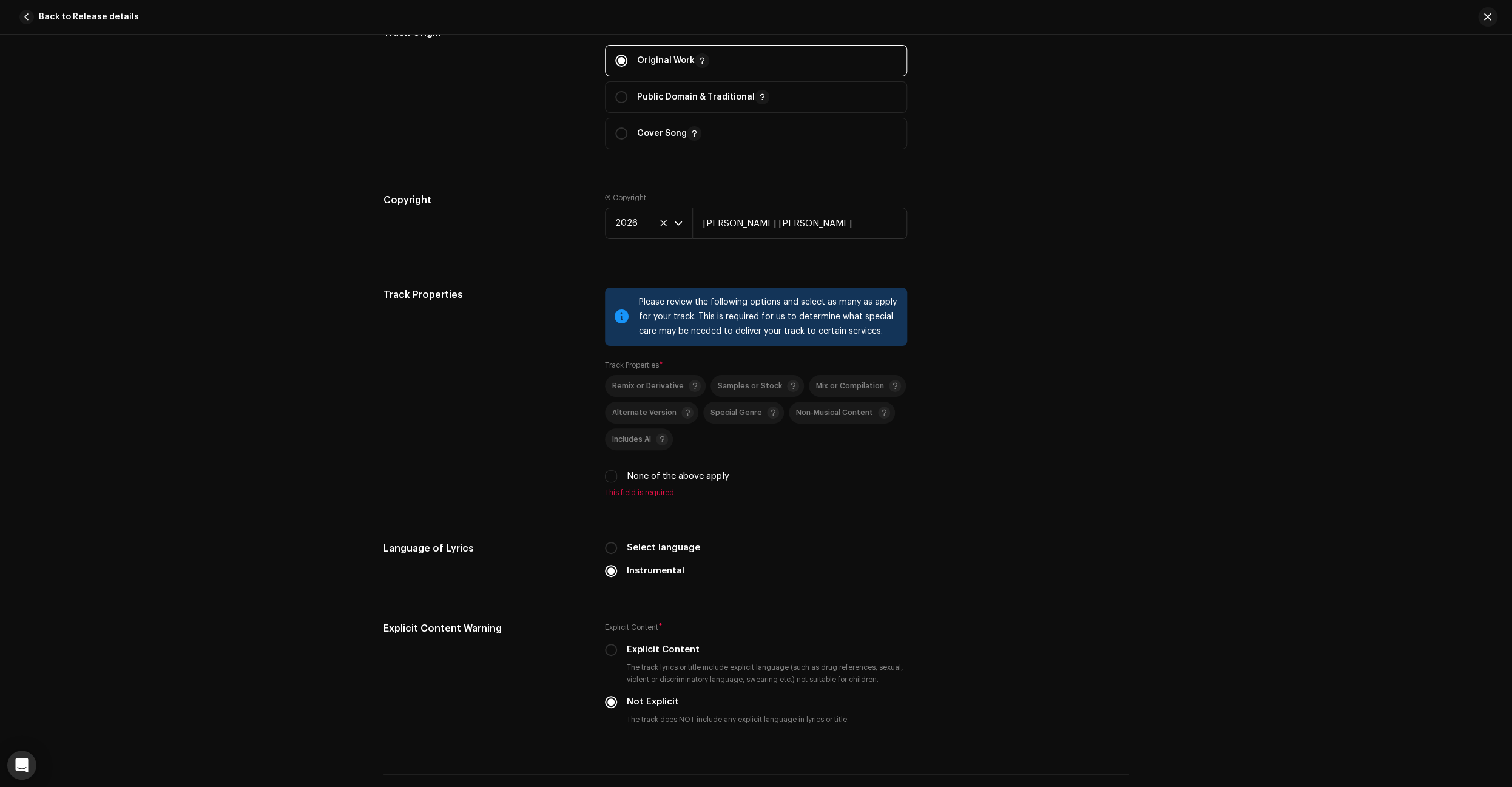
checkbox input "true"
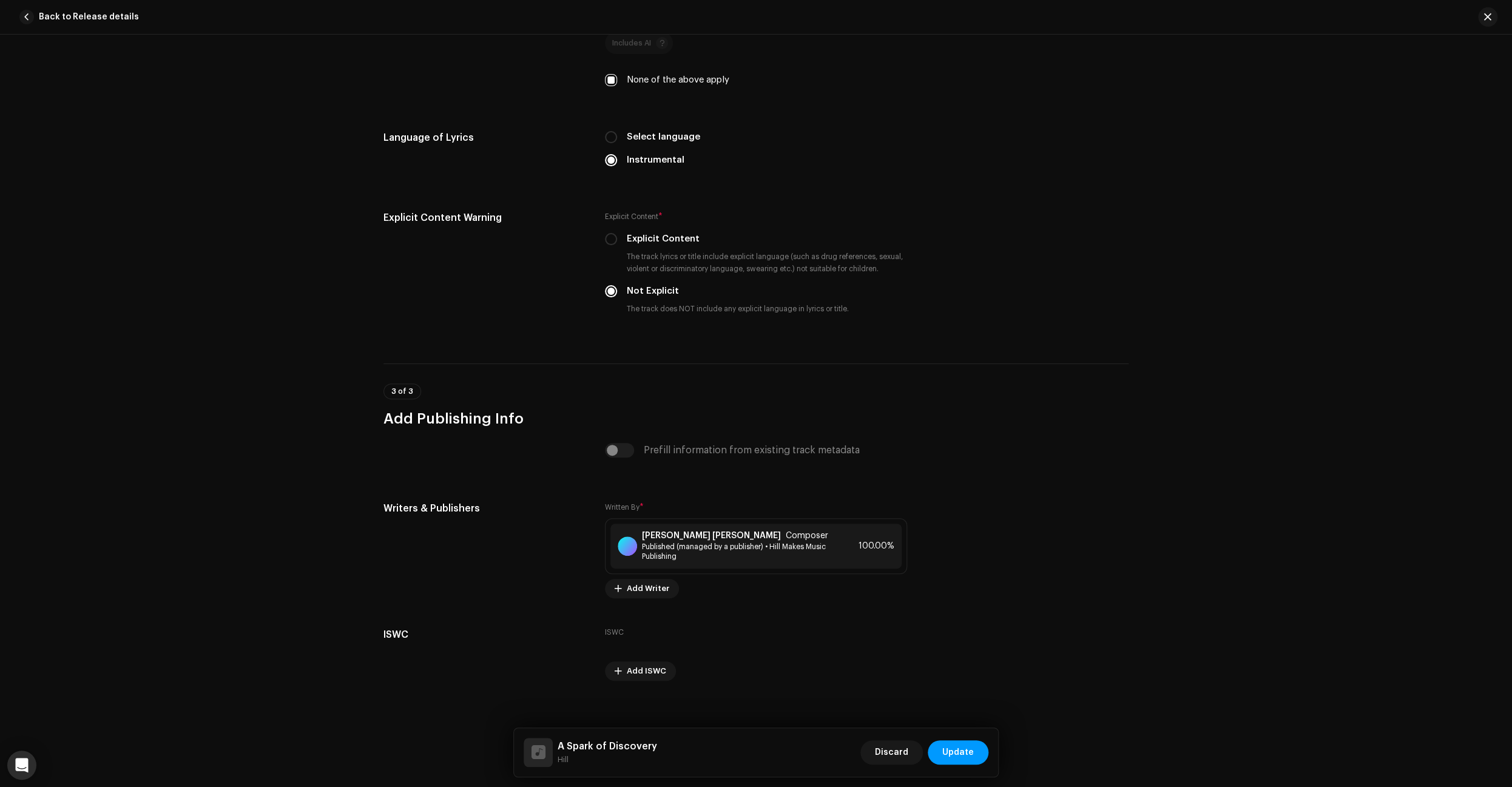
scroll to position [1816, 0]
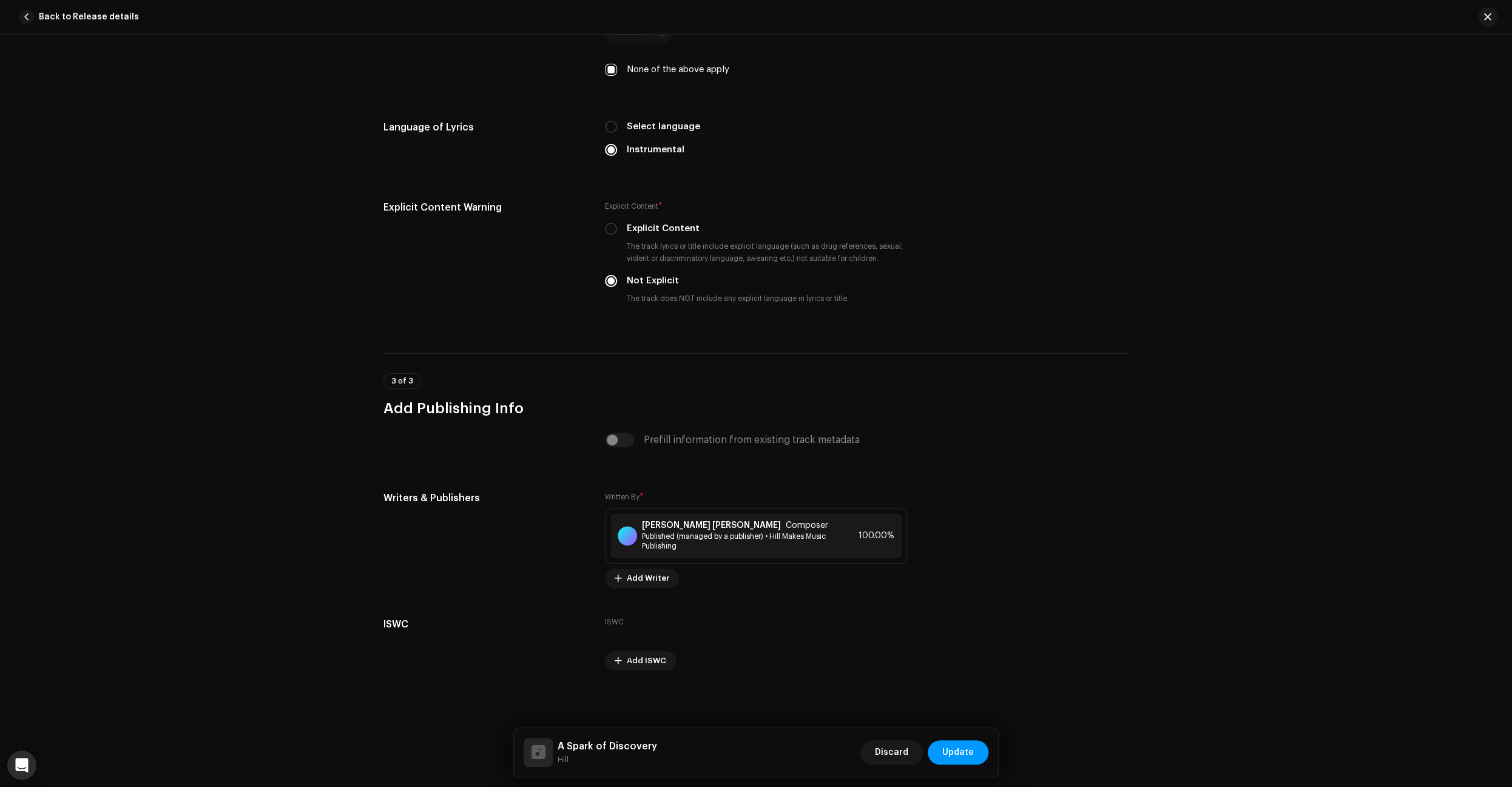
drag, startPoint x: 956, startPoint y: 755, endPoint x: 970, endPoint y: 732, distance: 26.9
click at [956, 755] on span "Update" at bounding box center [958, 752] width 31 height 24
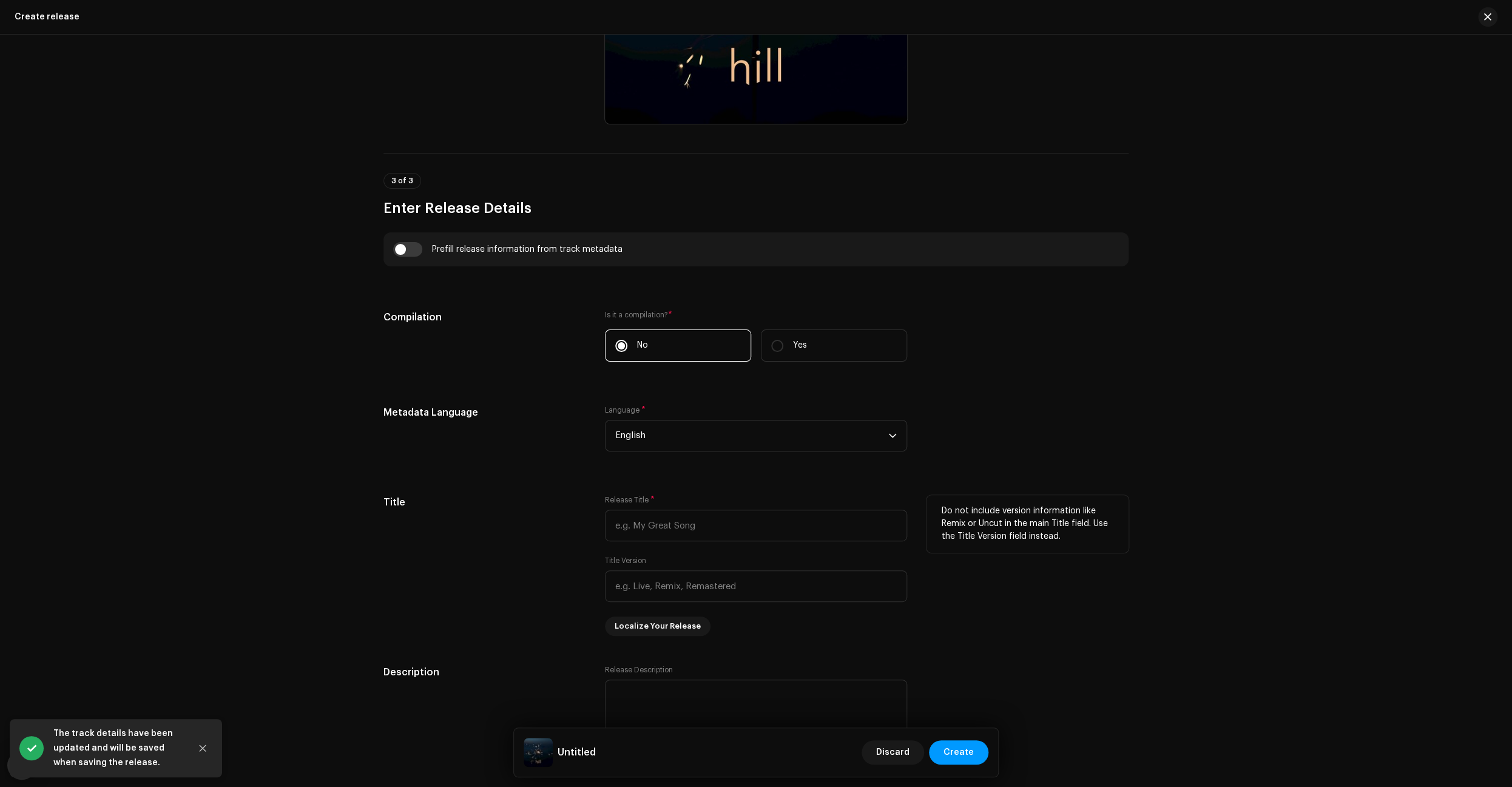
scroll to position [690, 0]
click at [711, 532] on input "text" at bounding box center [756, 526] width 302 height 31
paste input "A Spark of Discovery"
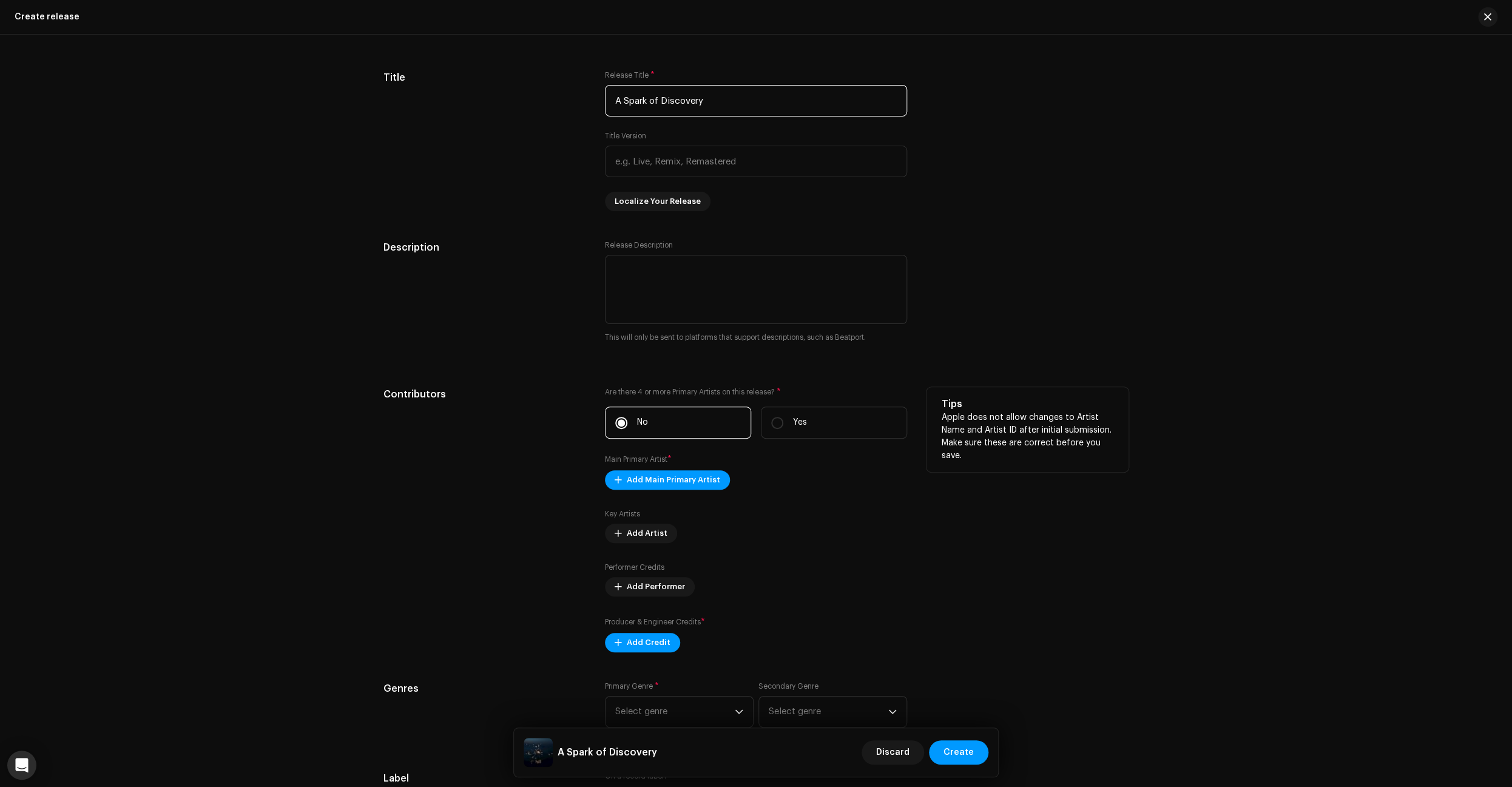
scroll to position [1137, 0]
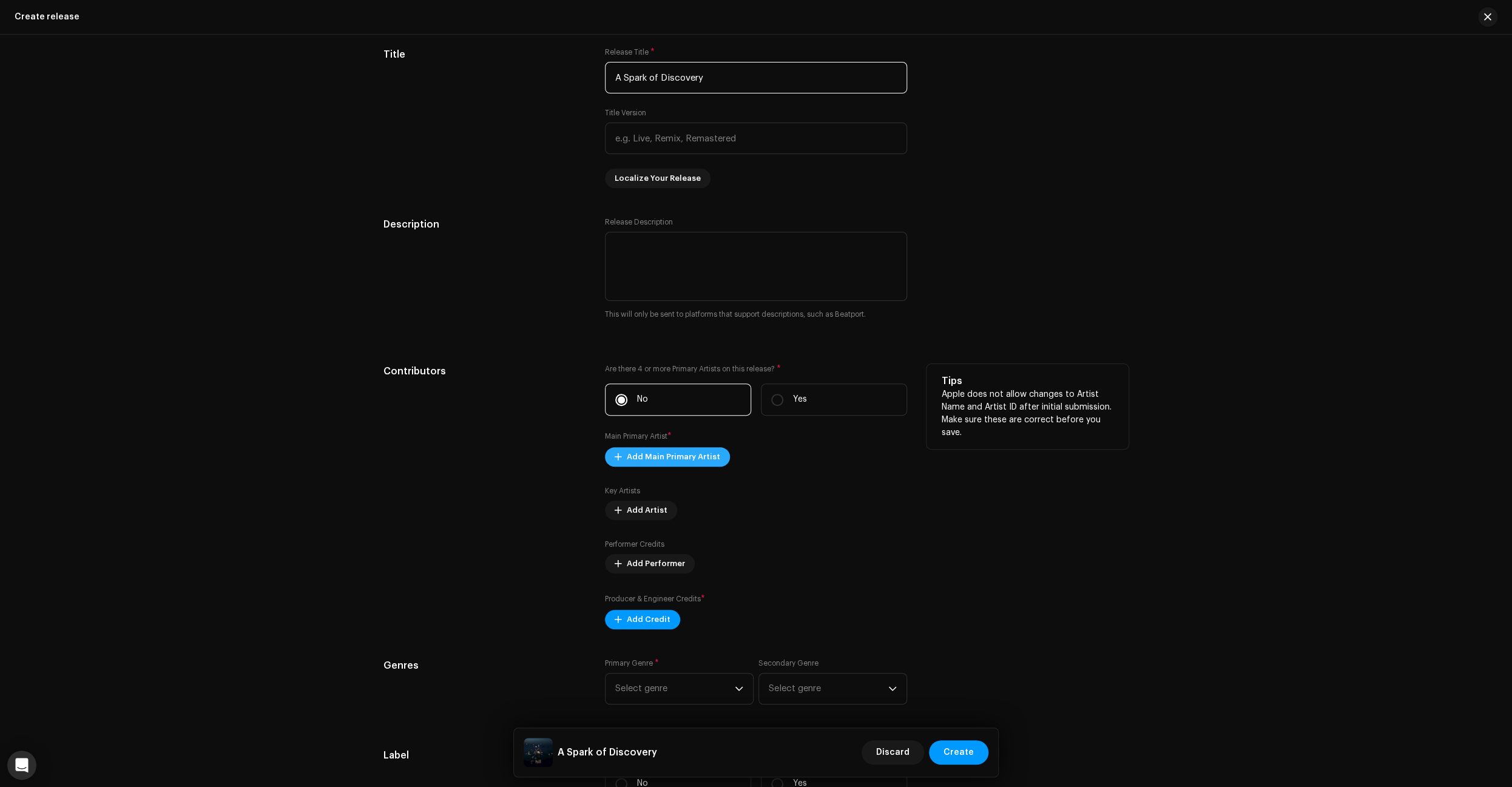
type input "A Spark of Discovery"
click at [686, 453] on span "Add Main Primary Artist" at bounding box center [673, 457] width 93 height 24
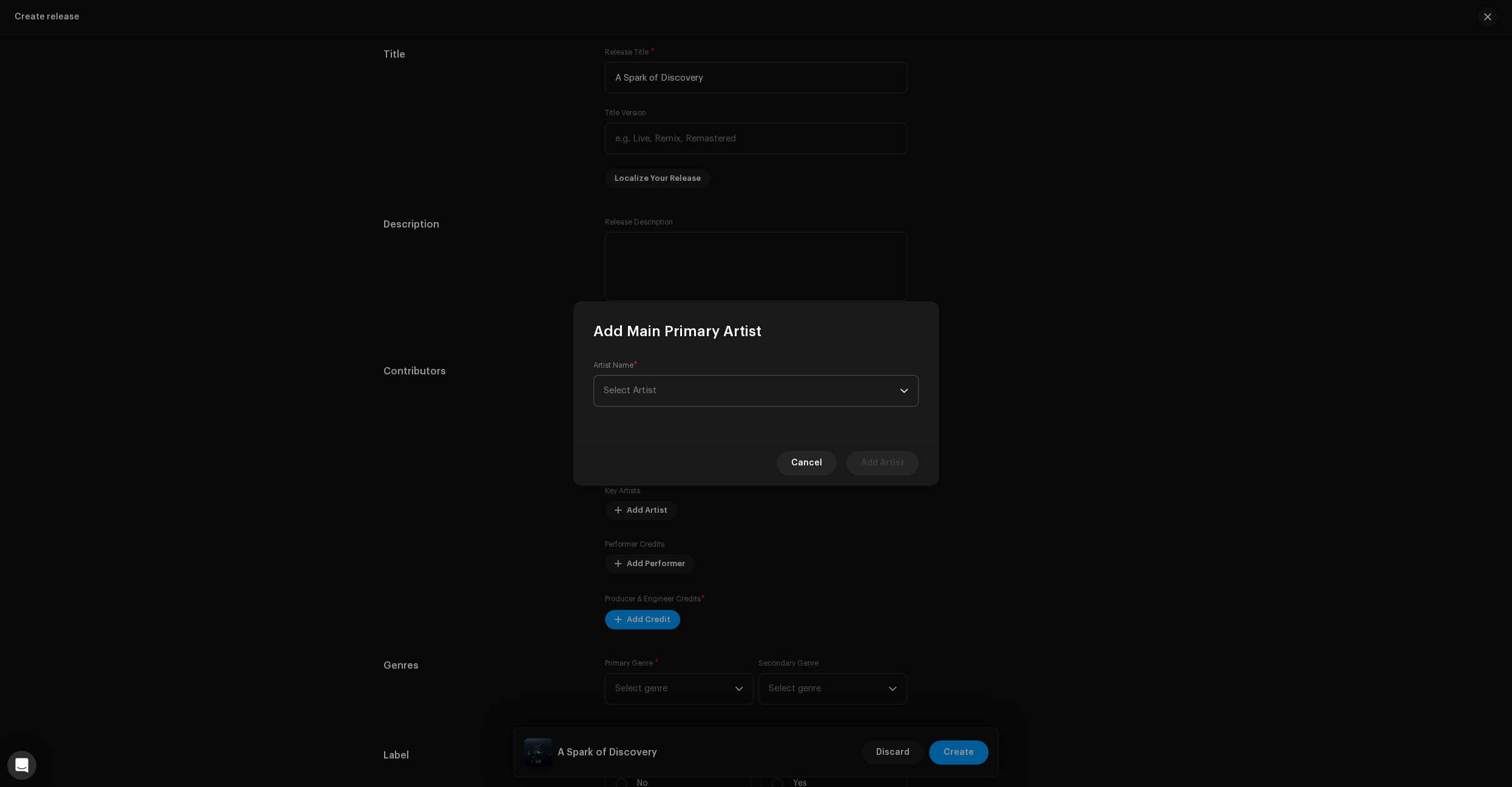
click at [718, 391] on span "Select Artist" at bounding box center [751, 390] width 296 height 30
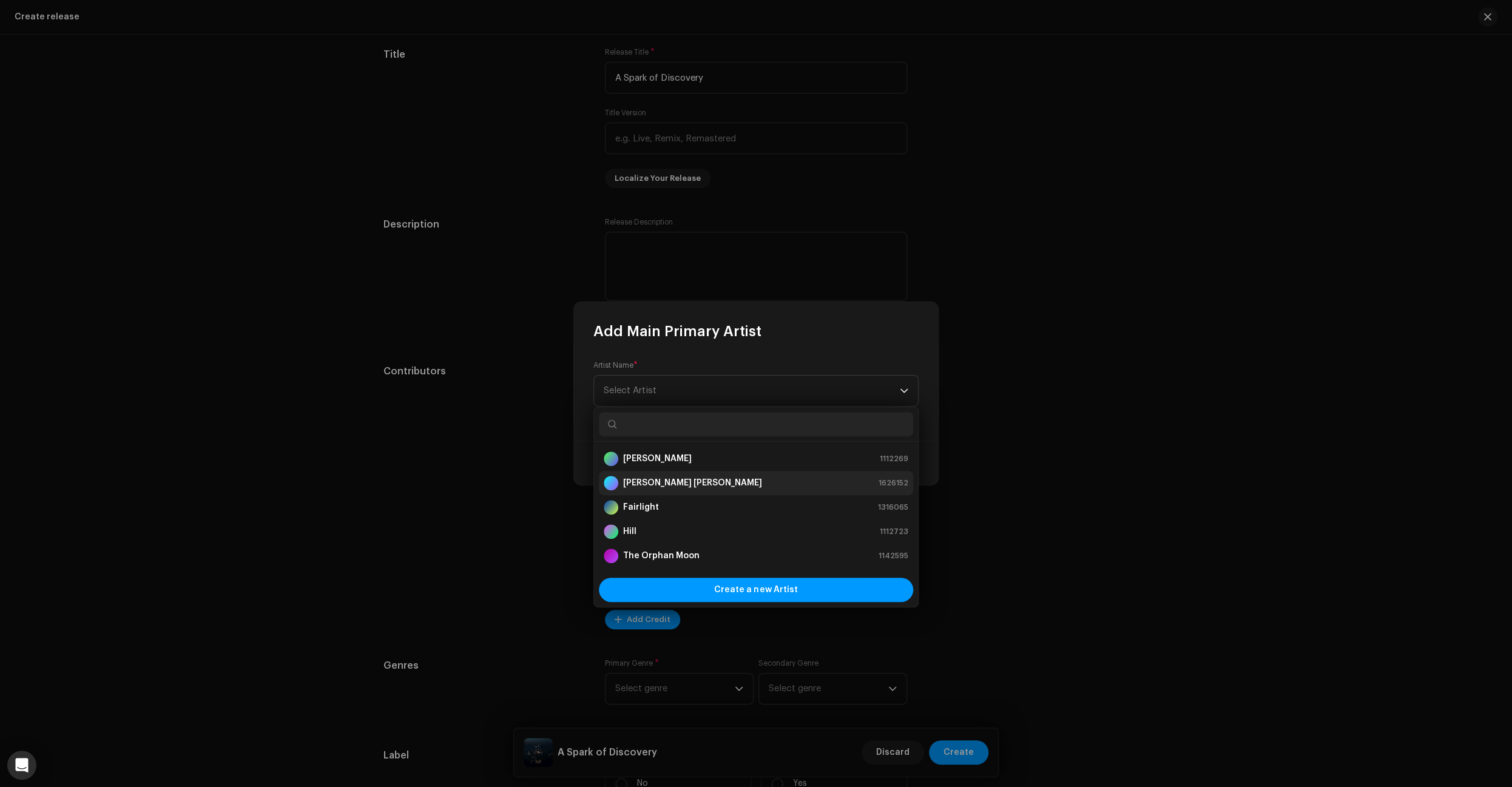
click at [669, 484] on strong "[PERSON_NAME] [PERSON_NAME]" at bounding box center [693, 483] width 139 height 12
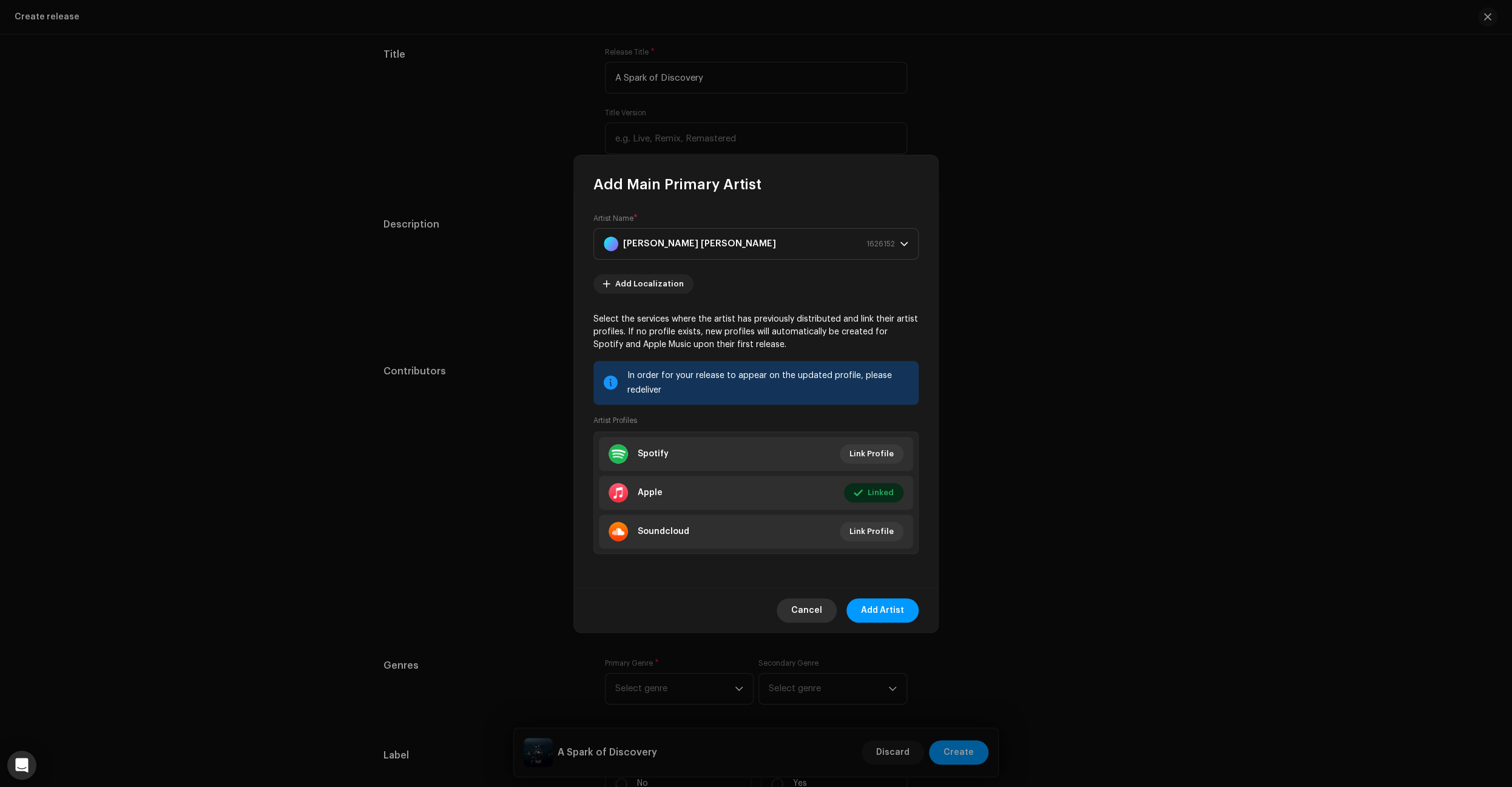
click at [814, 610] on span "Cancel" at bounding box center [807, 610] width 31 height 24
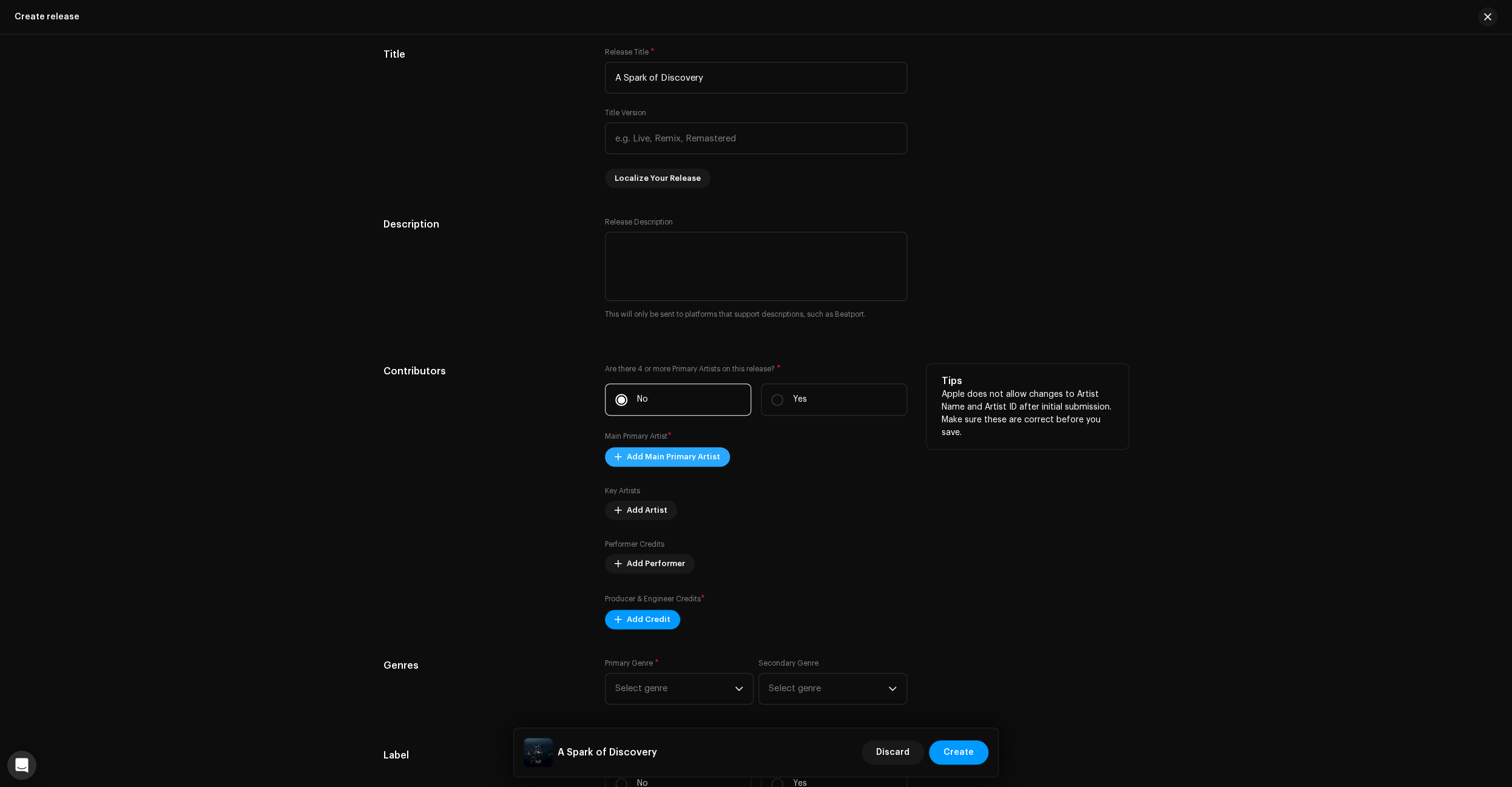
click at [693, 461] on span "Add Main Primary Artist" at bounding box center [673, 457] width 93 height 24
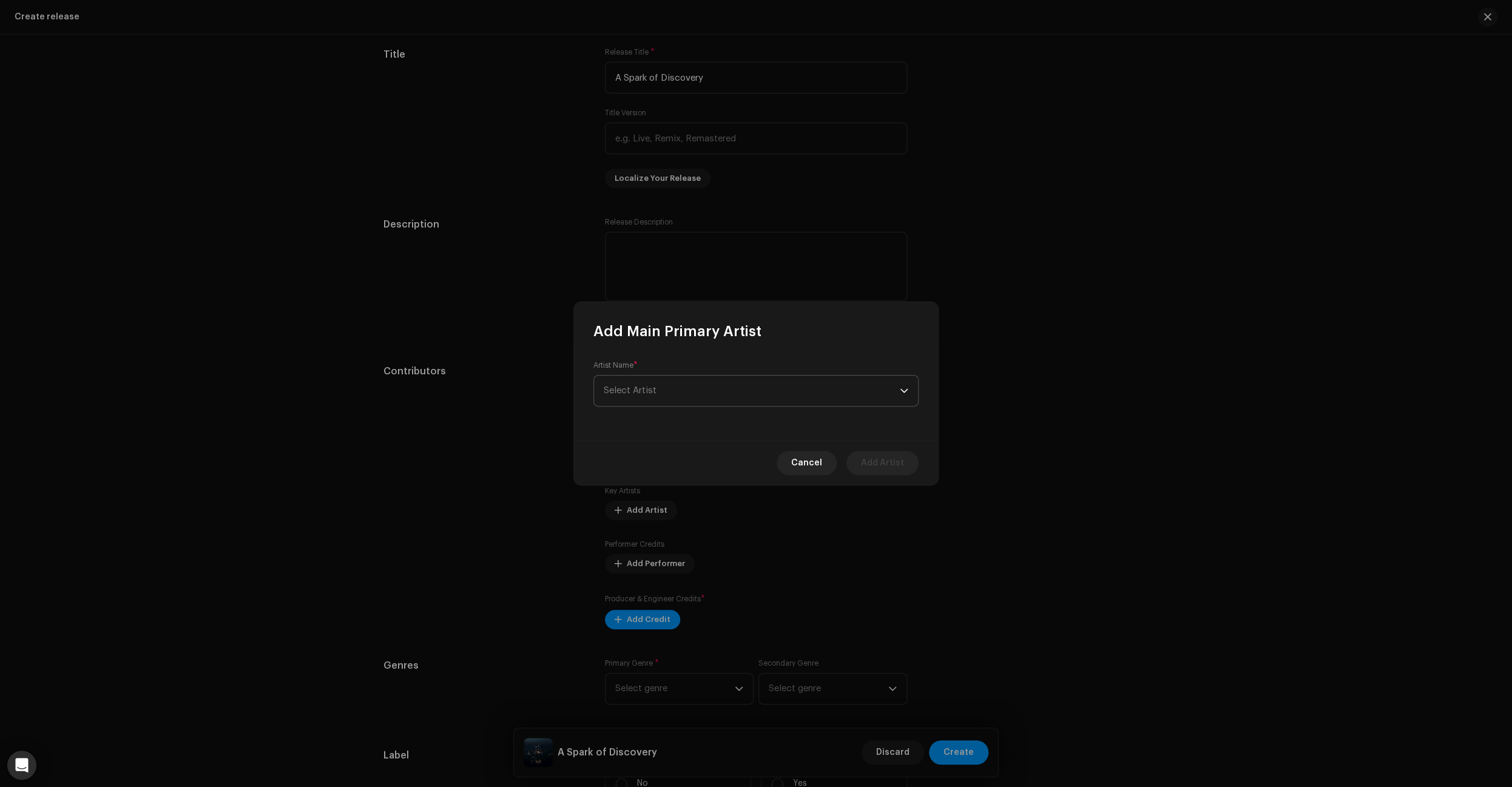
click at [729, 395] on span "Select Artist" at bounding box center [751, 390] width 296 height 30
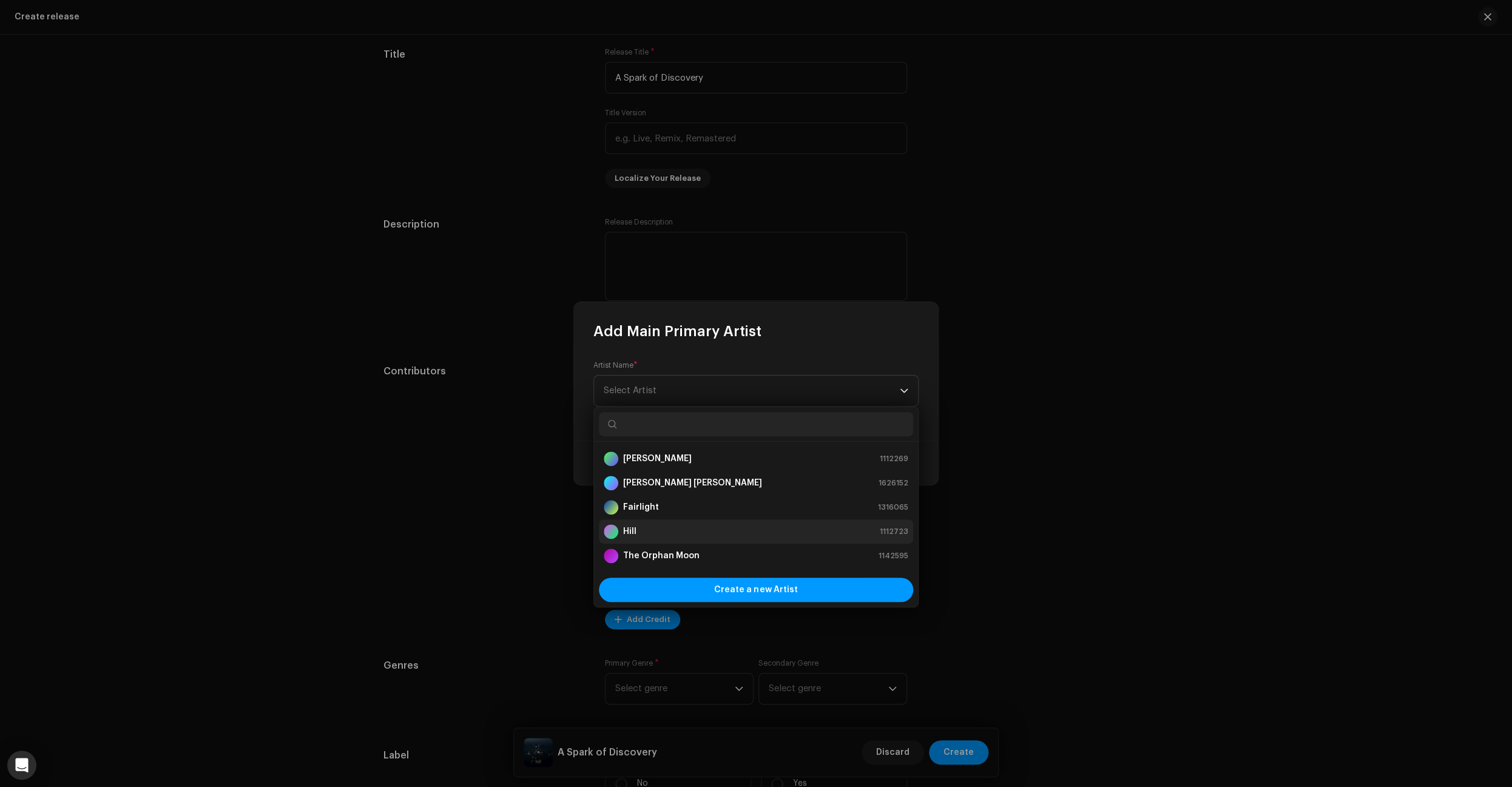
click at [652, 523] on li "Hill 1112723" at bounding box center [756, 531] width 314 height 24
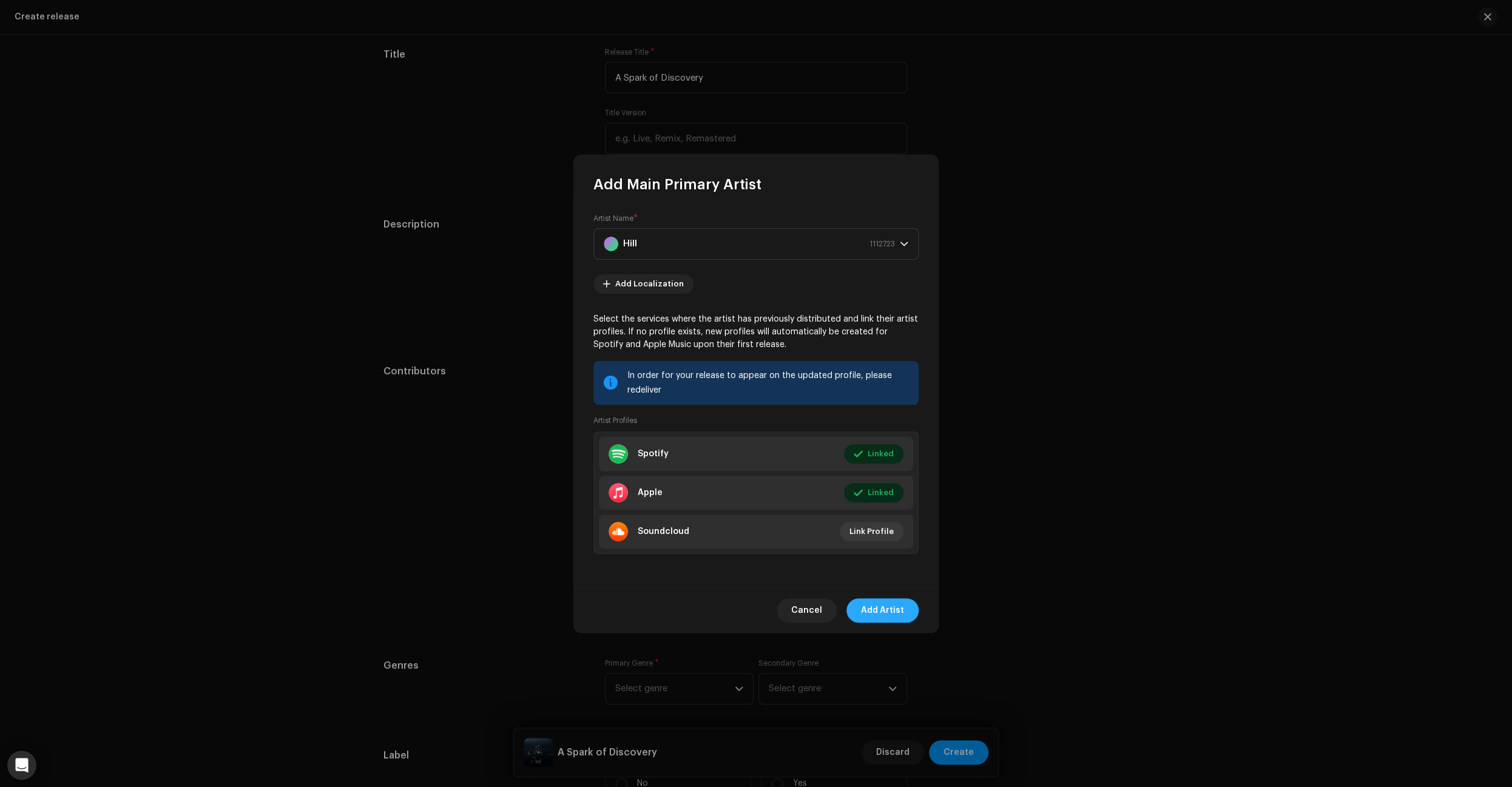
click at [889, 611] on span "Add Artist" at bounding box center [883, 610] width 43 height 24
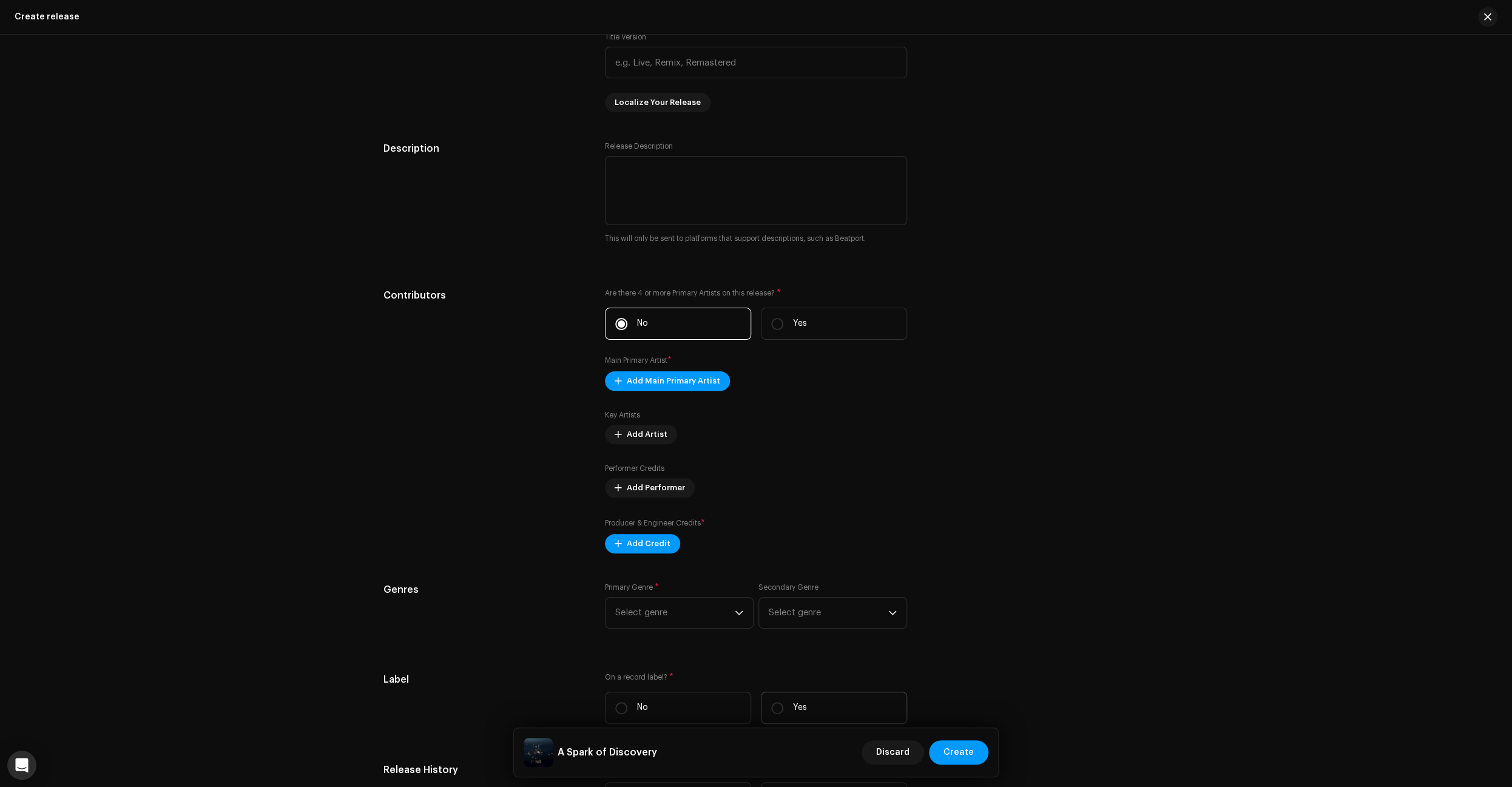
scroll to position [1324, 0]
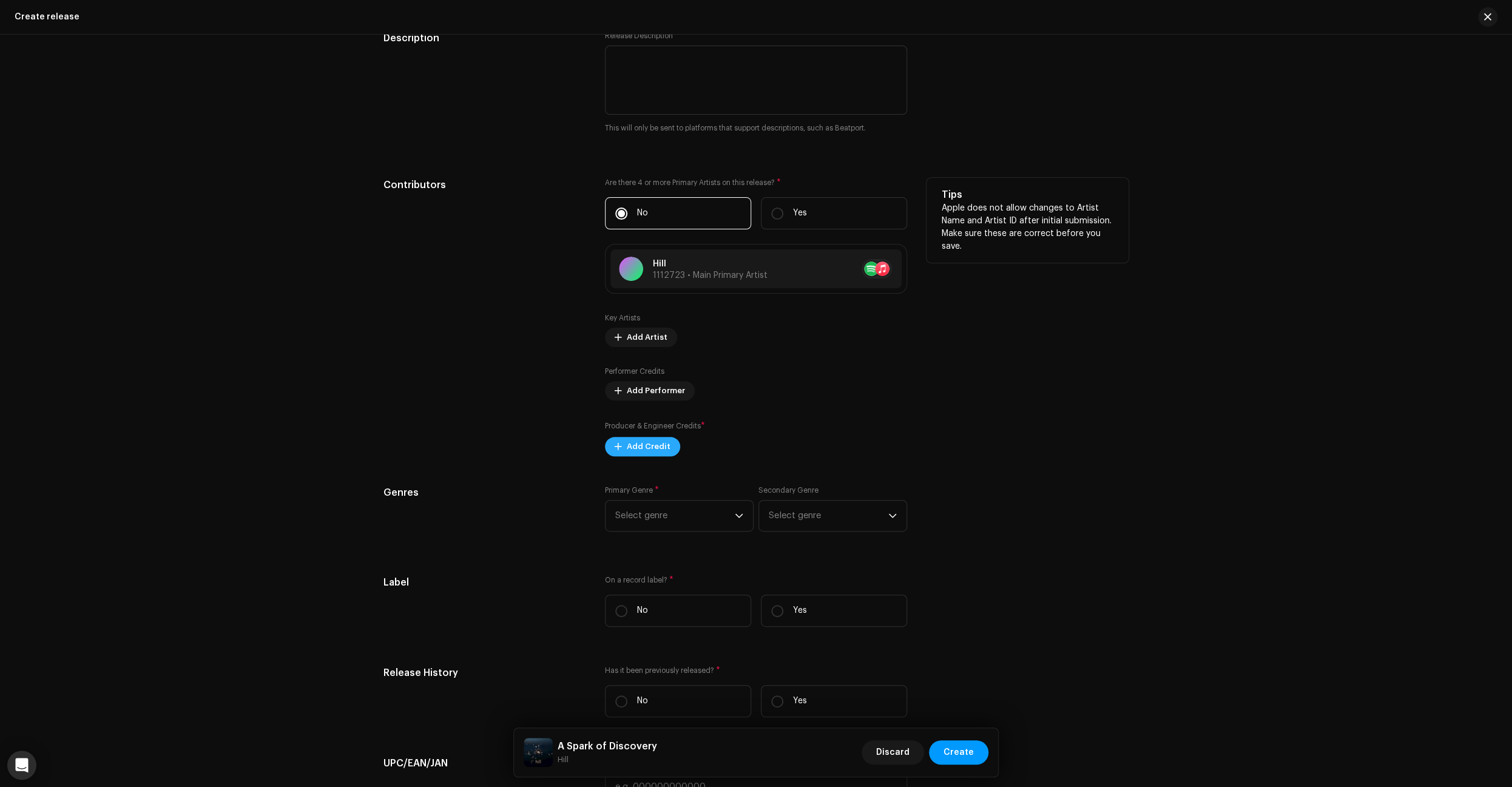
click at [647, 450] on span "Add Credit" at bounding box center [649, 447] width 43 height 24
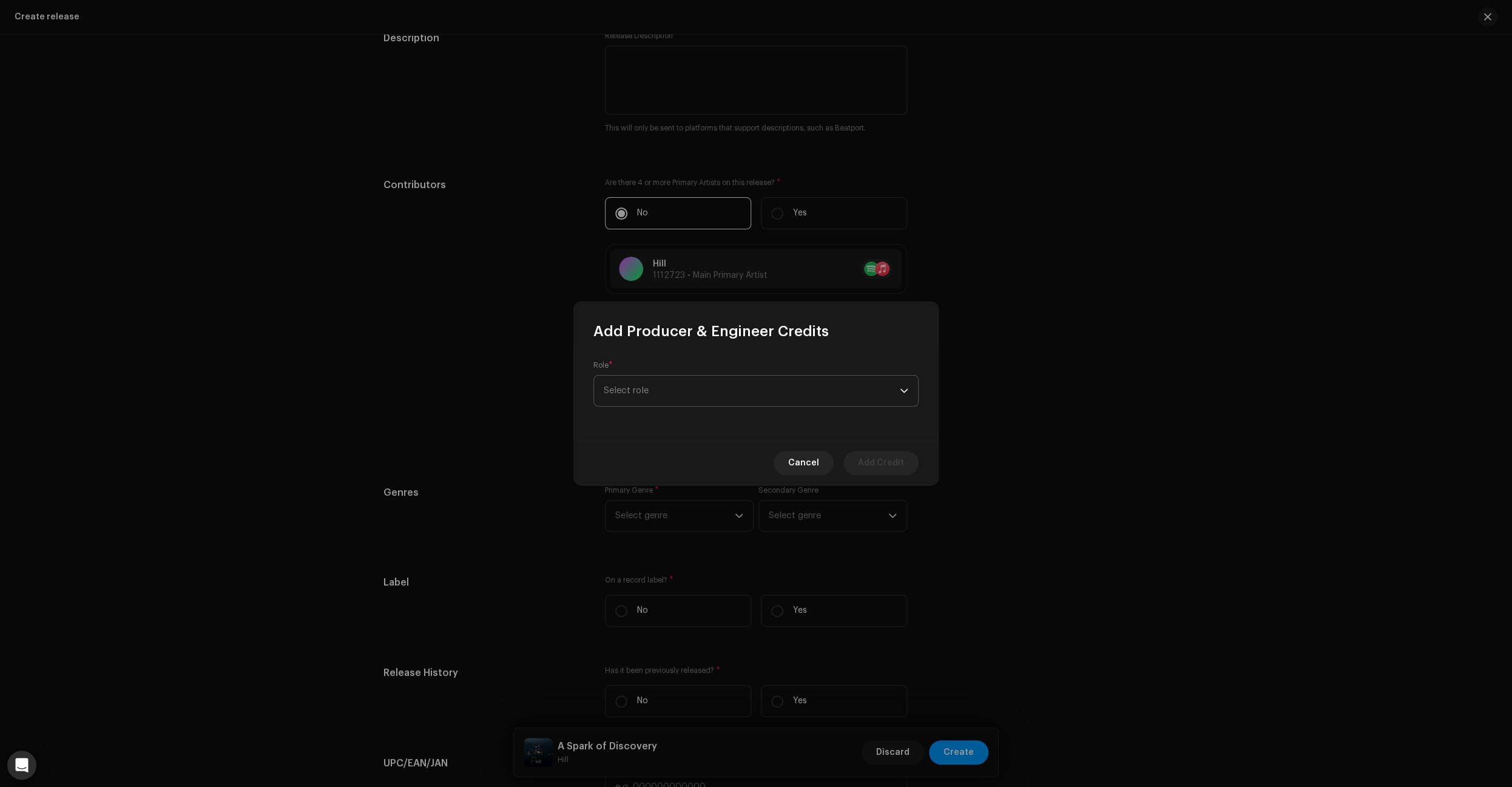
click at [781, 399] on span "Select role" at bounding box center [751, 390] width 296 height 30
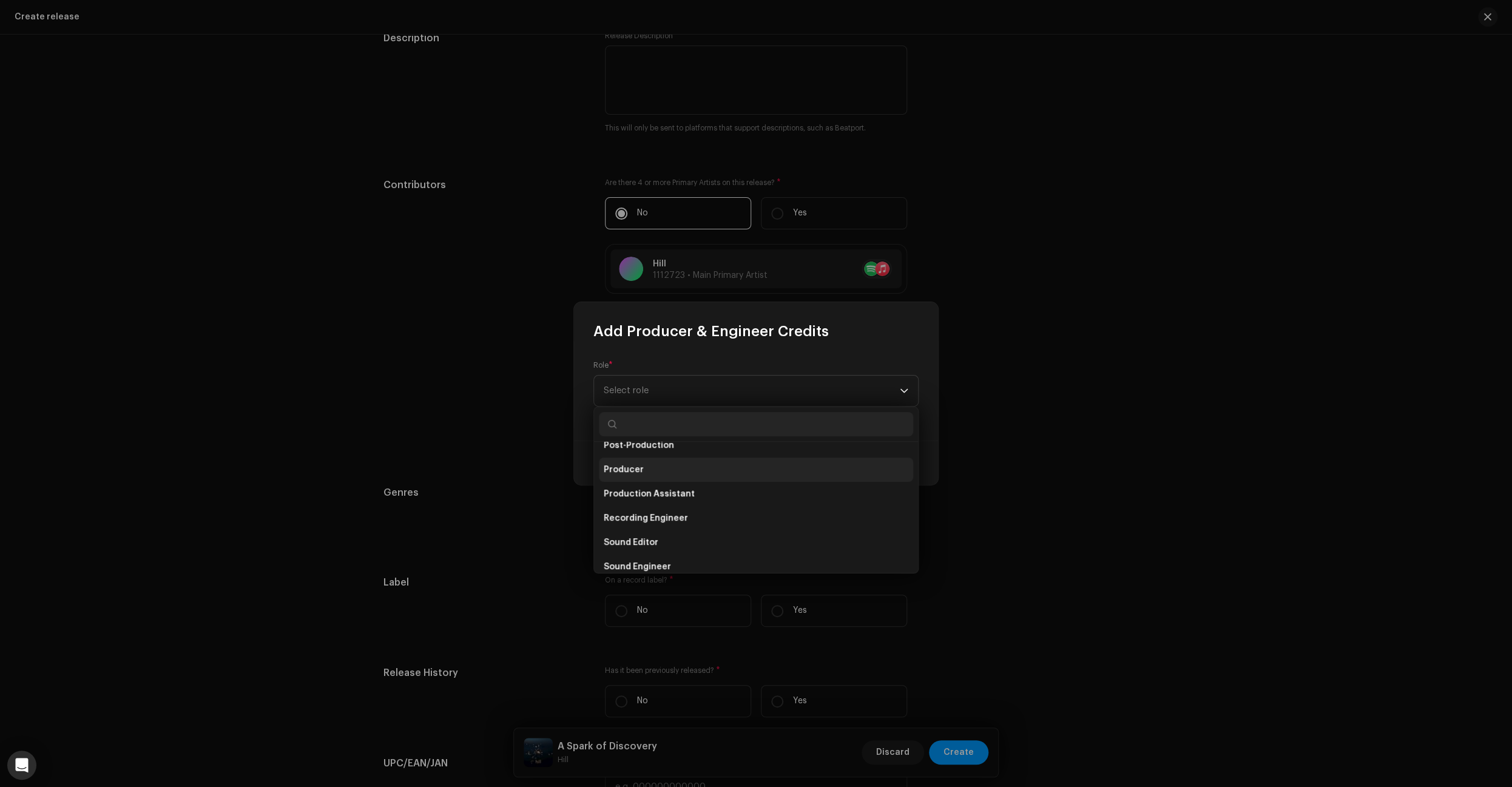
scroll to position [470, 0]
click at [649, 483] on li "Producer" at bounding box center [756, 474] width 314 height 24
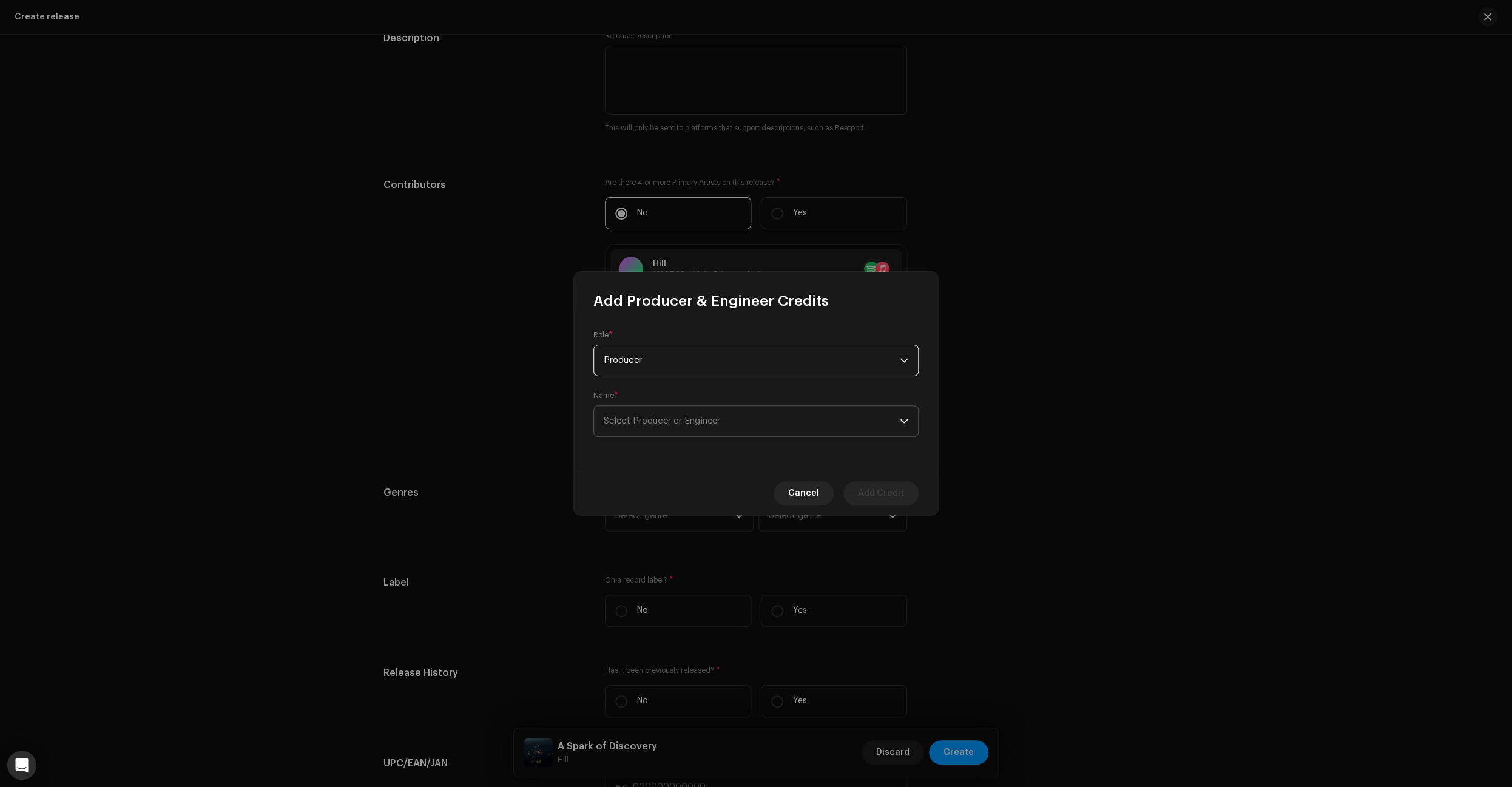
click at [769, 424] on span "Select Producer or Engineer" at bounding box center [751, 421] width 296 height 30
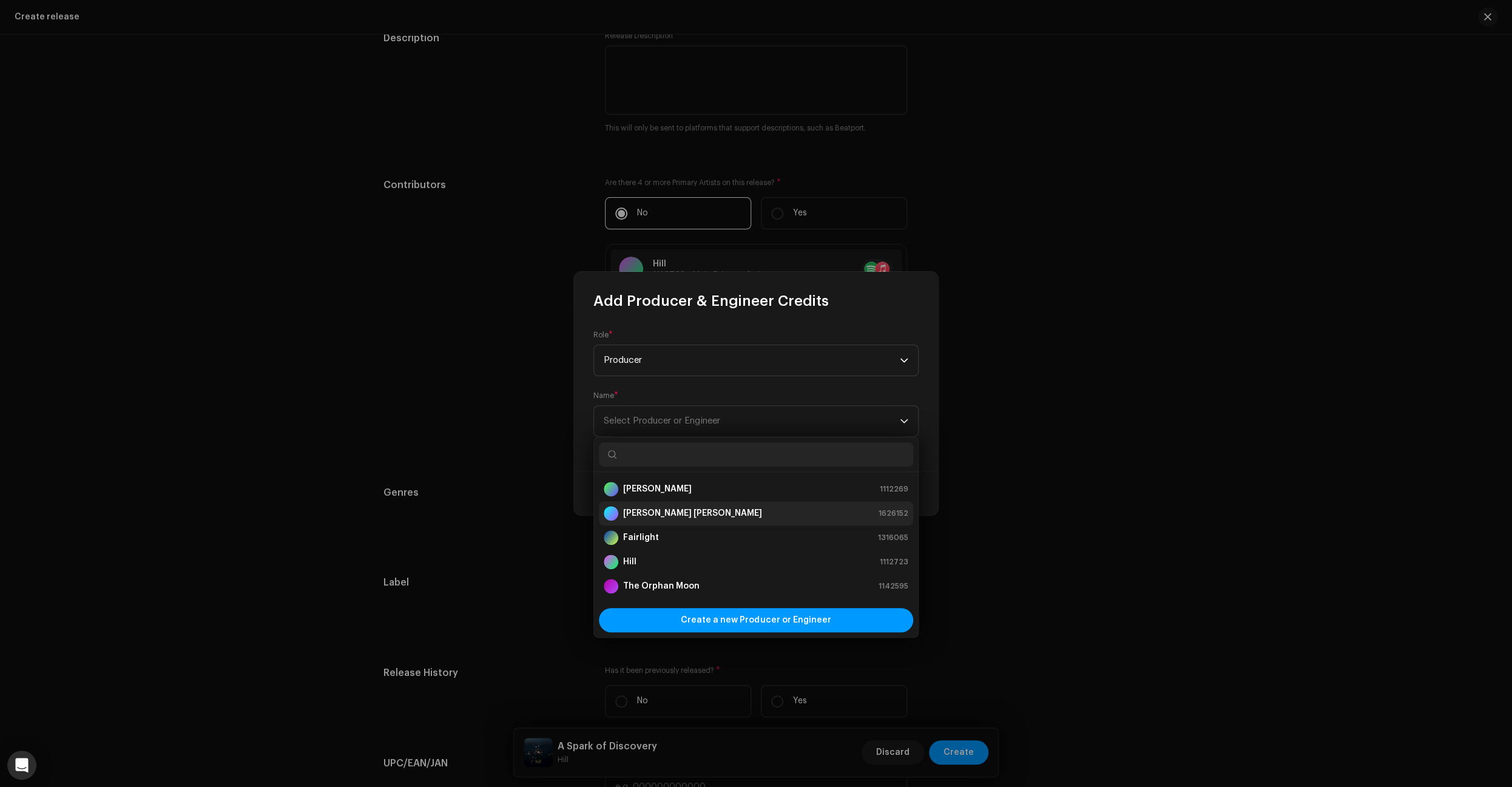
click at [672, 510] on strong "[PERSON_NAME] [PERSON_NAME]" at bounding box center [693, 513] width 139 height 12
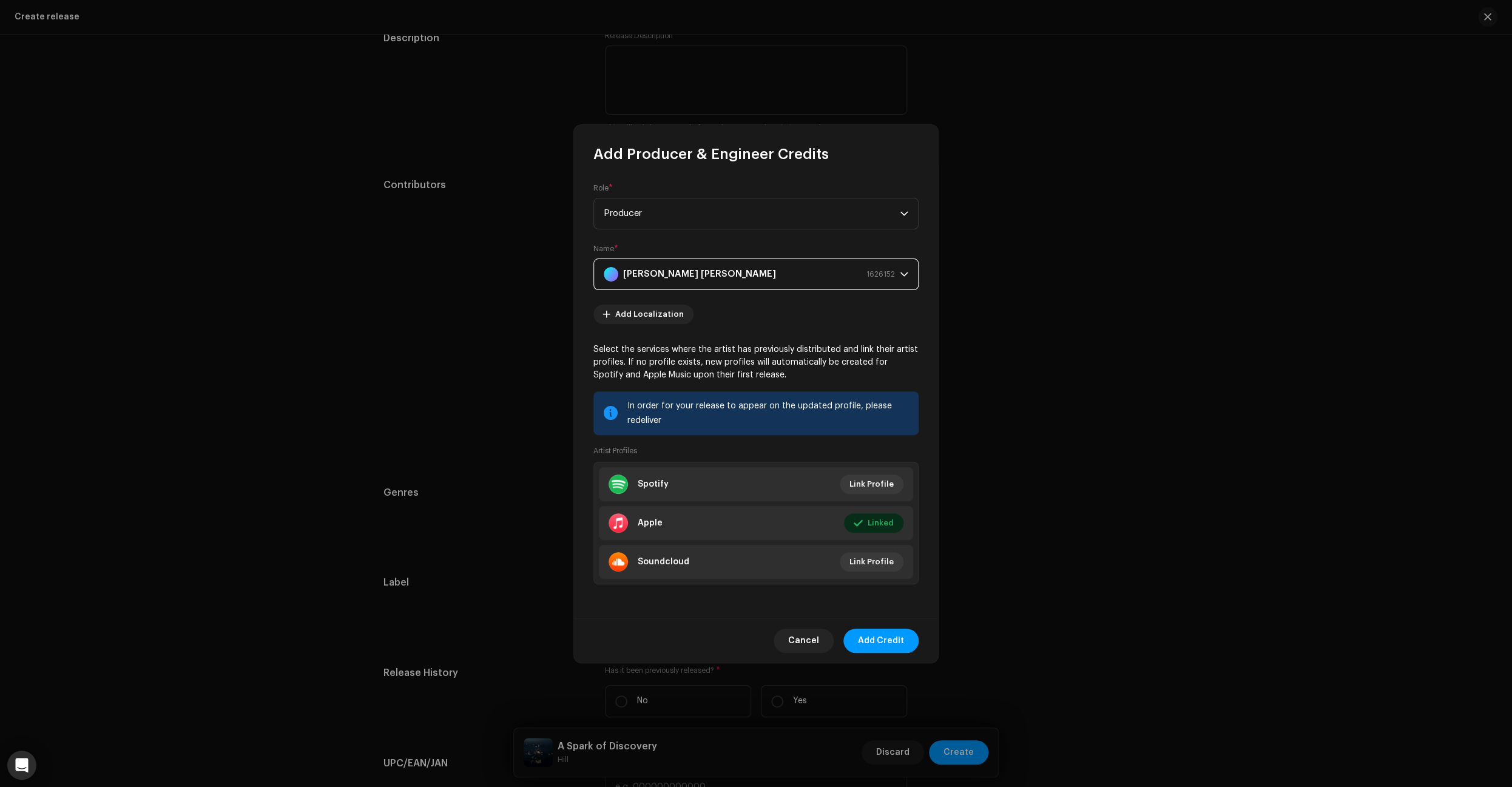
click at [884, 657] on div "Cancel Add Credit" at bounding box center [756, 640] width 364 height 44
drag, startPoint x: 896, startPoint y: 644, endPoint x: 1107, endPoint y: 610, distance: 213.7
click at [896, 644] on span "Add Credit" at bounding box center [881, 641] width 46 height 24
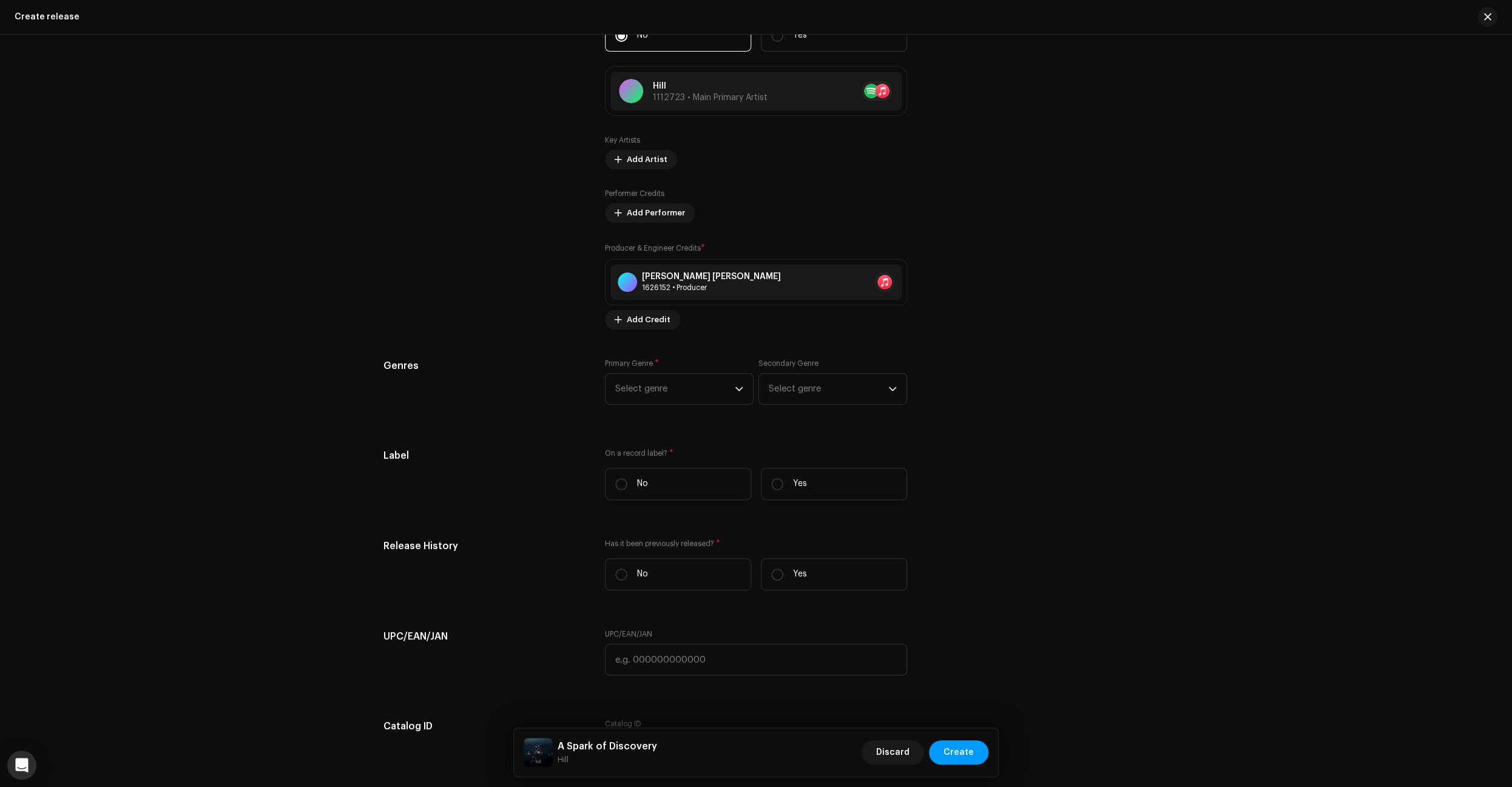
scroll to position [1512, 0]
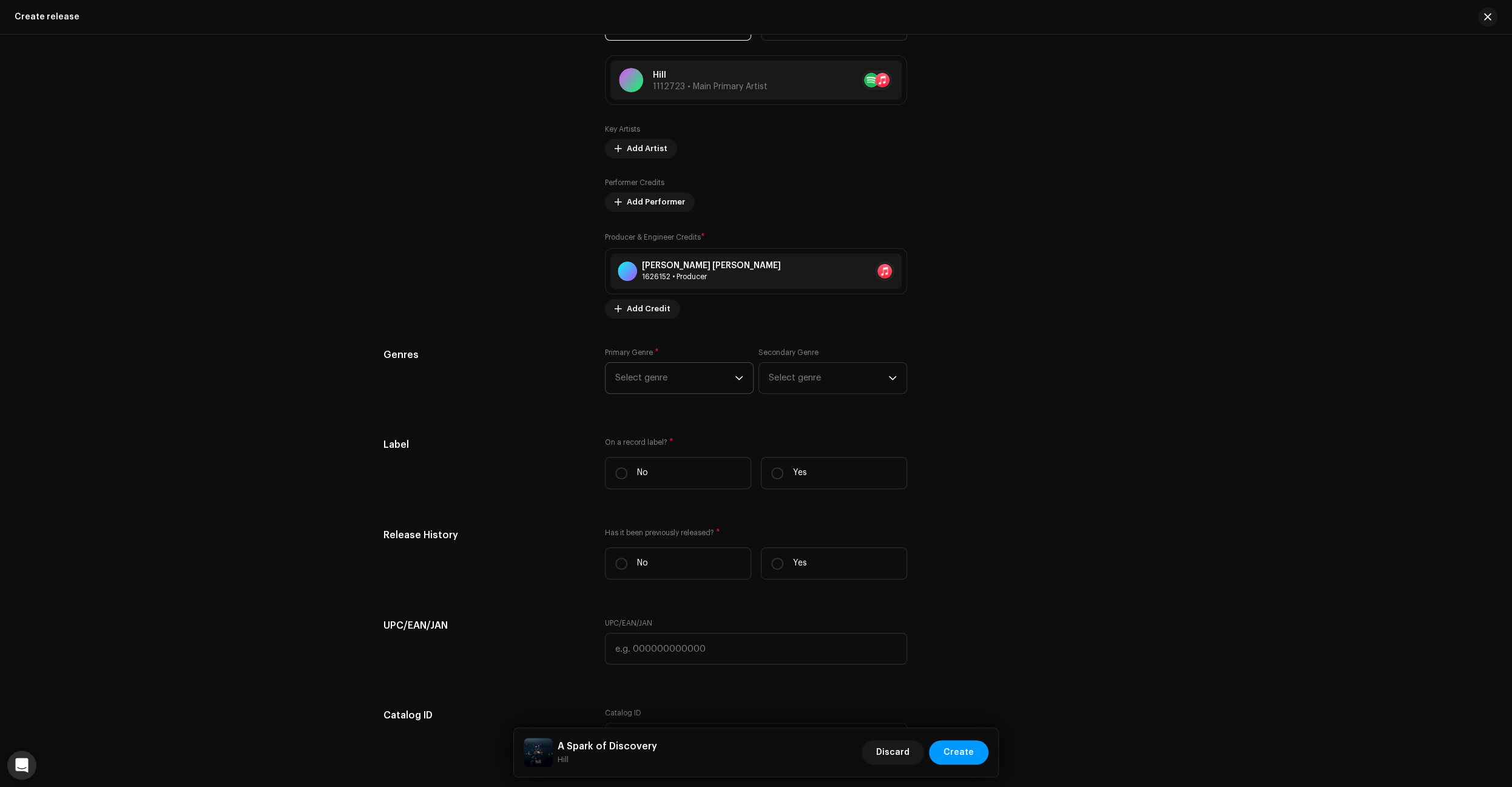
click at [740, 377] on icon "dropdown trigger" at bounding box center [739, 378] width 9 height 9
click at [737, 384] on div "dropdown trigger" at bounding box center [739, 377] width 9 height 30
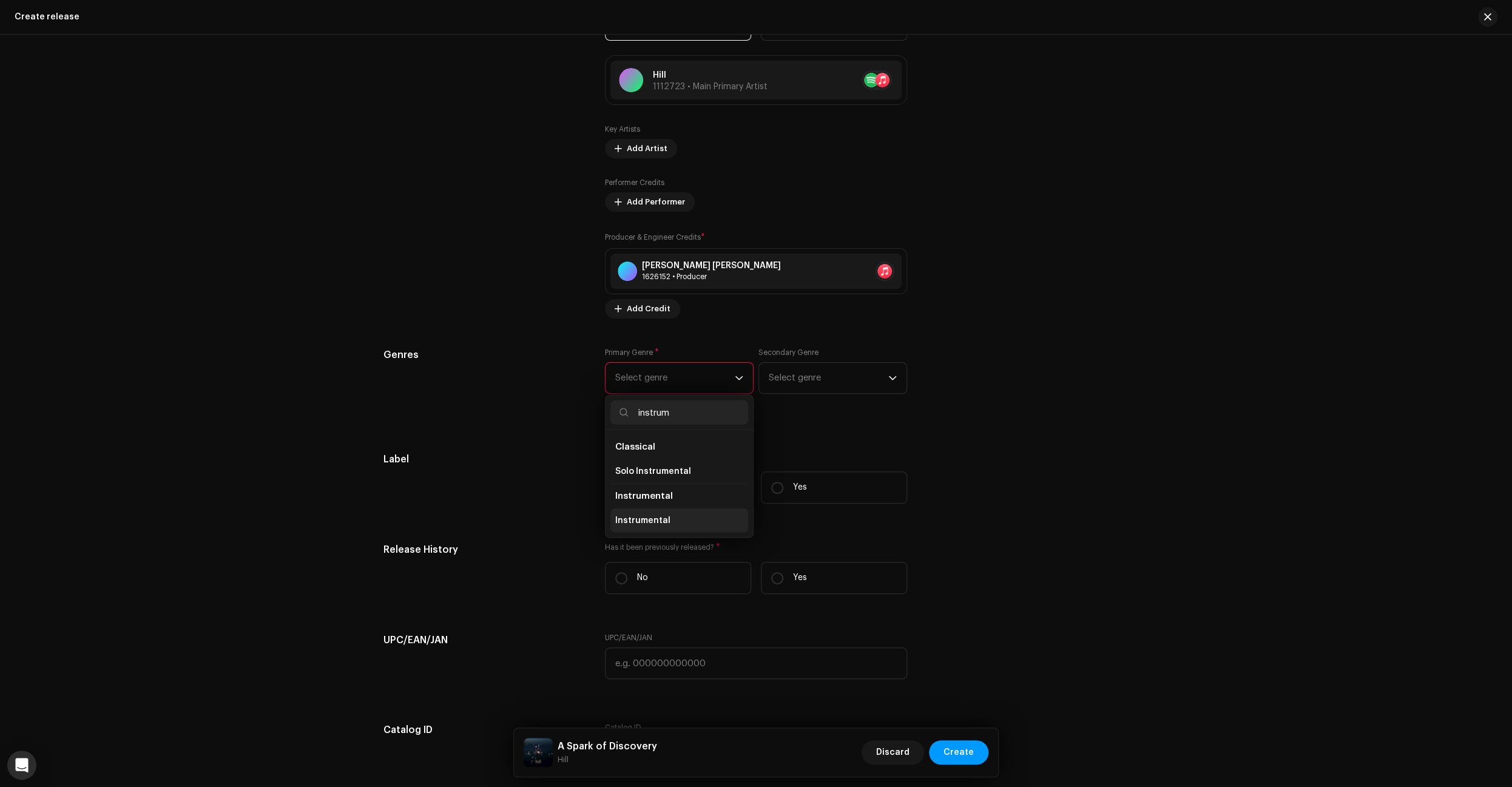
type input "instrum"
drag, startPoint x: 667, startPoint y: 523, endPoint x: 787, endPoint y: 370, distance: 194.4
click at [667, 523] on span "Instrumental" at bounding box center [642, 520] width 55 height 12
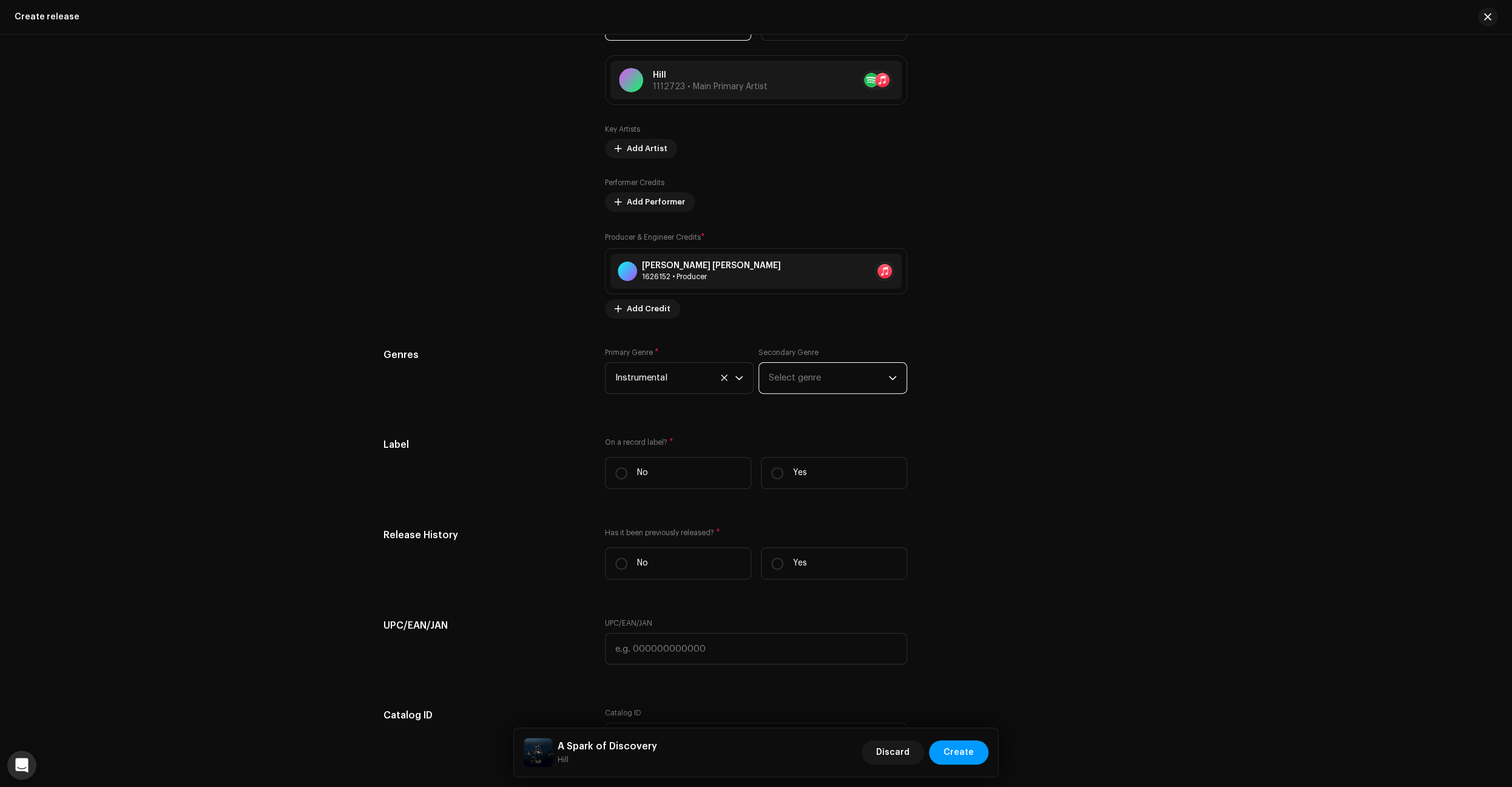
click at [836, 391] on span "Select genre" at bounding box center [828, 377] width 119 height 30
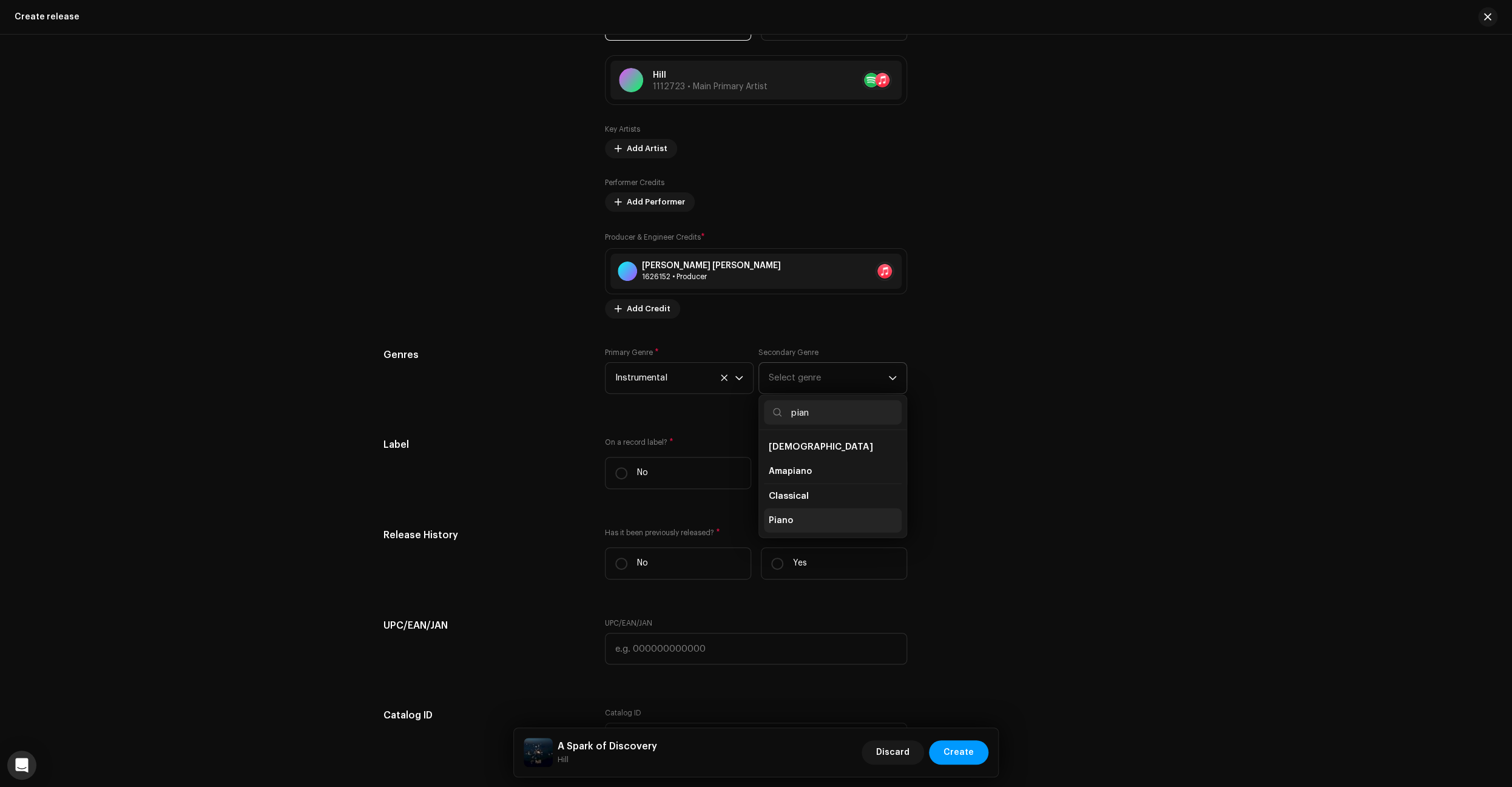
type input "pian"
click at [794, 530] on li "Piano" at bounding box center [832, 520] width 137 height 24
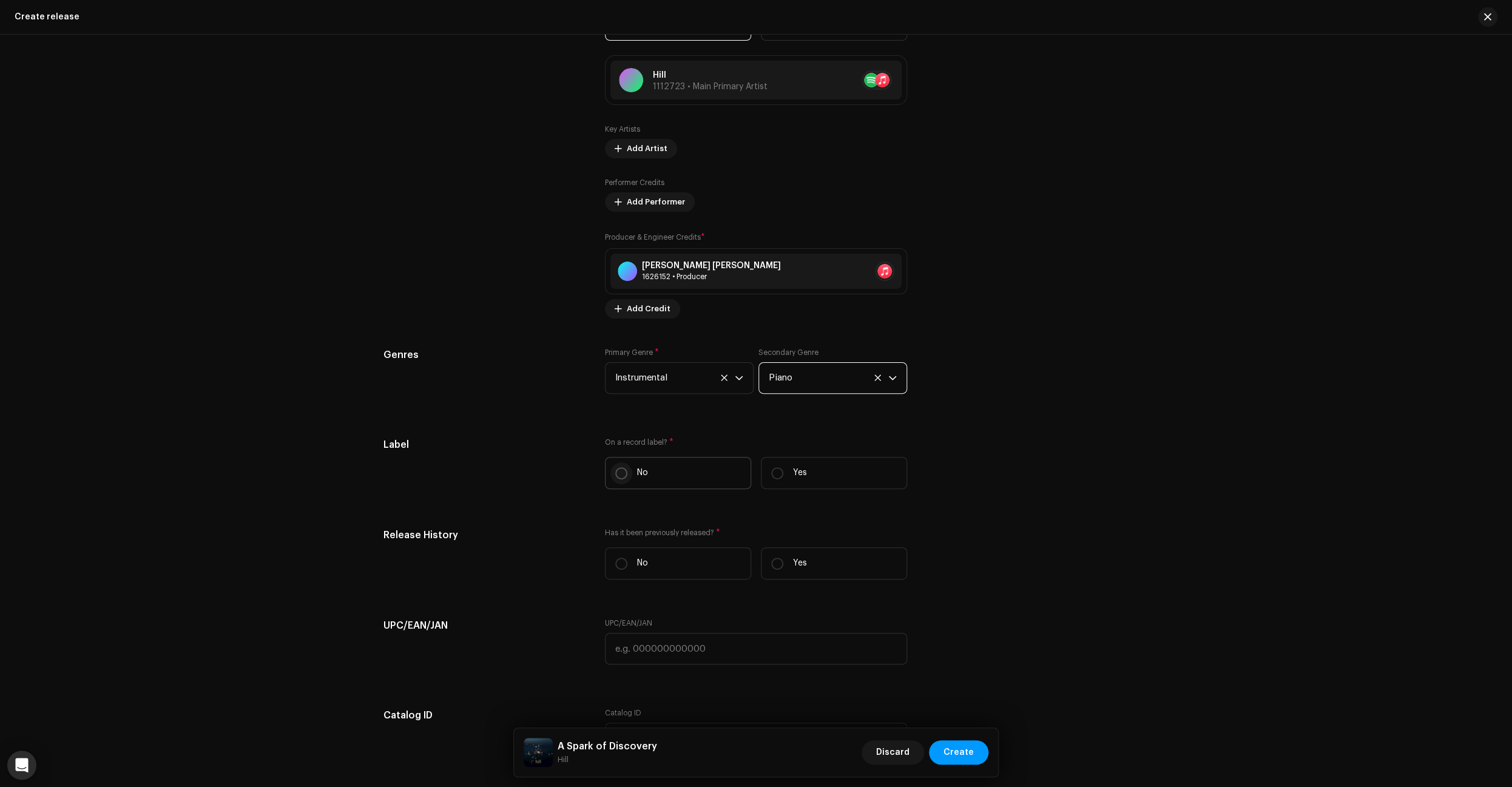
click at [621, 475] on input "No" at bounding box center [621, 473] width 12 height 12
radio input "true"
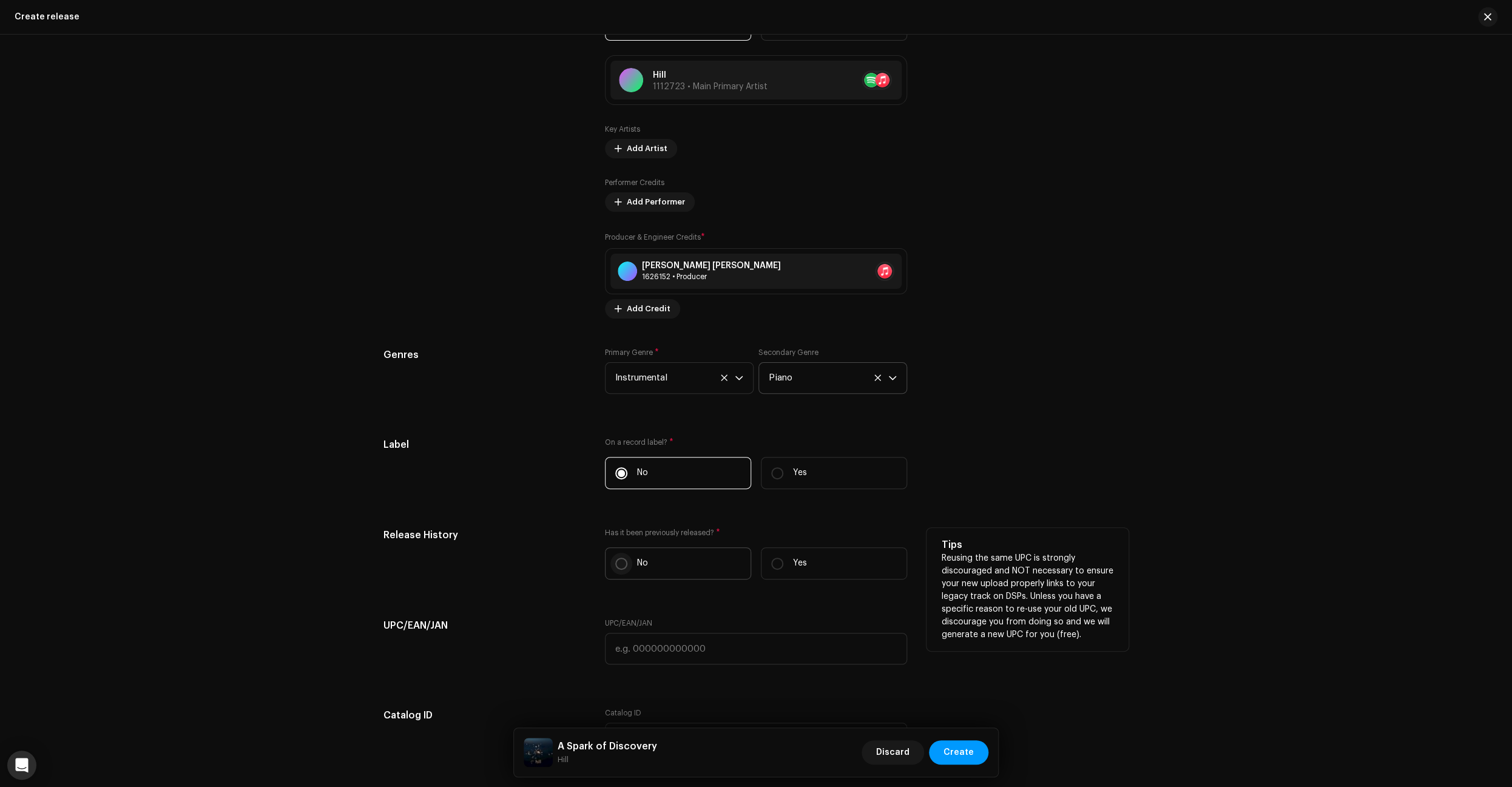
click at [625, 570] on input "No" at bounding box center [621, 564] width 12 height 12
radio input "true"
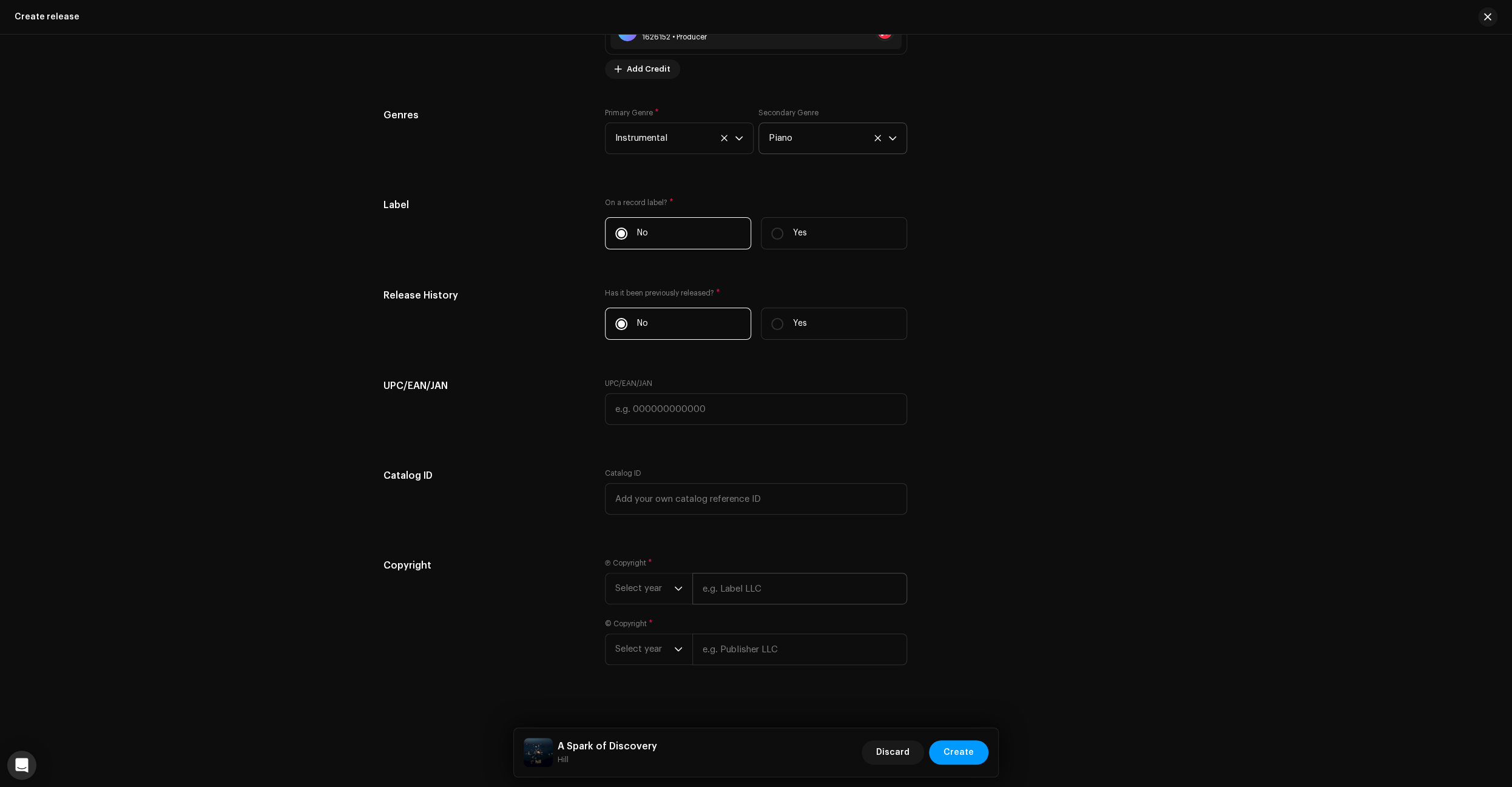
scroll to position [1765, 0]
click at [679, 584] on div "dropdown trigger" at bounding box center [678, 579] width 9 height 30
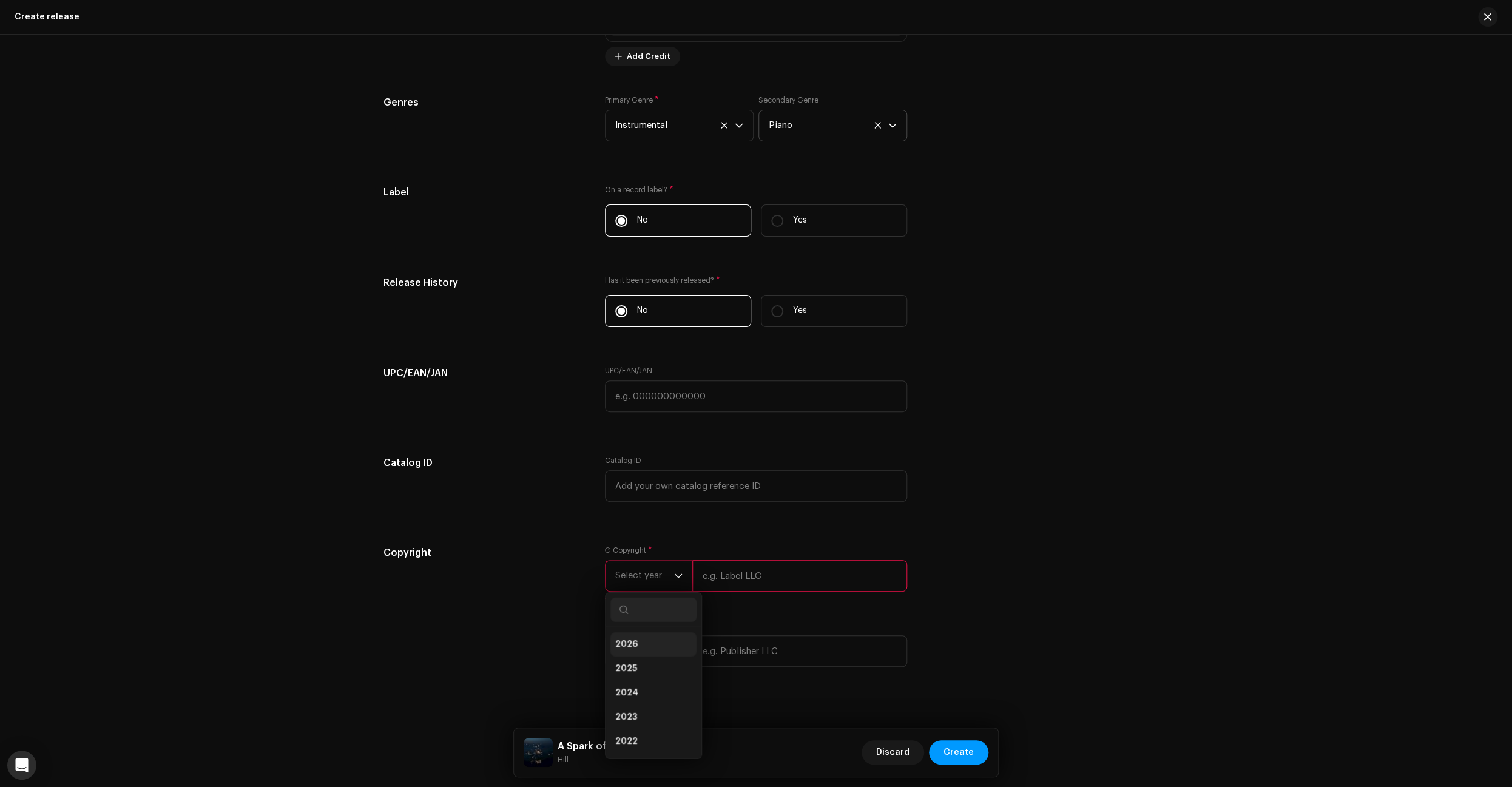
drag, startPoint x: 650, startPoint y: 653, endPoint x: 677, endPoint y: 646, distance: 27.9
click at [650, 653] on li "2026" at bounding box center [653, 644] width 86 height 24
click at [768, 578] on input "text" at bounding box center [799, 576] width 215 height 31
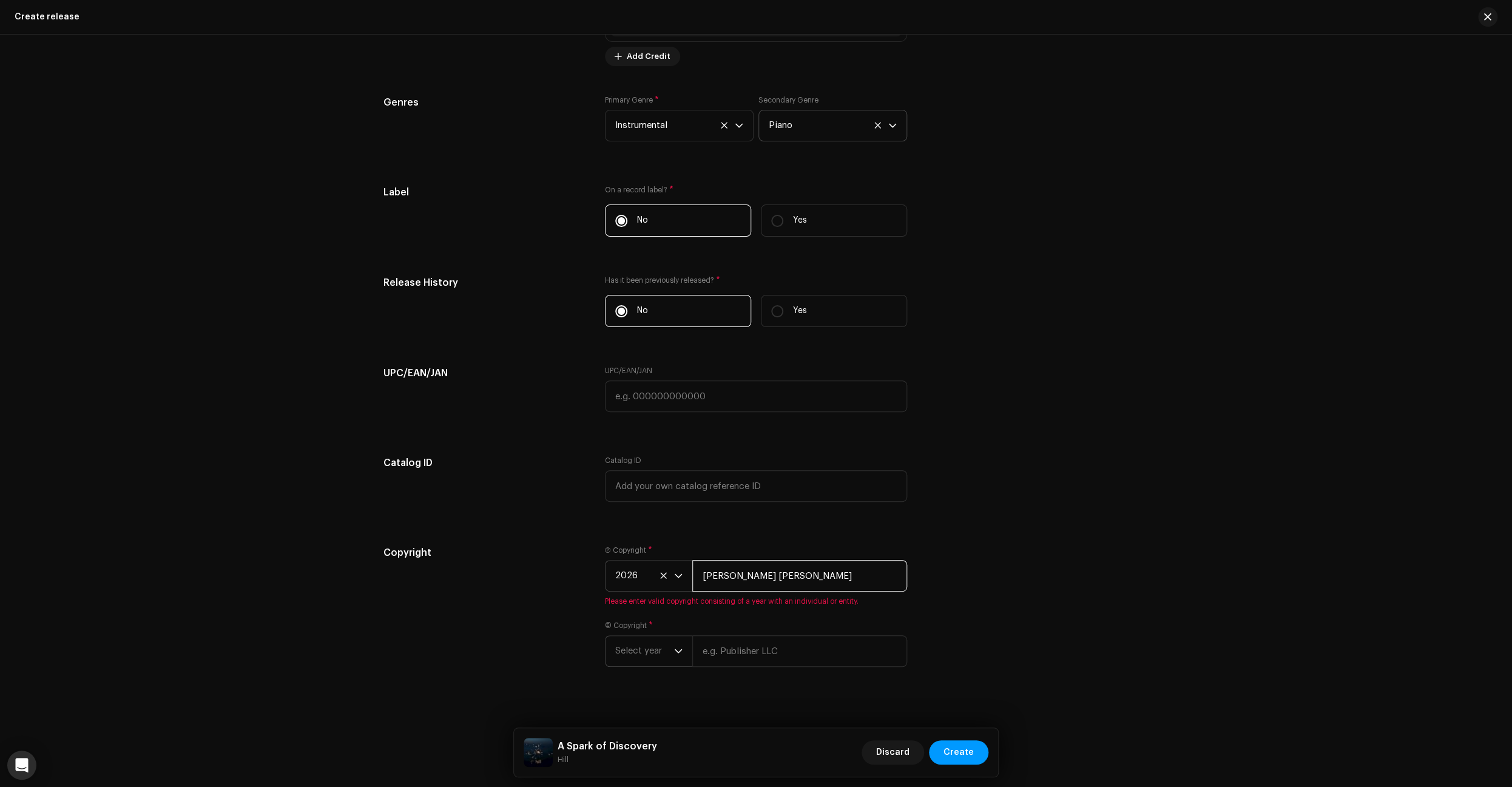
type input "[PERSON_NAME] [PERSON_NAME]"
click at [679, 653] on div "dropdown trigger" at bounding box center [678, 650] width 9 height 30
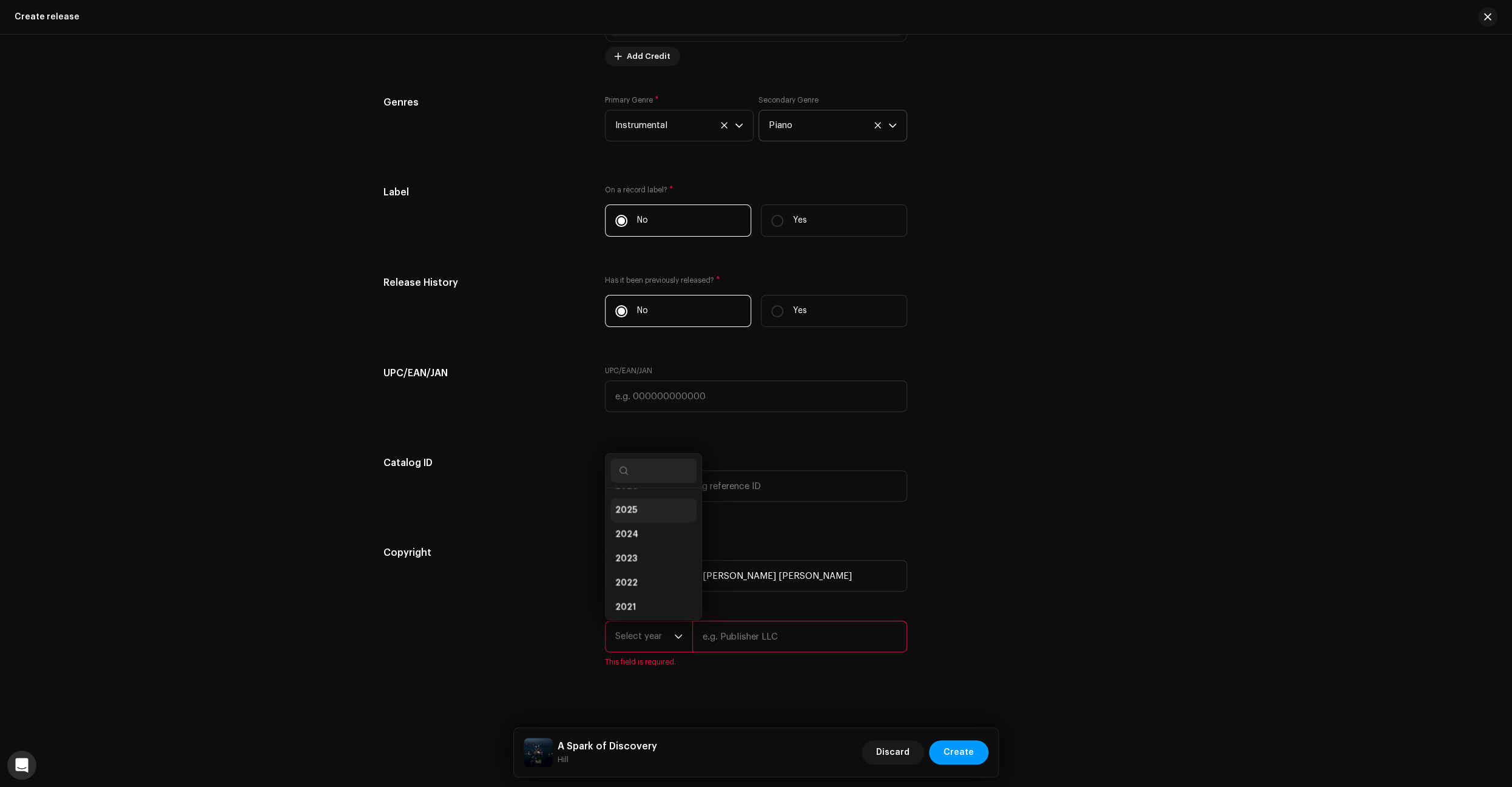
scroll to position [0, 0]
click at [641, 514] on li "2026" at bounding box center [653, 505] width 86 height 24
click at [756, 637] on input "text" at bounding box center [799, 637] width 215 height 31
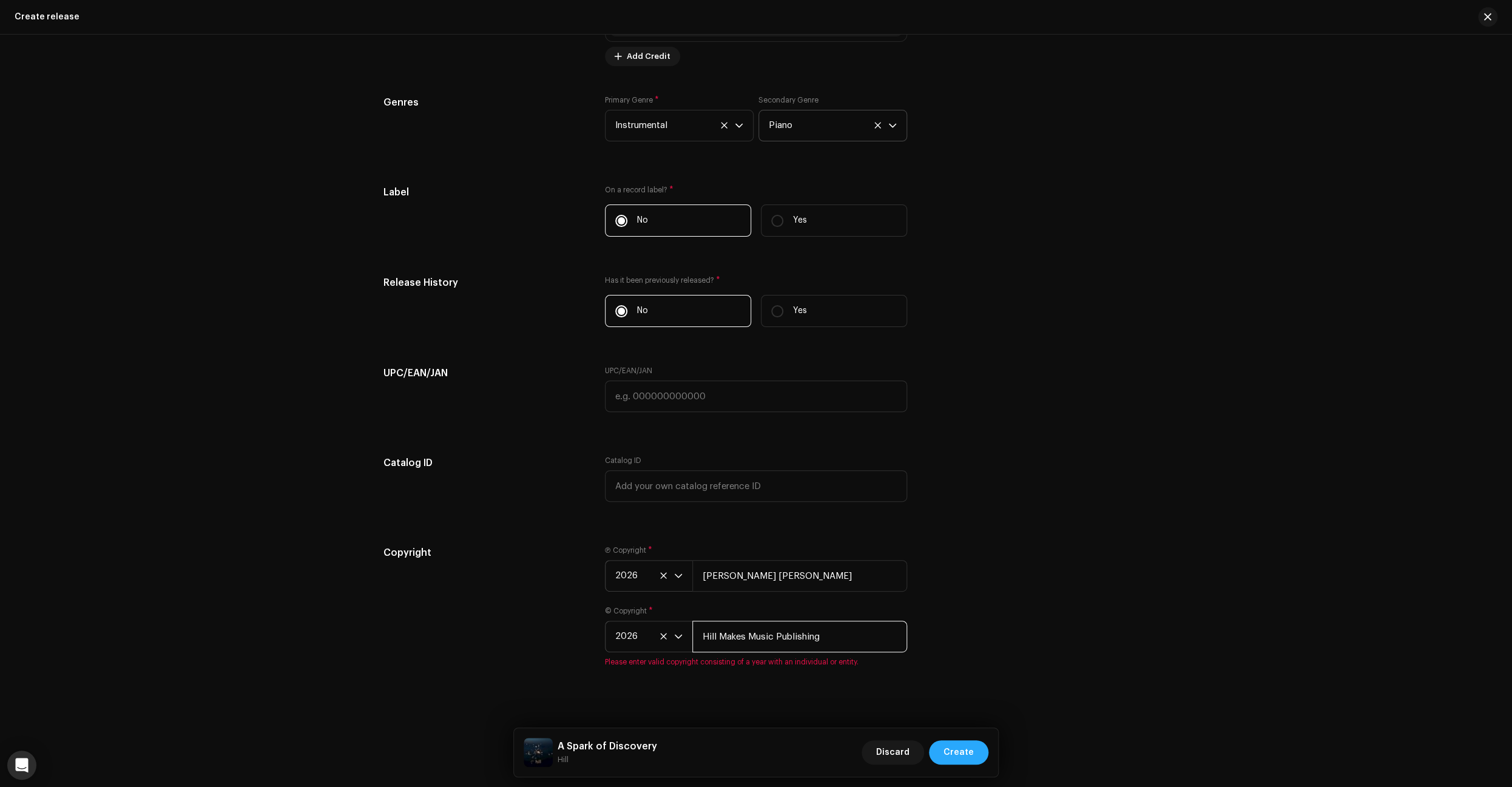
type input "Hill Makes Music Publishing"
click at [960, 757] on span "Create" at bounding box center [958, 752] width 30 height 24
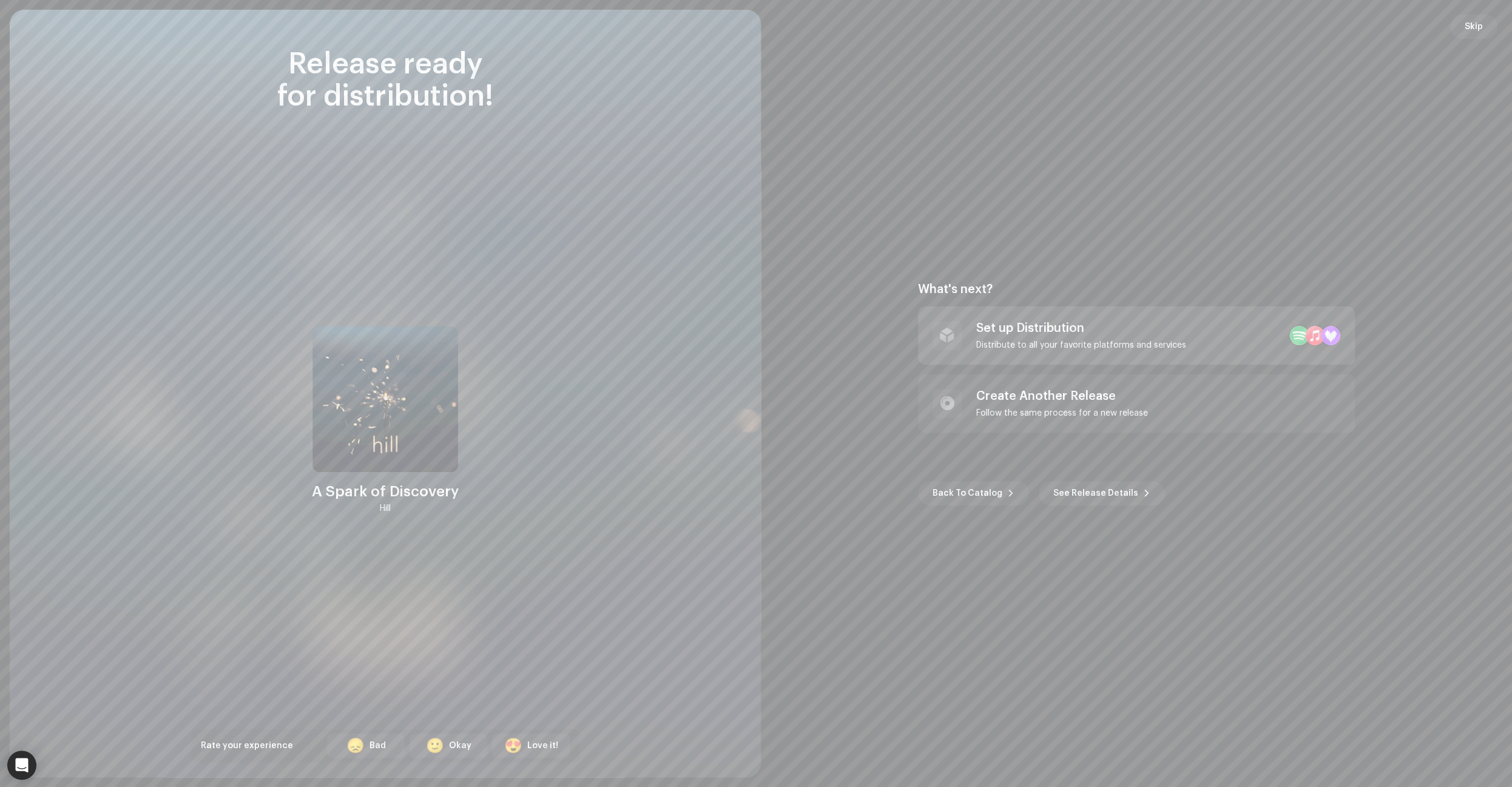
click at [1072, 340] on div "Distribute to all your favorite platforms and services" at bounding box center [1081, 344] width 210 height 10
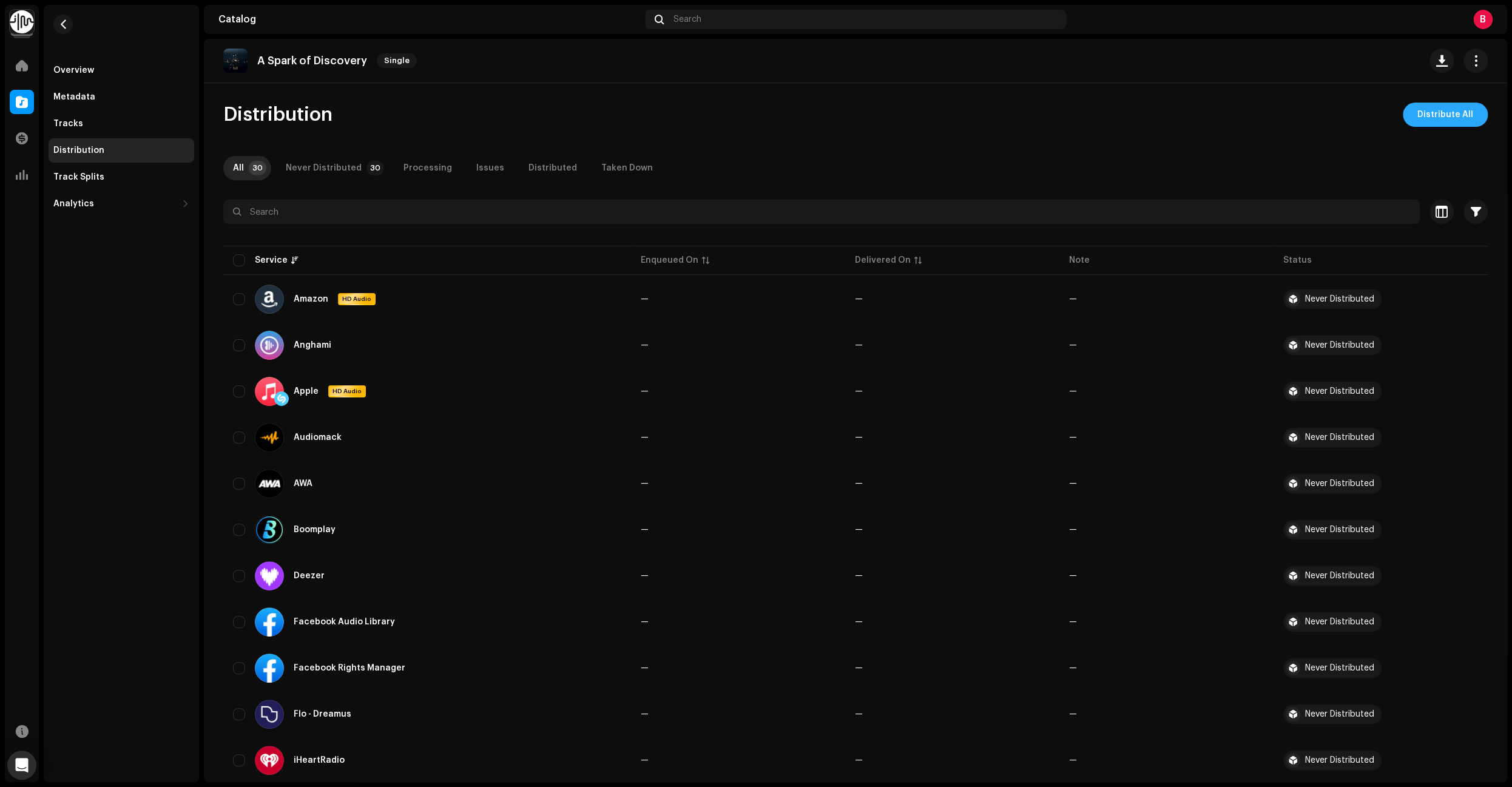
click at [1460, 113] on span "Distribute All" at bounding box center [1445, 115] width 56 height 24
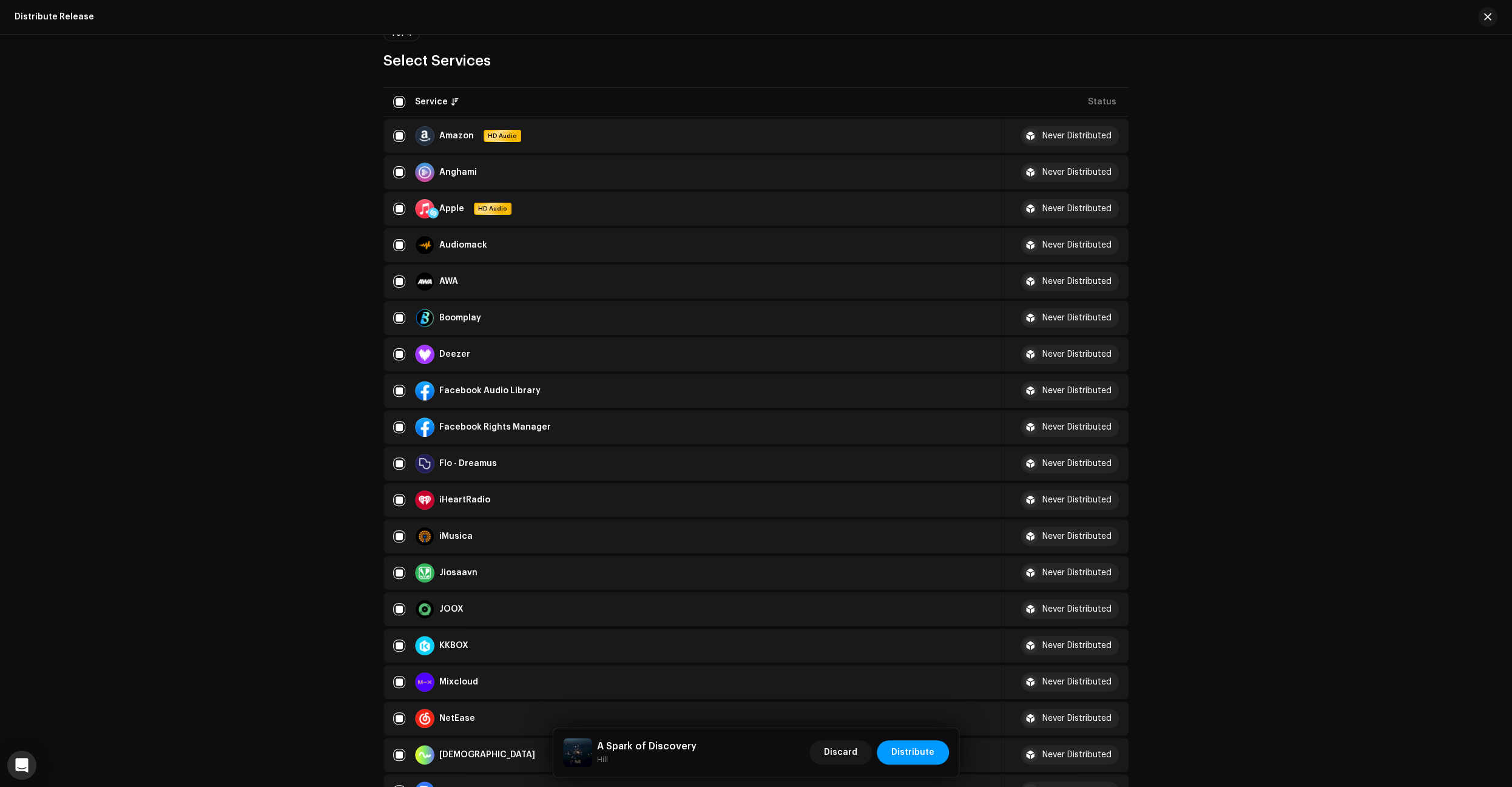
scroll to position [140, 0]
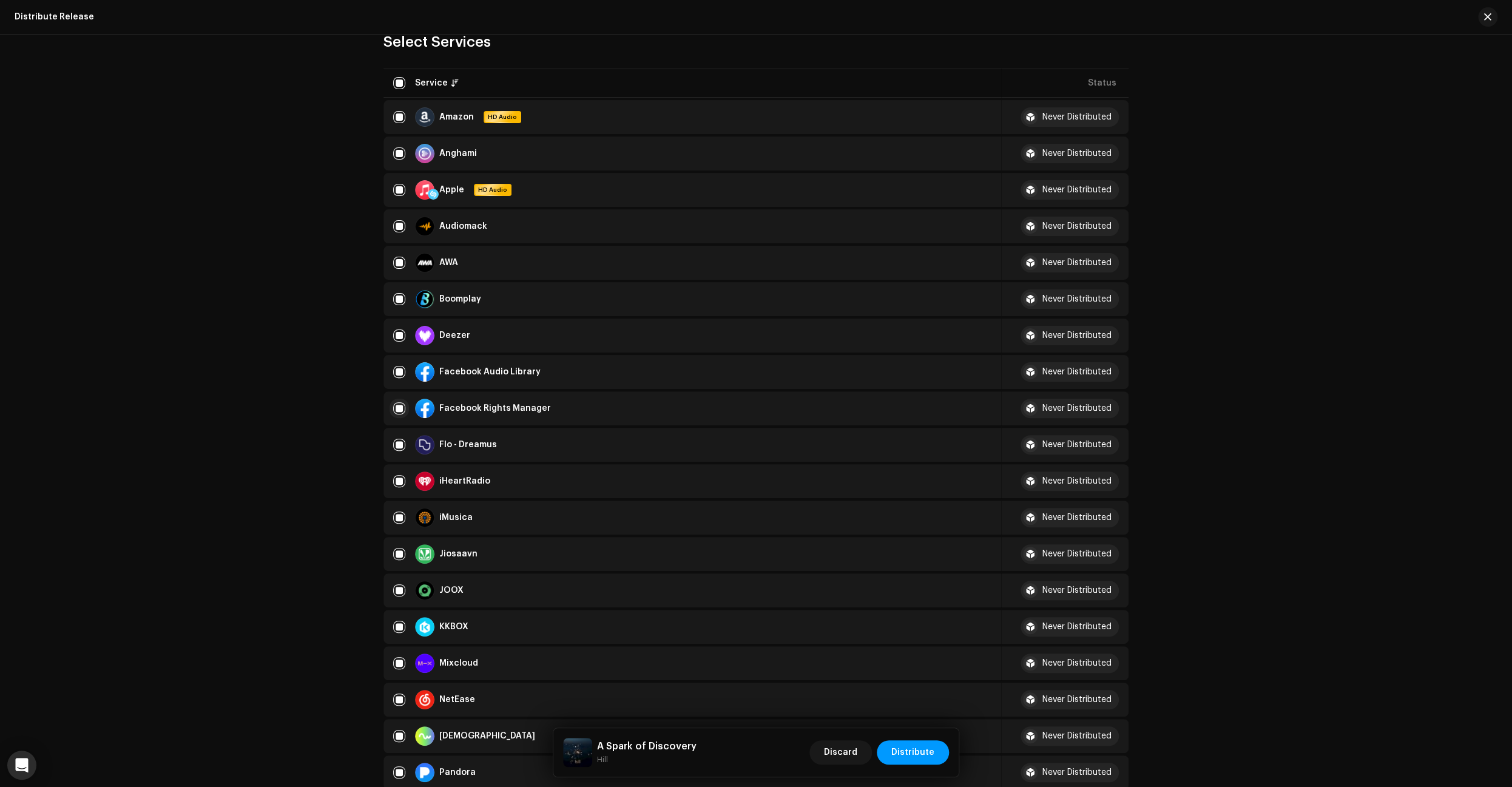
drag, startPoint x: 400, startPoint y: 372, endPoint x: 395, endPoint y: 404, distance: 32.4
click at [400, 372] on input "checkbox" at bounding box center [399, 372] width 12 height 12
checkbox input "false"
click at [398, 410] on input "Row Selected" at bounding box center [399, 409] width 12 height 12
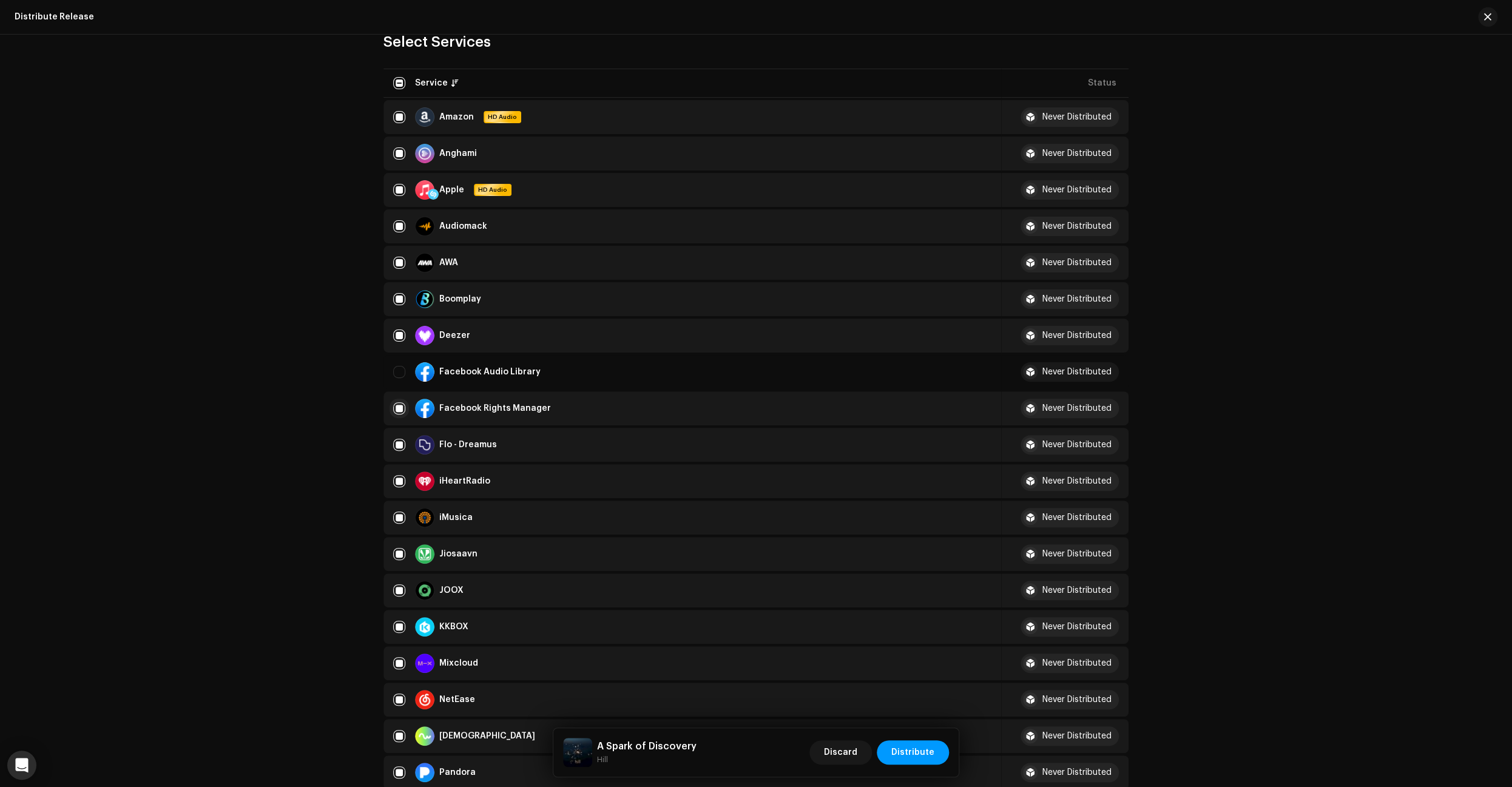
checkbox input "false"
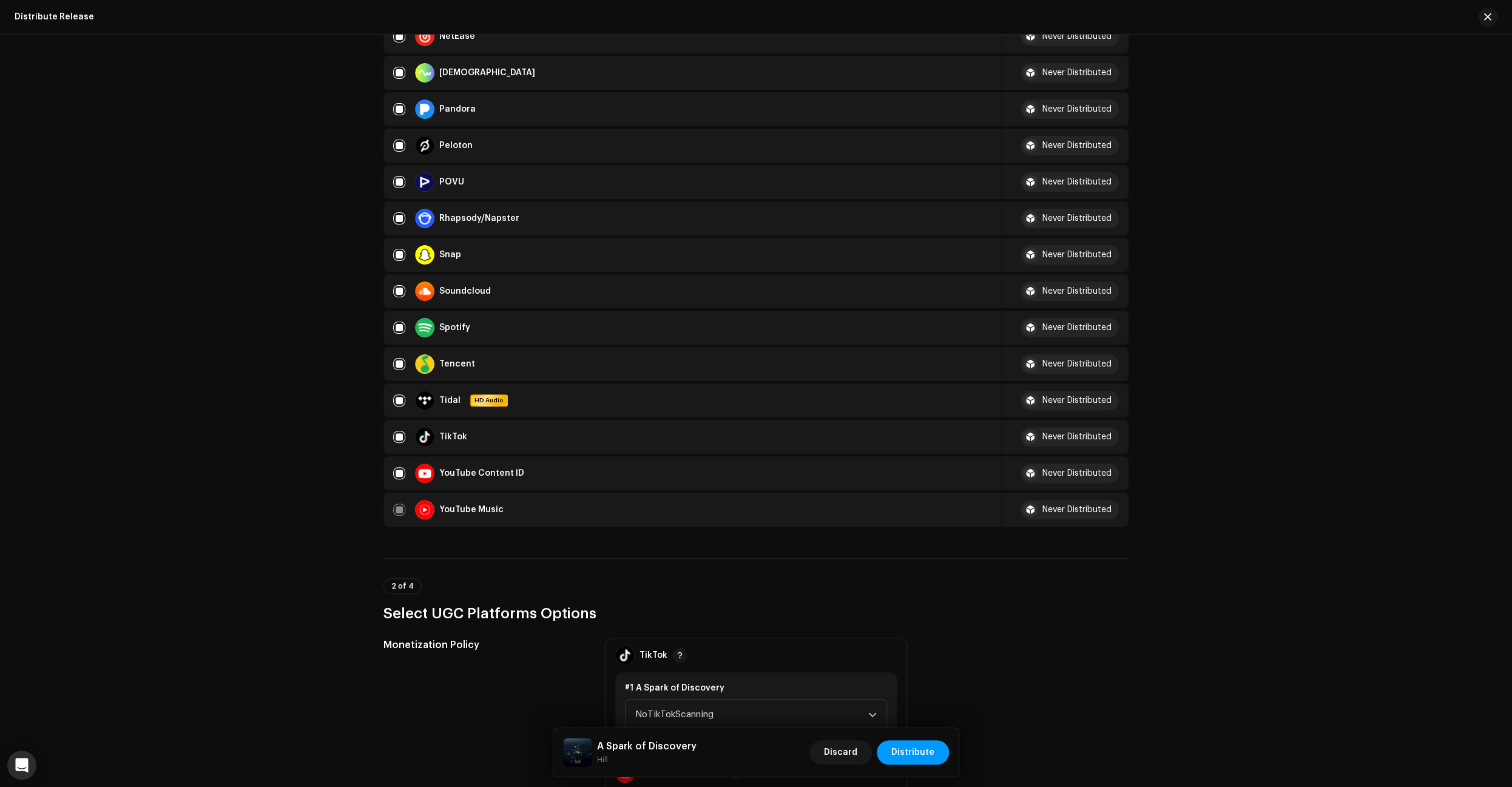
scroll to position [806, 0]
drag, startPoint x: 396, startPoint y: 395, endPoint x: 392, endPoint y: 424, distance: 29.3
click at [396, 396] on input "Row Selected" at bounding box center [399, 398] width 12 height 12
checkbox input "false"
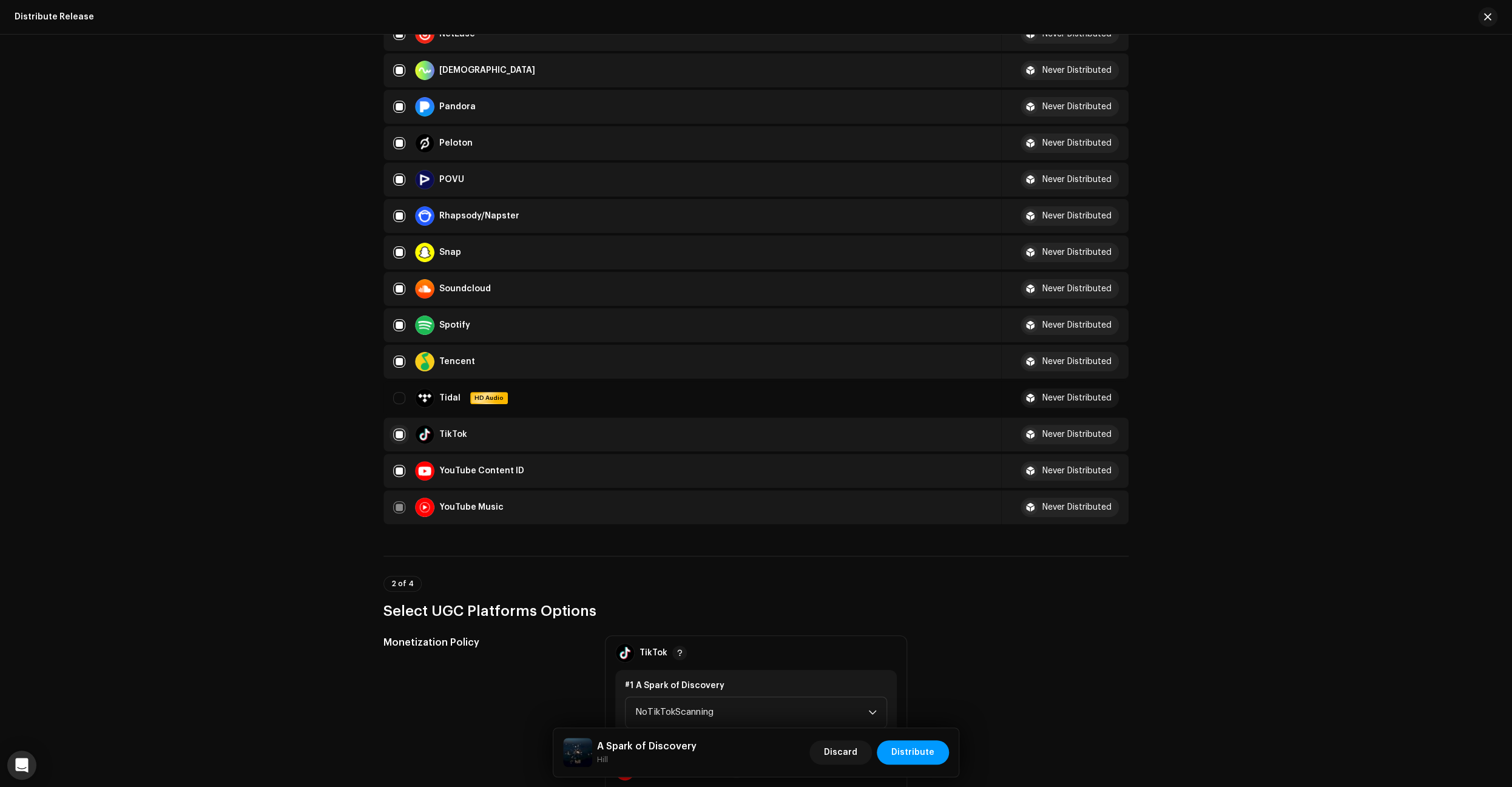
click at [398, 437] on input "Row Selected" at bounding box center [399, 435] width 12 height 12
checkbox input "false"
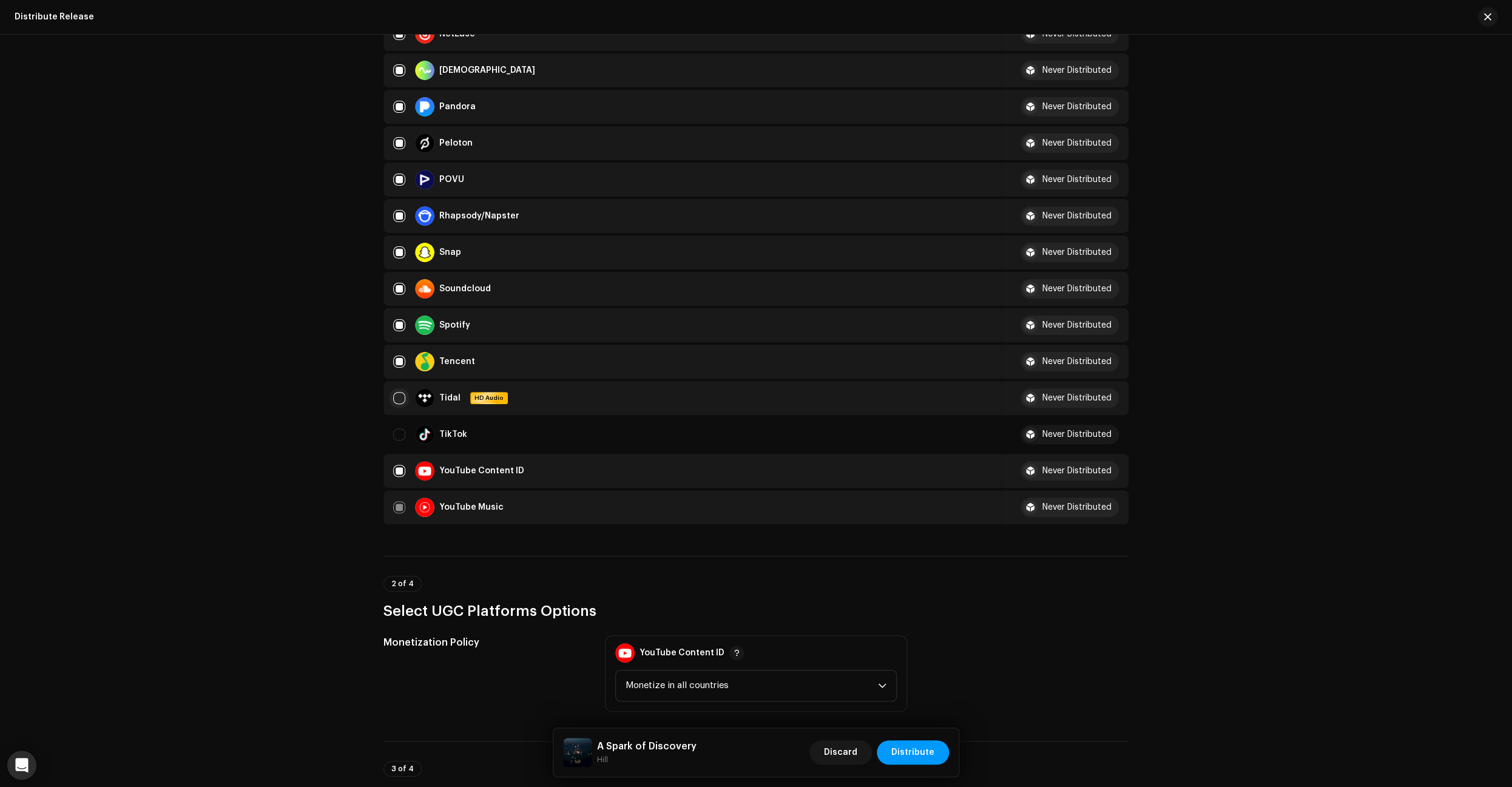
click at [398, 403] on input "Row Unselected" at bounding box center [399, 398] width 12 height 12
checkbox input "true"
click at [399, 471] on input "Row Selected" at bounding box center [399, 470] width 12 height 12
checkbox input "false"
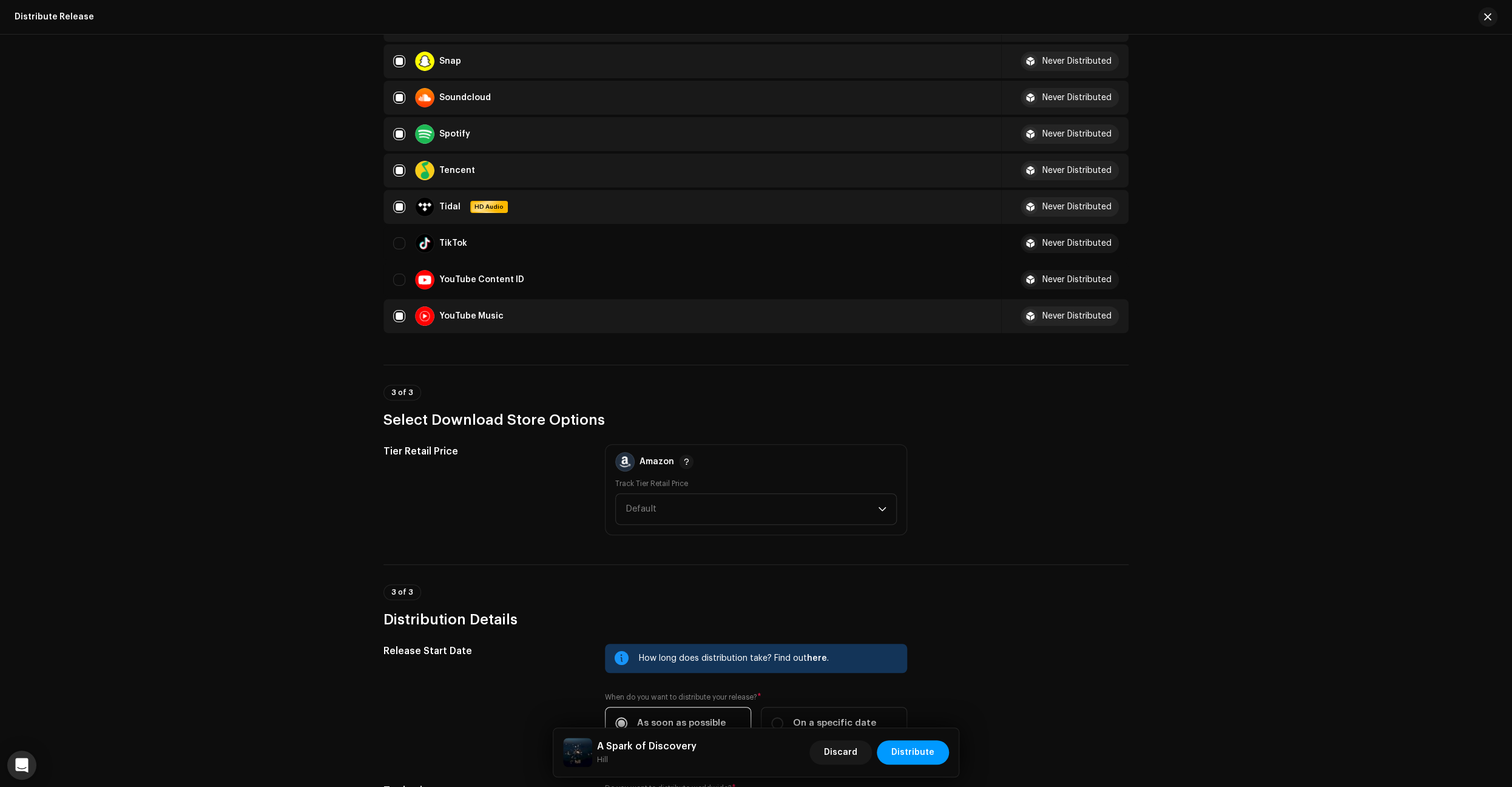
scroll to position [1043, 0]
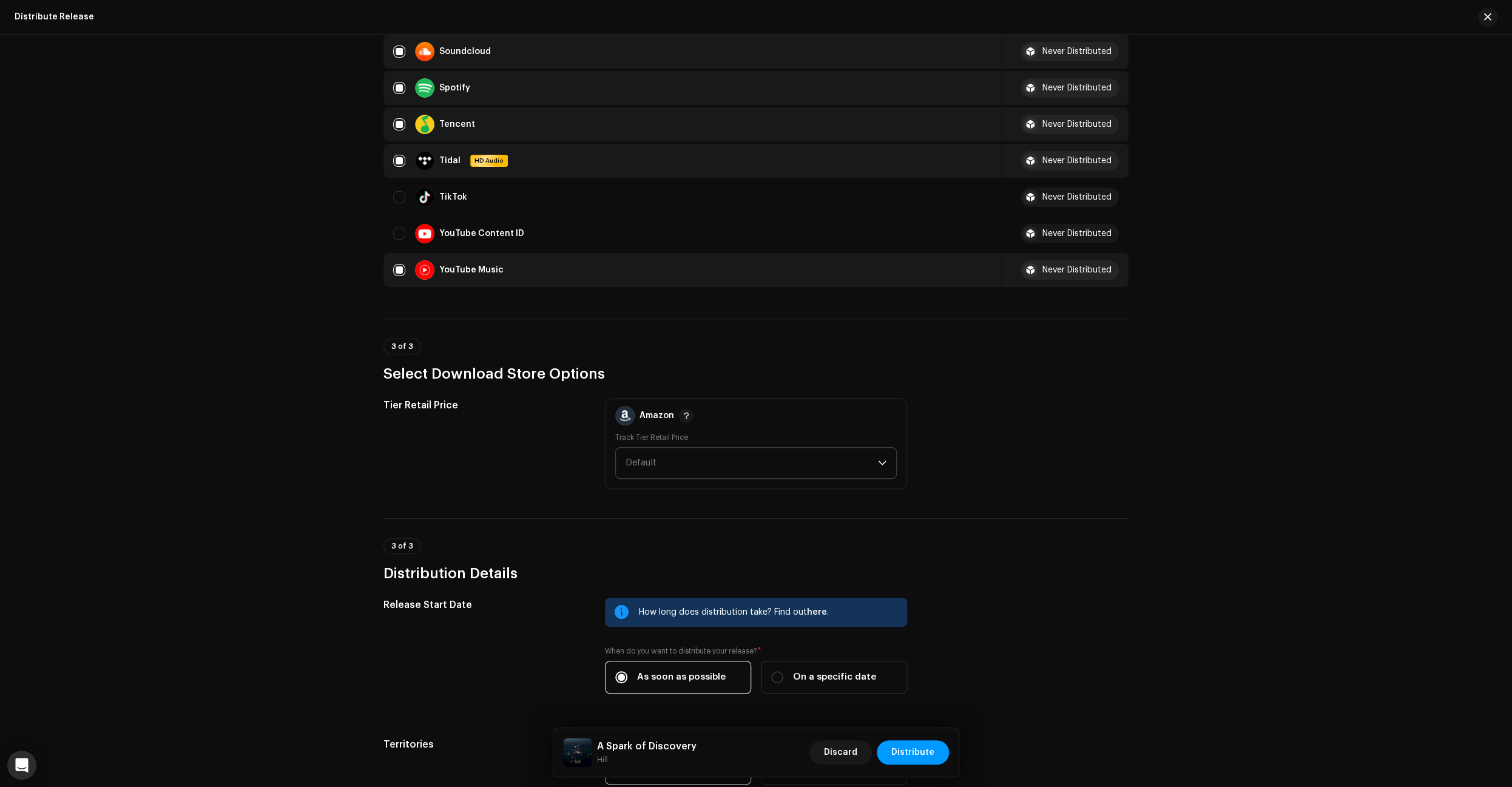
click at [882, 464] on icon "dropdown trigger" at bounding box center [882, 463] width 7 height 4
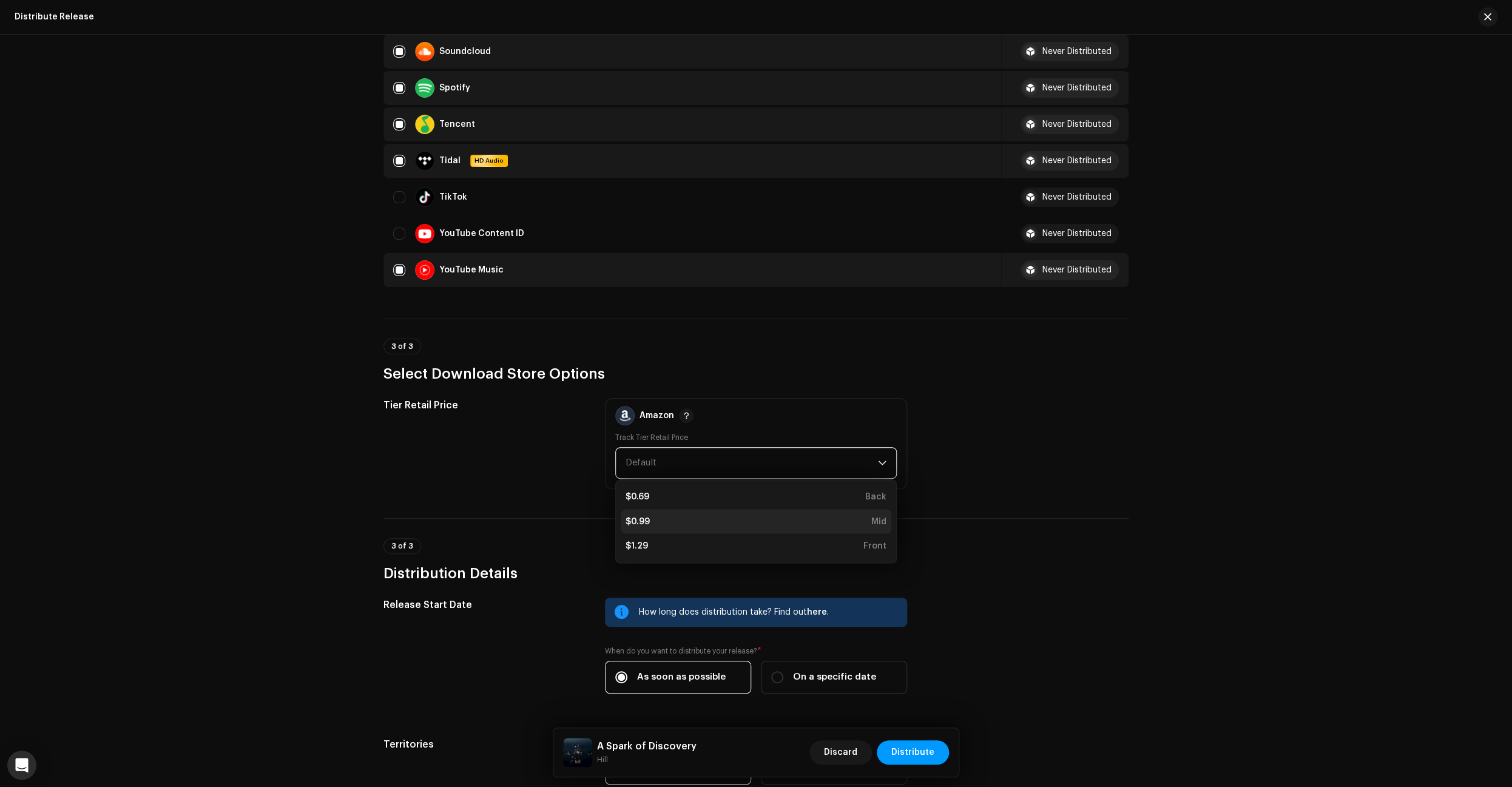
click at [744, 517] on div "$0.99 Mid" at bounding box center [756, 521] width 261 height 12
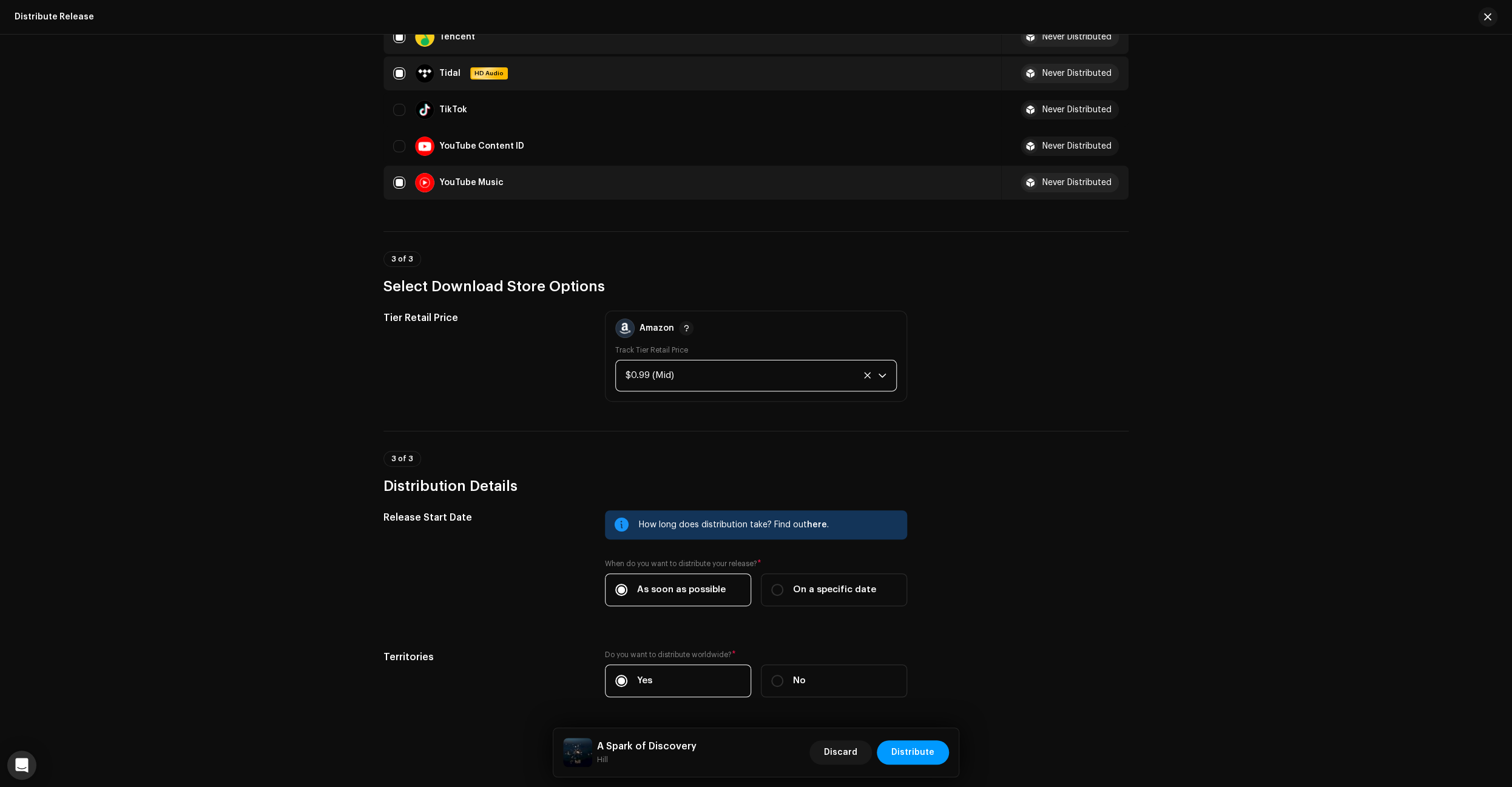
scroll to position [1155, 0]
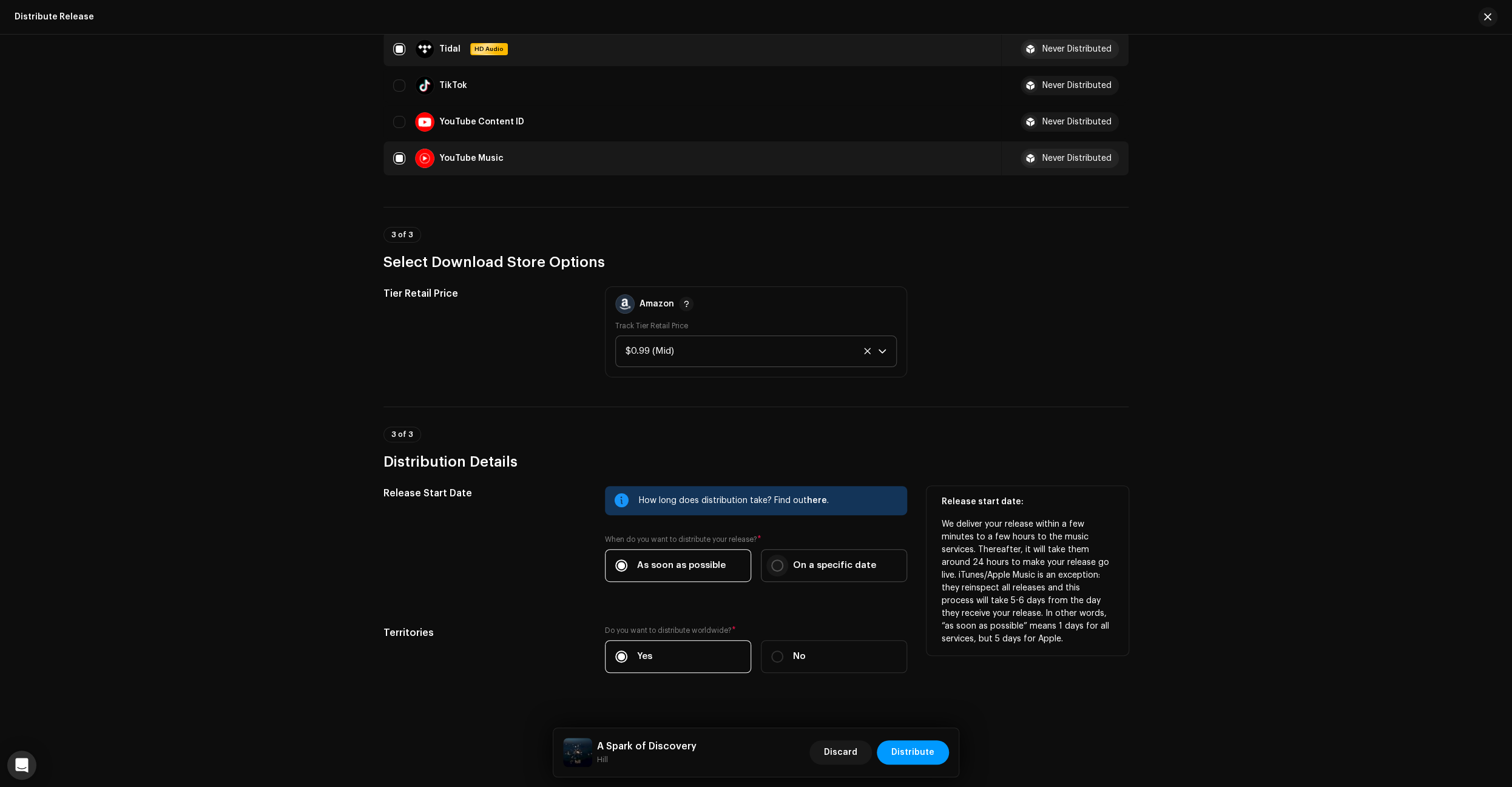
click at [779, 567] on input "On a specific date" at bounding box center [777, 565] width 12 height 12
radio input "true"
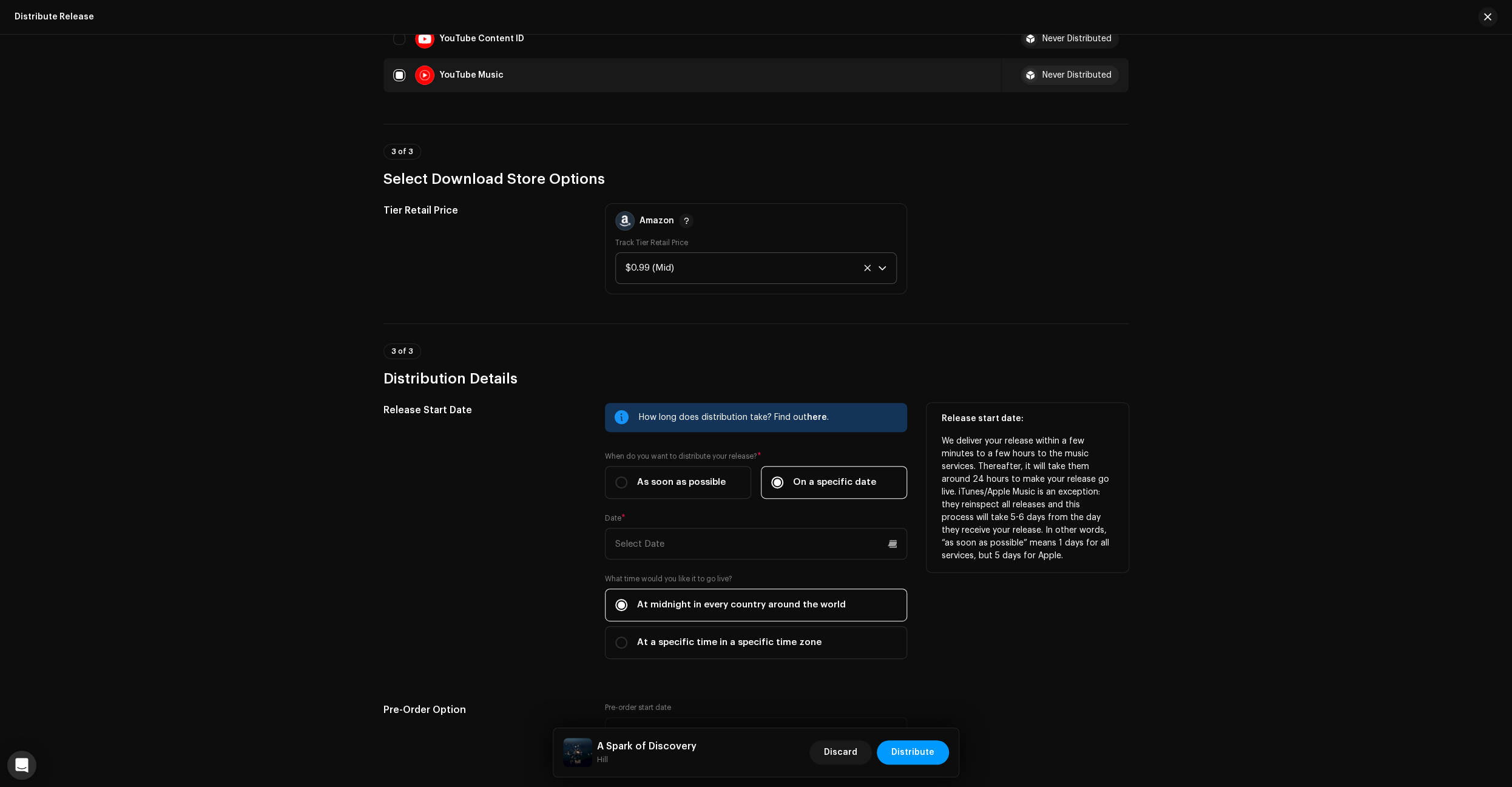
scroll to position [1258, 0]
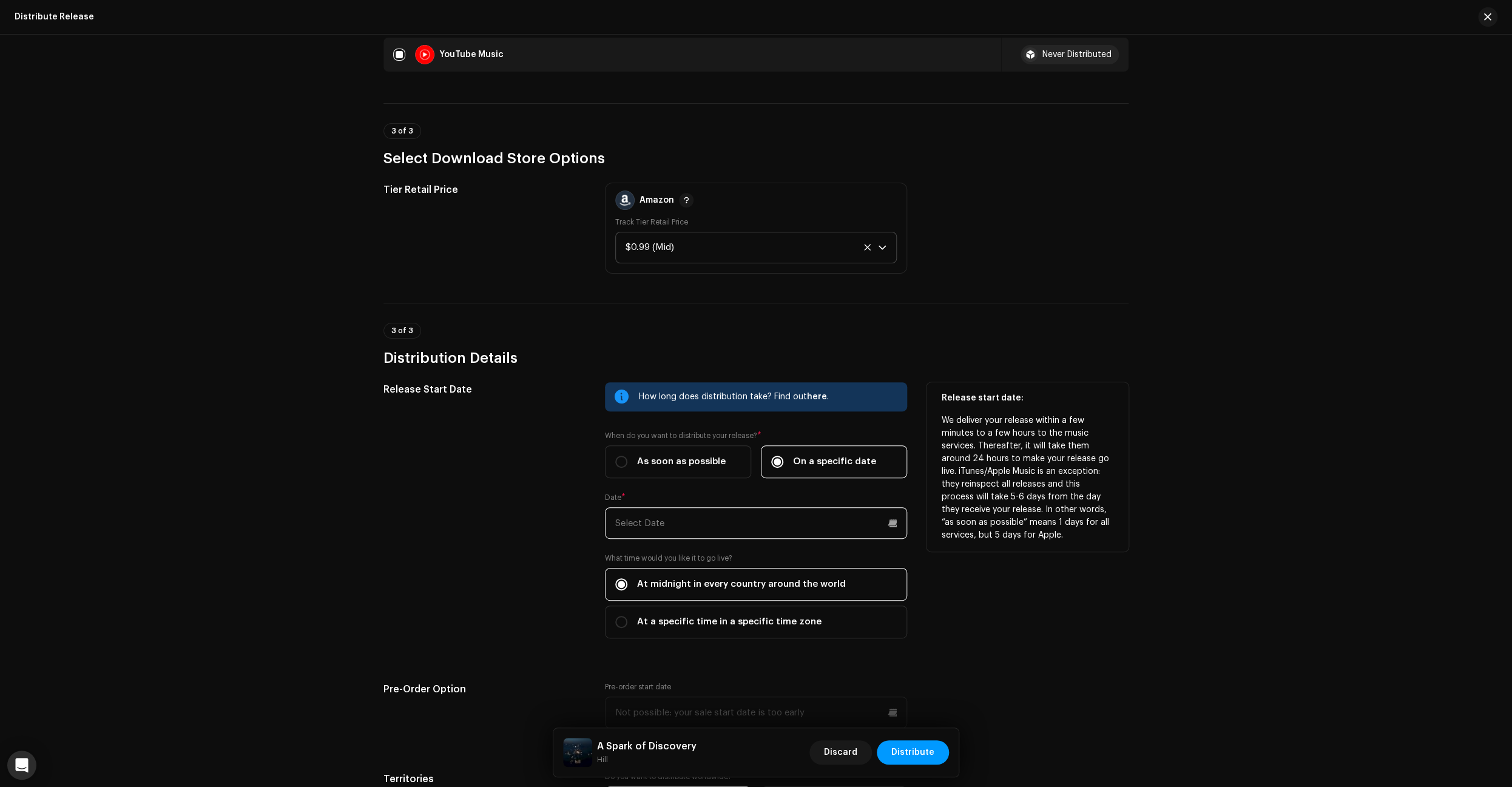
click at [703, 529] on input "text" at bounding box center [756, 523] width 302 height 31
click at [777, 569] on div "What time would you like it to go live? At midnight in every country around the…" at bounding box center [756, 594] width 302 height 85
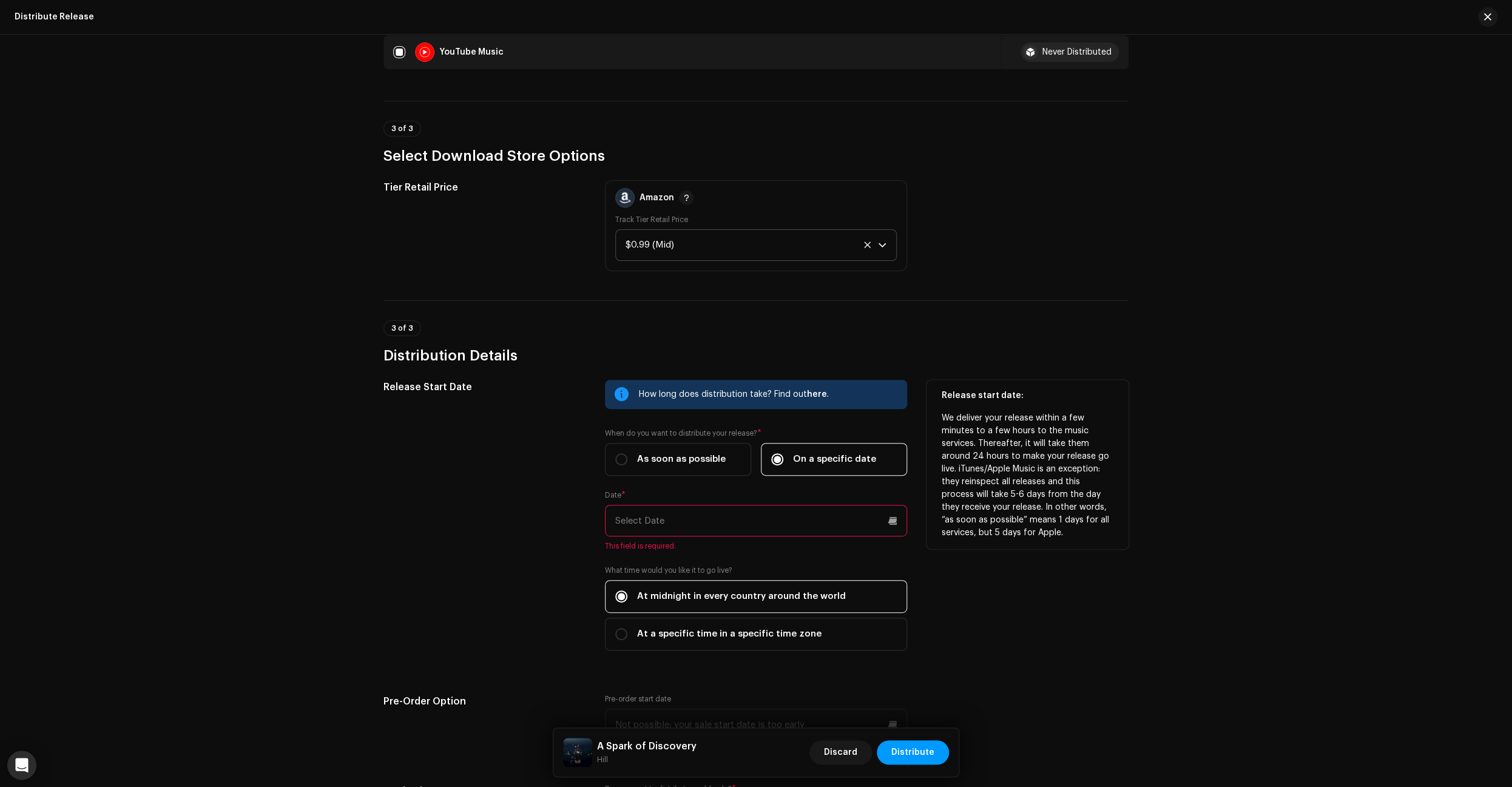
scroll to position [1259, 0]
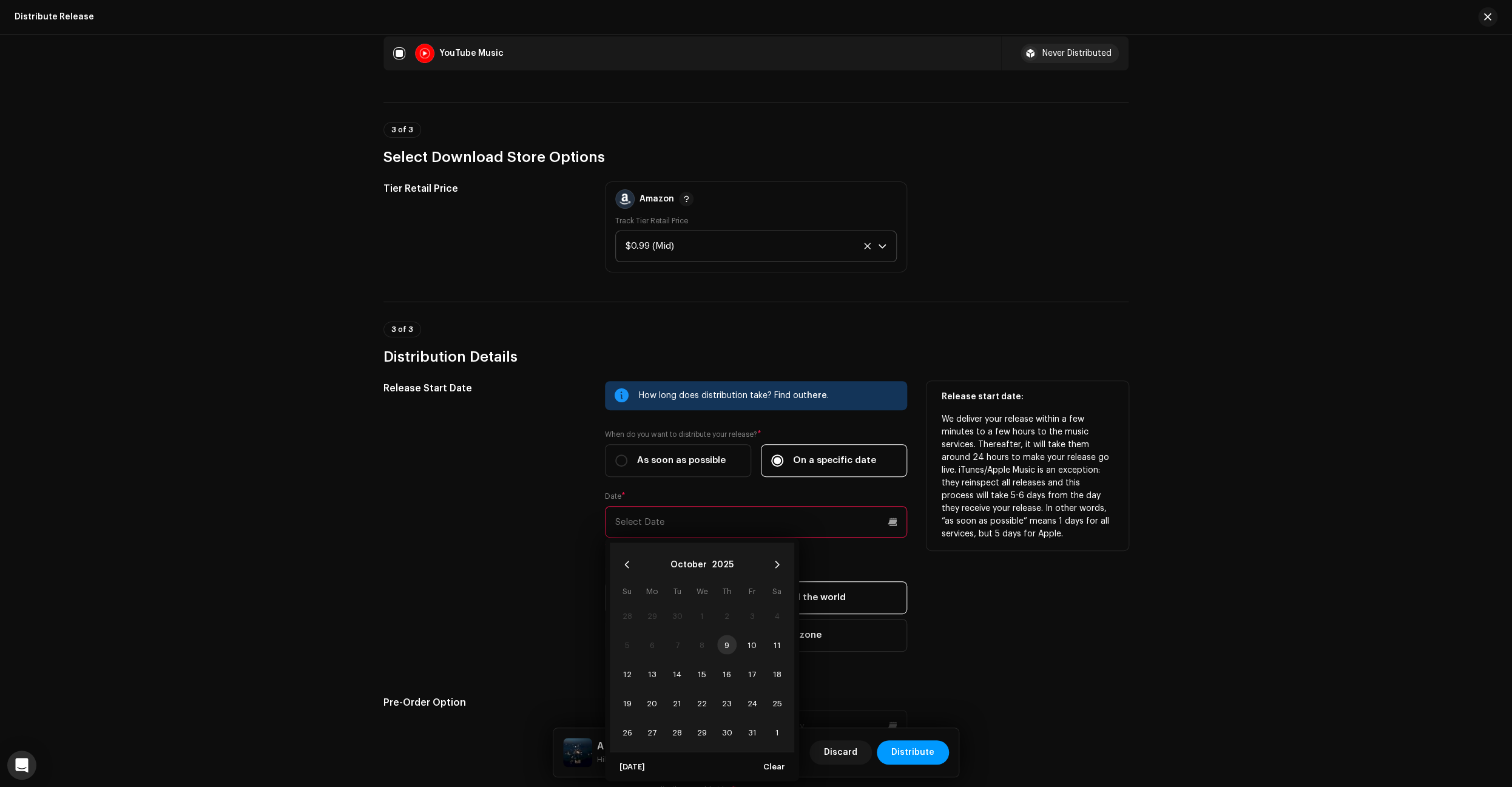
drag, startPoint x: 786, startPoint y: 530, endPoint x: 760, endPoint y: 515, distance: 30.0
click at [786, 530] on input "text" at bounding box center [756, 522] width 302 height 31
click at [777, 564] on icon "Next Month" at bounding box center [777, 564] width 9 height 9
click at [777, 564] on icon "Next Month" at bounding box center [776, 564] width 4 height 7
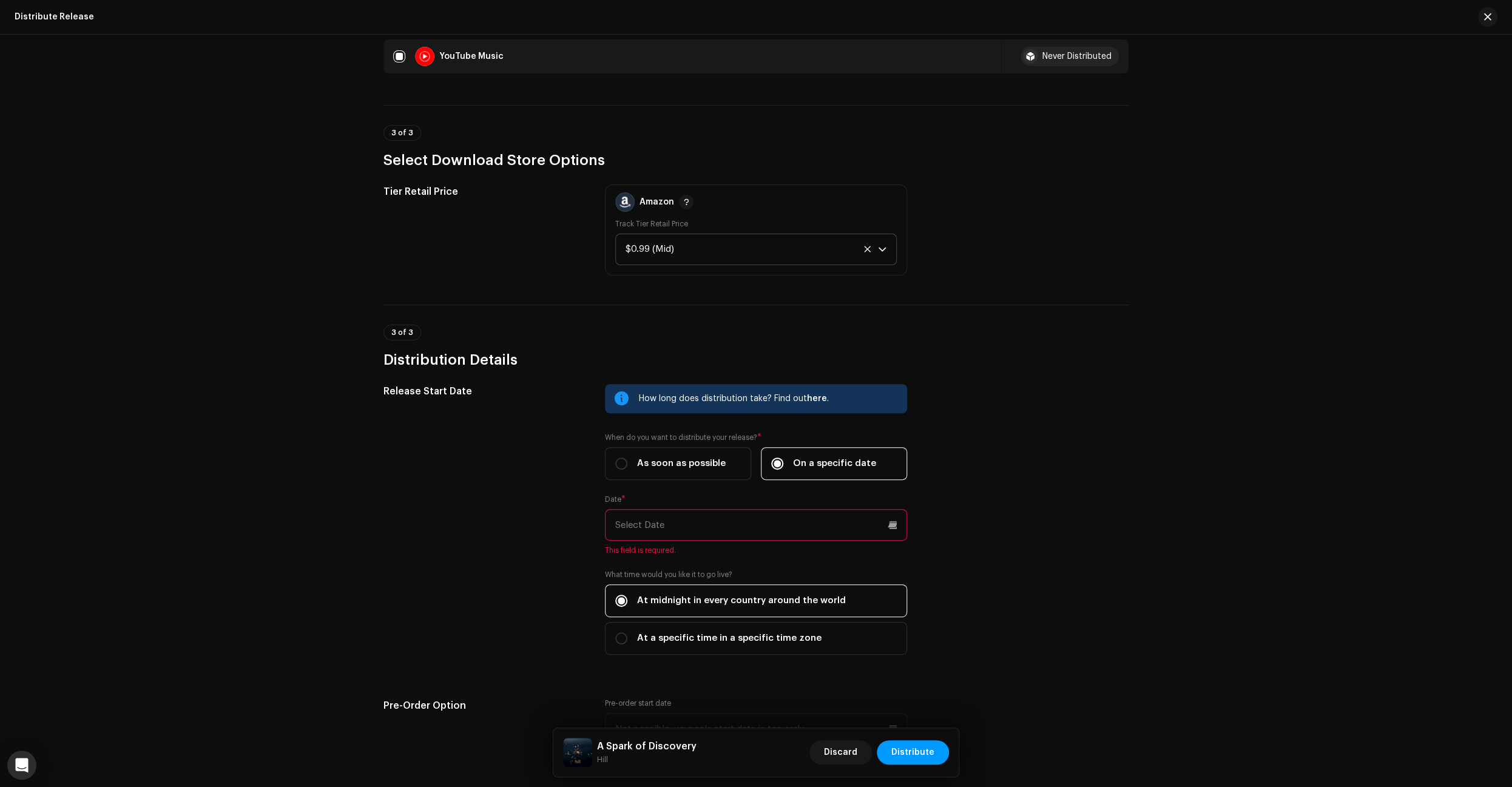
scroll to position [1254, 0]
click at [903, 530] on input "text" at bounding box center [756, 527] width 302 height 31
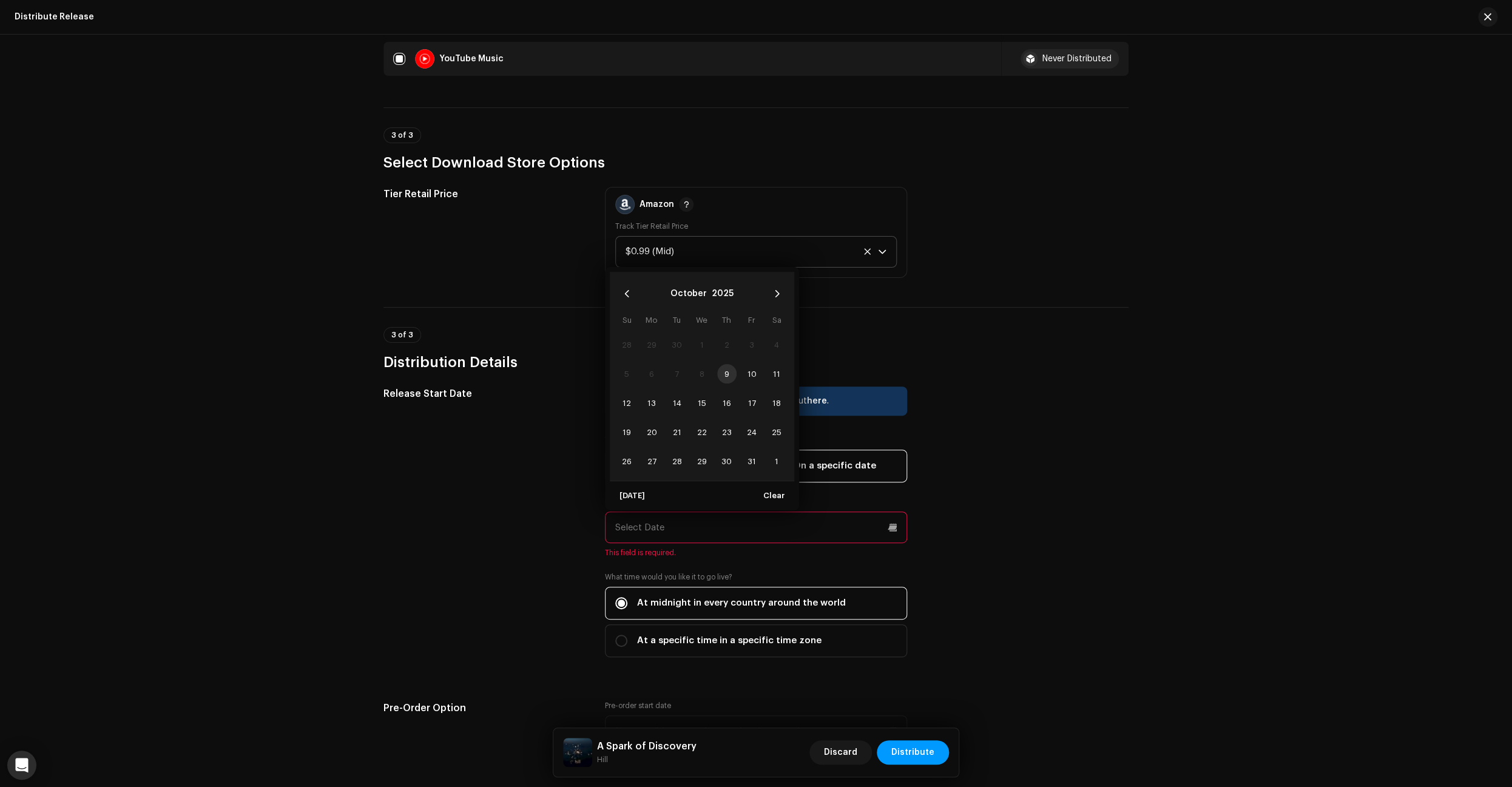
click at [895, 531] on input "text" at bounding box center [756, 527] width 302 height 31
click at [777, 294] on icon "Next Month" at bounding box center [776, 294] width 4 height 7
click at [749, 464] on span "2" at bounding box center [751, 461] width 19 height 19
type input "[DATE]"
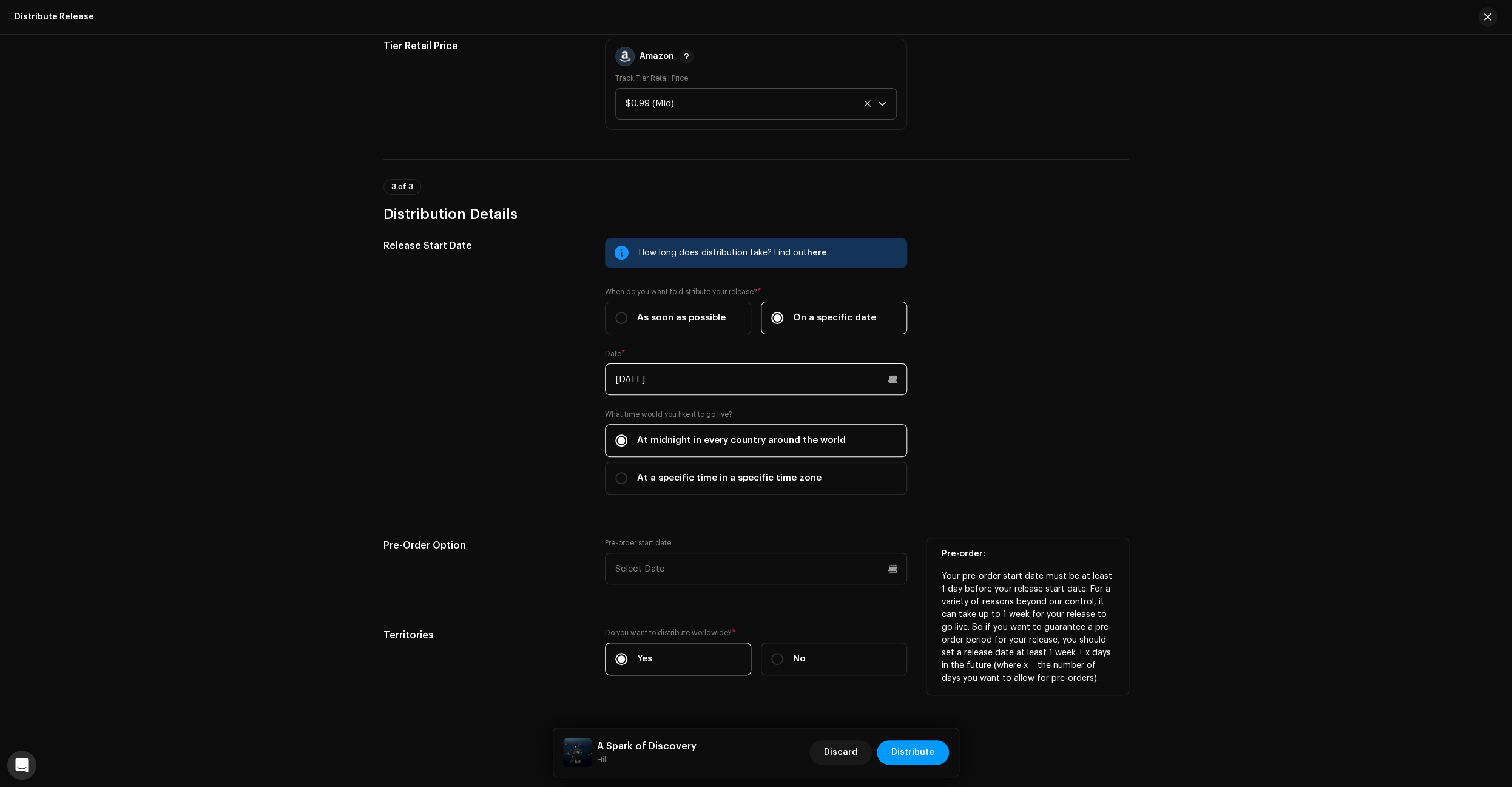
scroll to position [1422, 0]
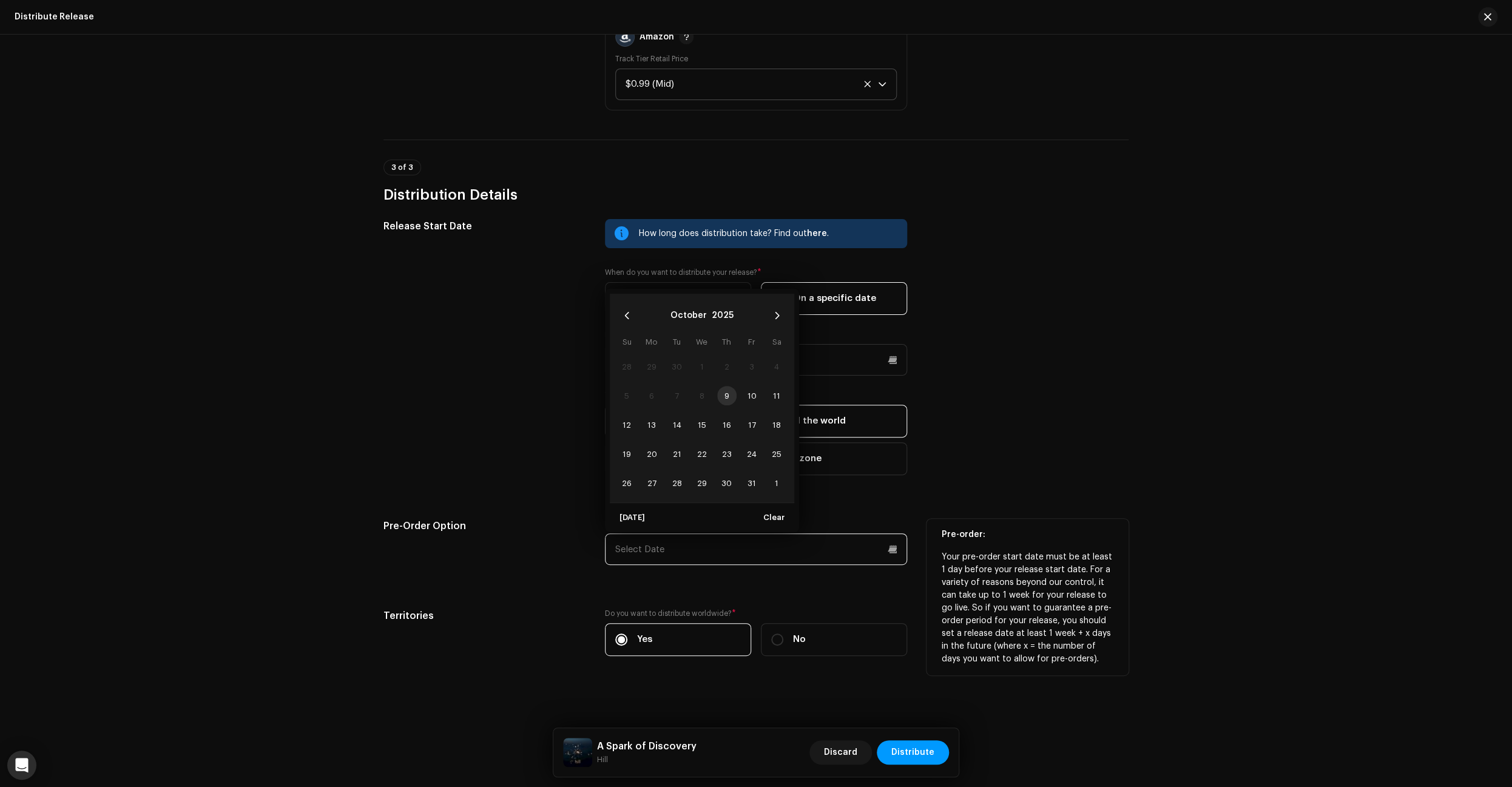
click at [728, 551] on input "text" at bounding box center [756, 549] width 302 height 31
click at [777, 317] on icon "Next Month" at bounding box center [776, 316] width 4 height 7
click at [751, 366] on span "5" at bounding box center [751, 366] width 19 height 19
type input "[DATE]"
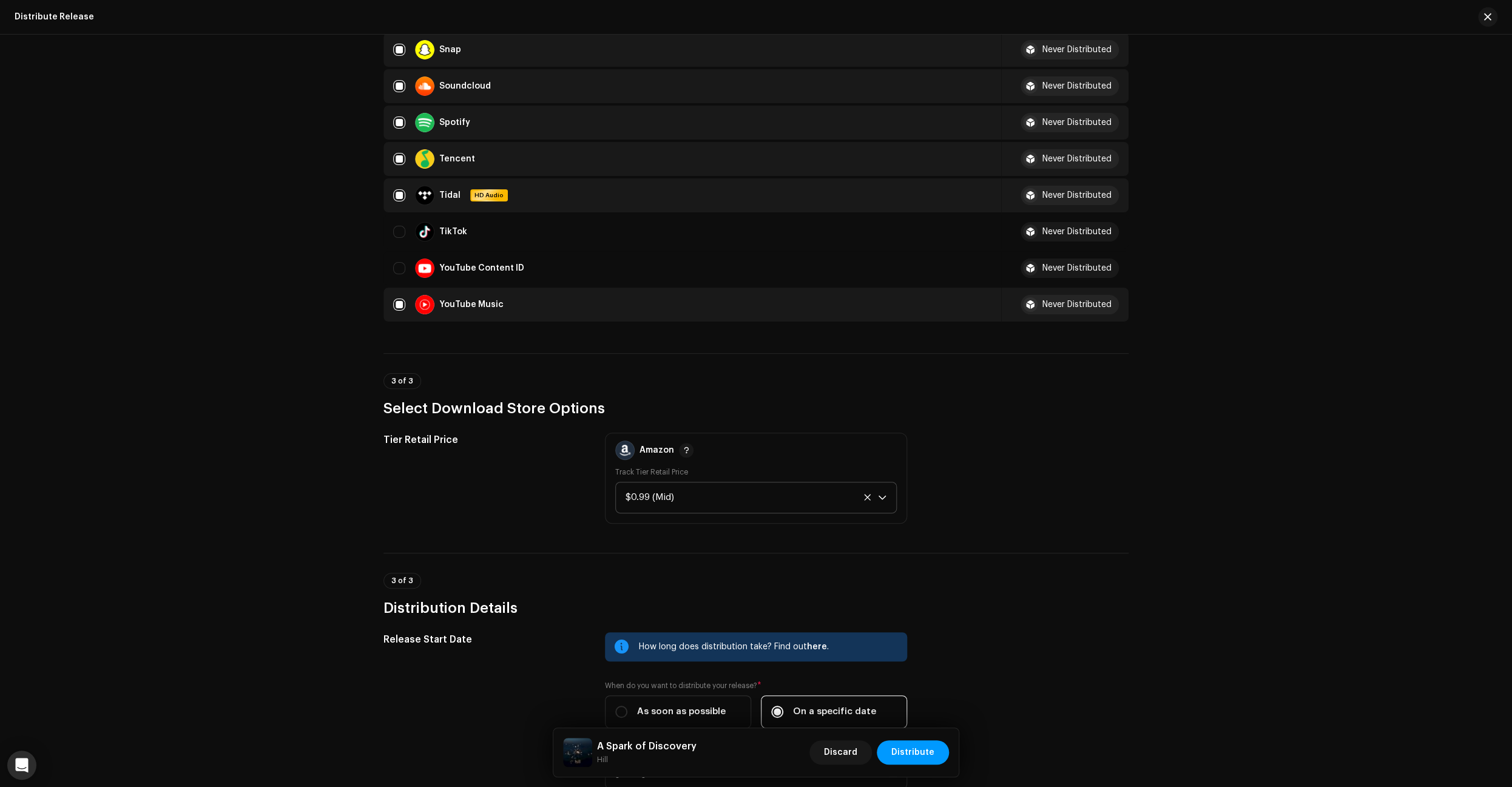
scroll to position [1023, 0]
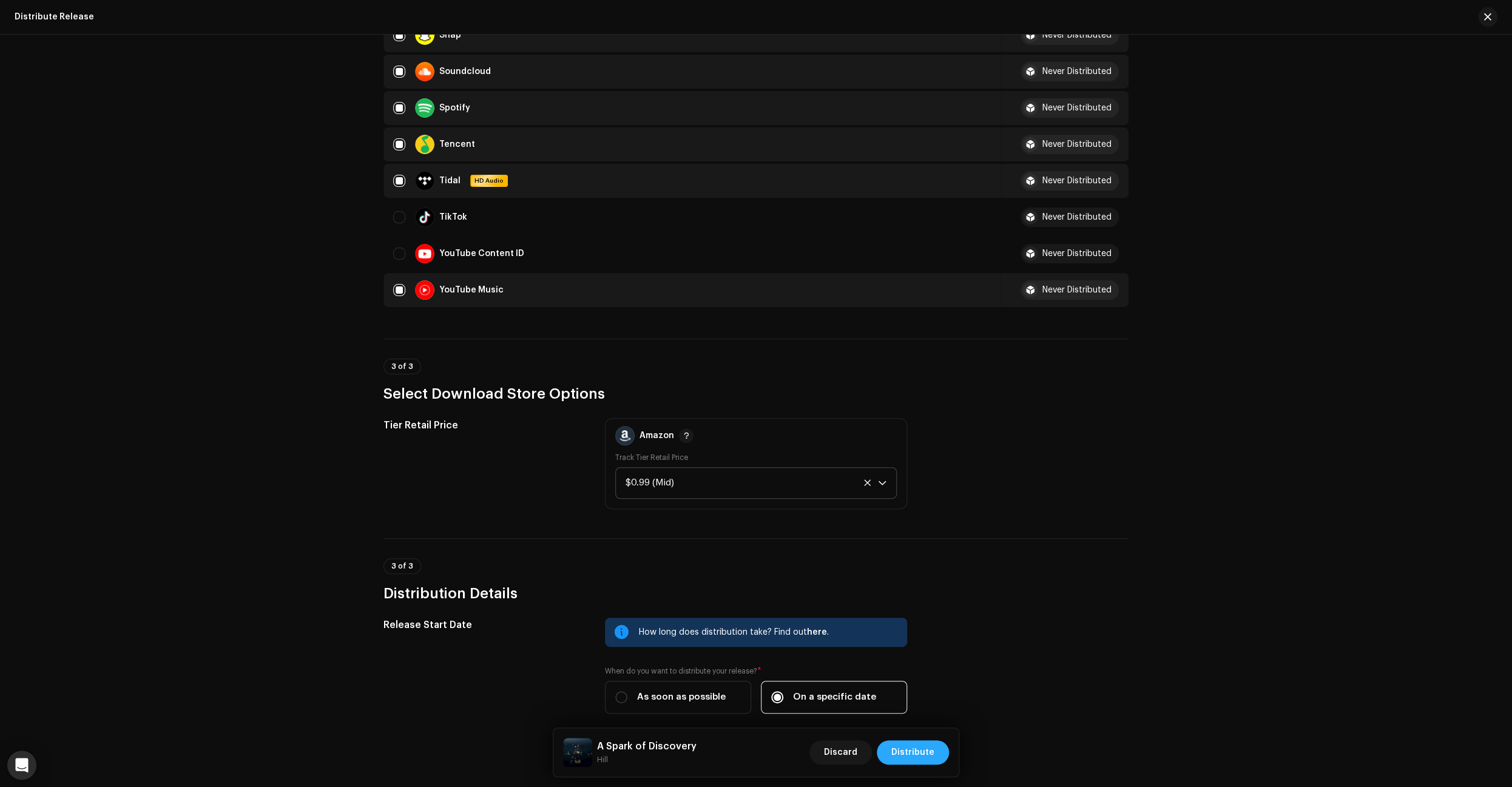
click at [926, 761] on span "Distribute" at bounding box center [913, 752] width 43 height 24
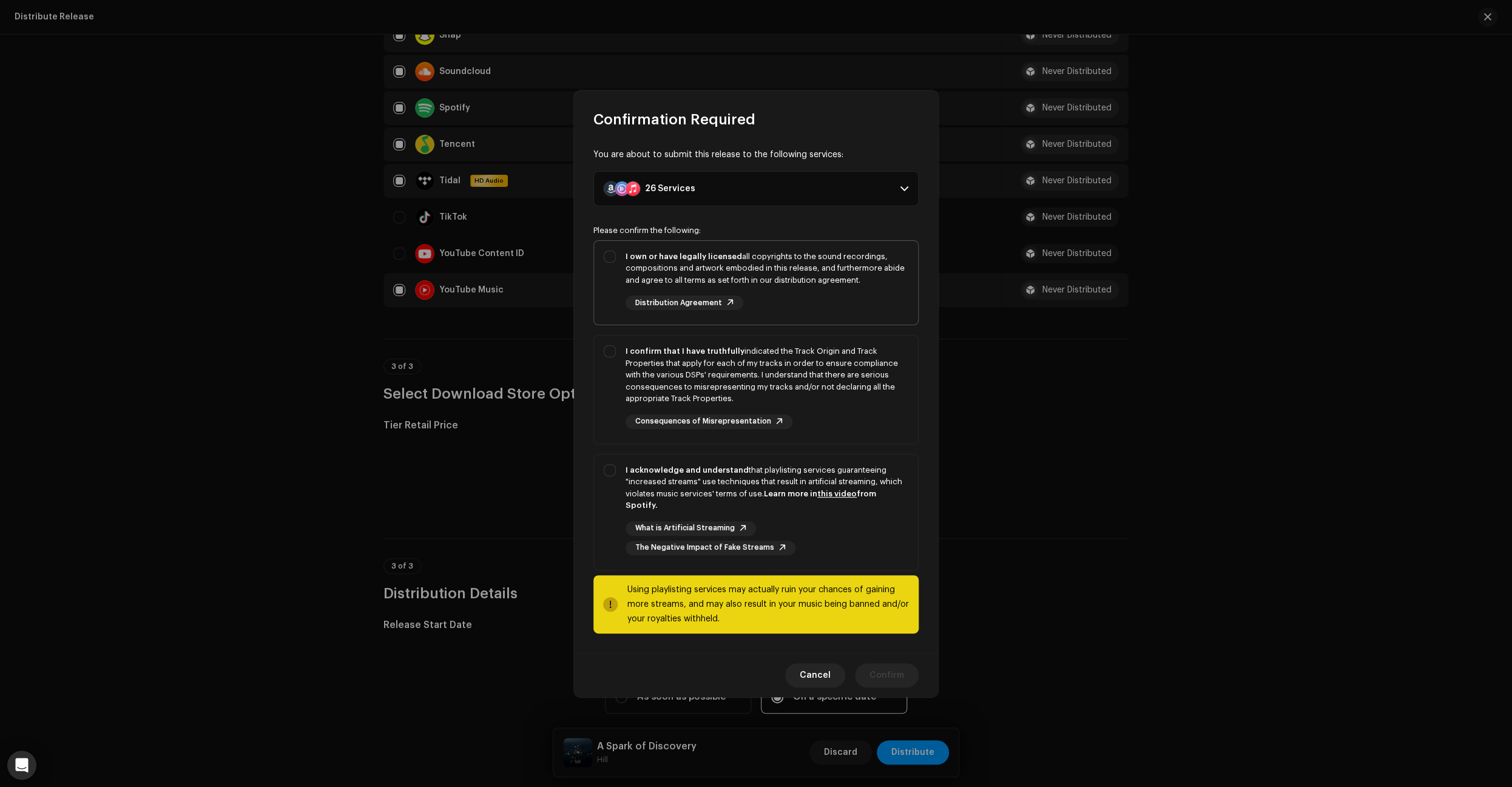
click at [613, 266] on div "I own or have legally licensed all copyrights to the sound recordings, composit…" at bounding box center [756, 280] width 324 height 79
checkbox input "true"
drag, startPoint x: 613, startPoint y: 361, endPoint x: 617, endPoint y: 383, distance: 22.4
click at [613, 361] on div "I confirm that I have truthfully indicated the Track Origin and Track Propertie…" at bounding box center [756, 387] width 324 height 103
checkbox input "true"
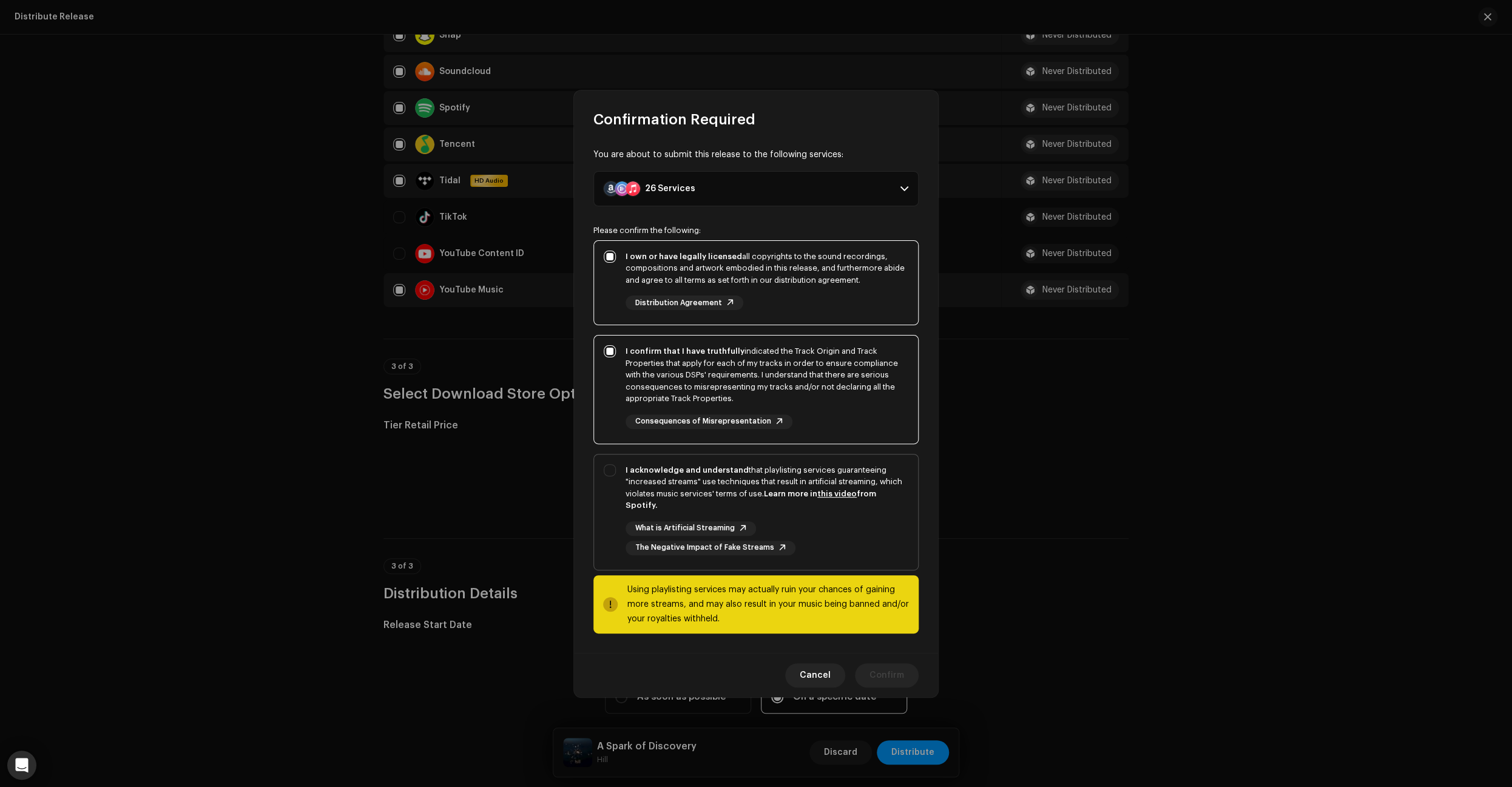
click at [611, 477] on div "I acknowledge and understand that playlisting services guaranteeing "increased …" at bounding box center [756, 510] width 324 height 110
checkbox input "true"
click at [886, 671] on span "Confirm" at bounding box center [887, 676] width 35 height 24
